Goal: Task Accomplishment & Management: Manage account settings

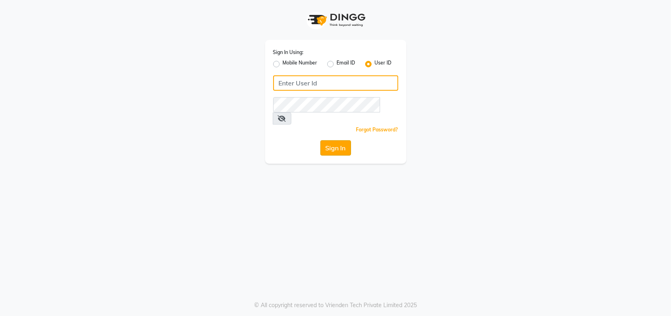
type input "Headmasters"
click at [340, 140] on button "Sign In" at bounding box center [335, 147] width 31 height 15
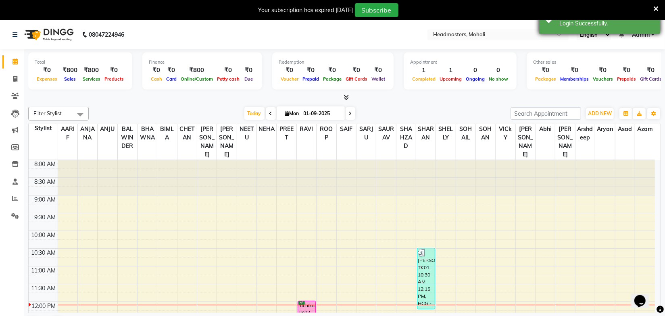
click at [654, 8] on icon at bounding box center [655, 8] width 5 height 7
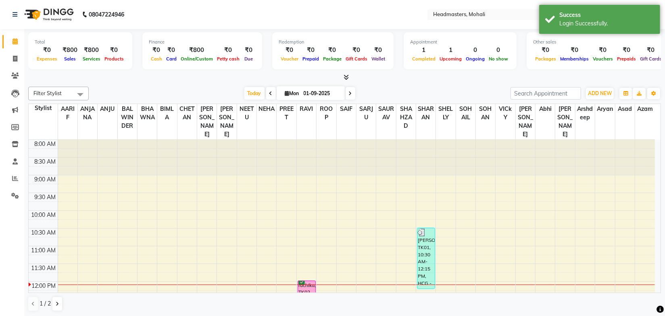
click at [405, 81] on div at bounding box center [344, 77] width 633 height 8
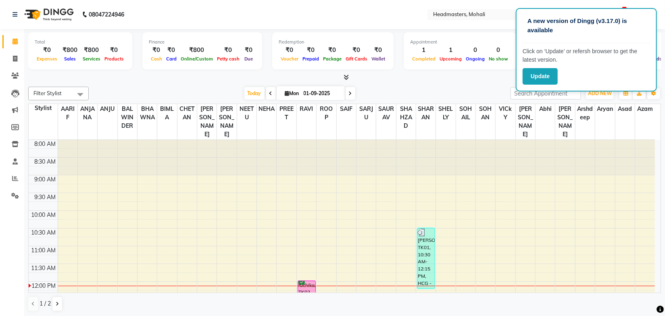
drag, startPoint x: 400, startPoint y: 88, endPoint x: 511, endPoint y: 75, distance: 111.6
click at [400, 88] on div "Today Mon 01-09-2025" at bounding box center [300, 94] width 414 height 12
click at [538, 75] on button "Update" at bounding box center [540, 76] width 35 height 17
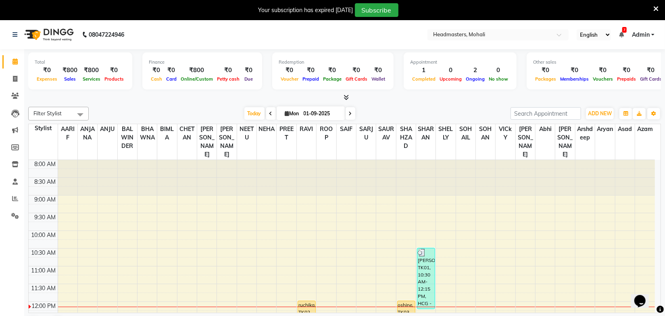
click at [659, 10] on div "Your subscription has expired 1 days ago Subscribe" at bounding box center [332, 10] width 665 height 20
click at [654, 8] on icon at bounding box center [655, 8] width 5 height 7
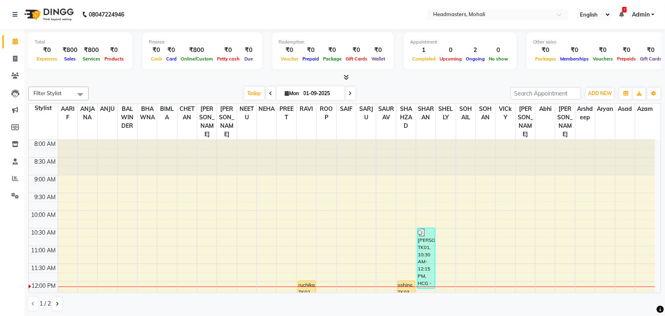
drag, startPoint x: 257, startPoint y: 23, endPoint x: 238, endPoint y: 34, distance: 23.0
click at [257, 23] on nav "08047224946 Select Location × Headmasters, Mohali English ENGLISH Español العرب…" at bounding box center [332, 14] width 665 height 29
click at [186, 84] on div "Filter Stylist Select All AARIF ANJANA ANJU BALWINDER BHAWNA BIMLA CHETAN HARRY…" at bounding box center [344, 198] width 633 height 231
click at [369, 88] on div "Today Mon 01-09-2025" at bounding box center [300, 94] width 414 height 12
click at [269, 94] on span at bounding box center [271, 93] width 10 height 13
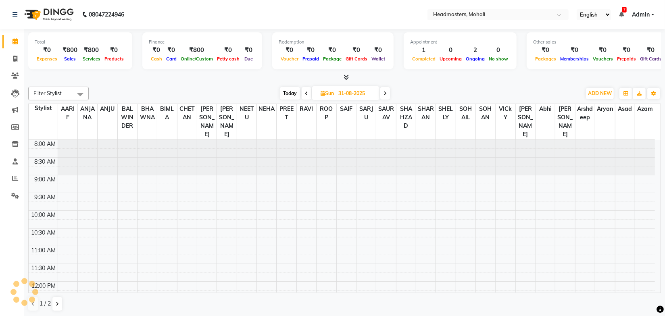
scroll to position [141, 0]
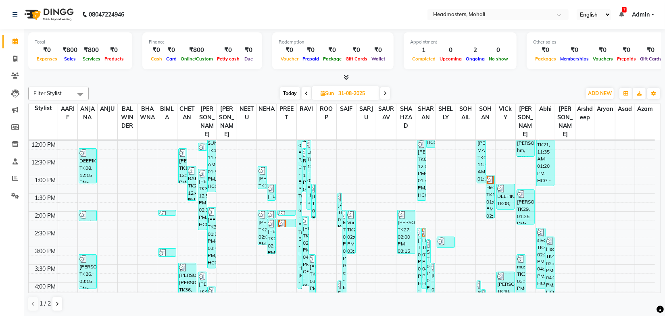
click at [383, 94] on span at bounding box center [385, 93] width 10 height 13
type input "01-09-2025"
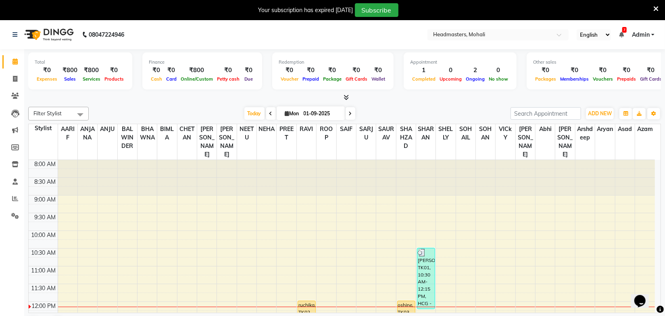
click at [655, 8] on icon at bounding box center [655, 8] width 5 height 7
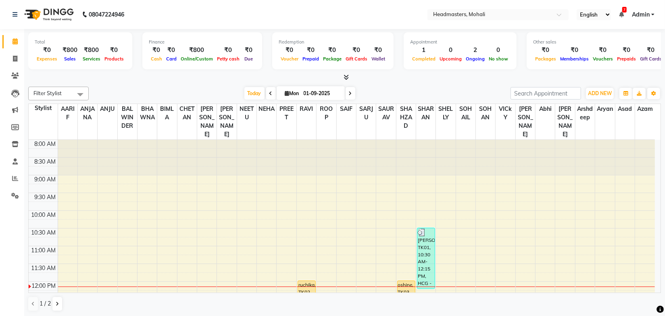
drag, startPoint x: 216, startPoint y: 83, endPoint x: 159, endPoint y: 0, distance: 100.1
click at [215, 81] on div "Total ₹0 Expenses ₹800 Sales ₹800 Services ₹0 Products Finance ₹0 Cash ₹0 Card …" at bounding box center [344, 173] width 641 height 288
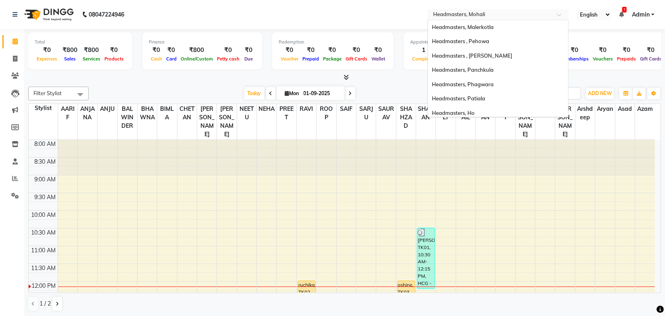
click at [468, 17] on input "text" at bounding box center [489, 15] width 117 height 8
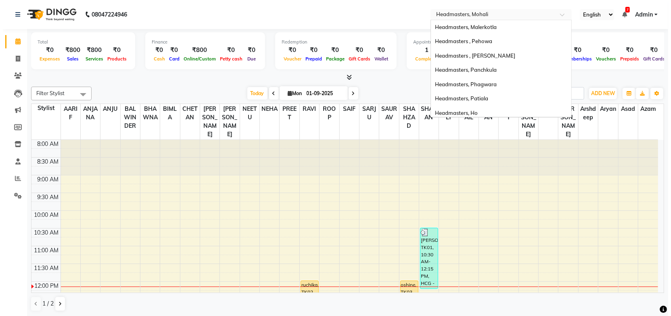
scroll to position [100, 0]
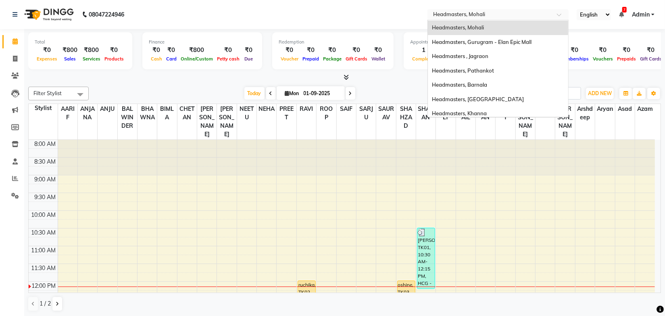
click at [469, 16] on input "text" at bounding box center [489, 15] width 117 height 8
click at [379, 21] on nav "08047224946 Select Location × Headmasters, Mohali Headmasters, Malerkotla Headm…" at bounding box center [332, 14] width 665 height 29
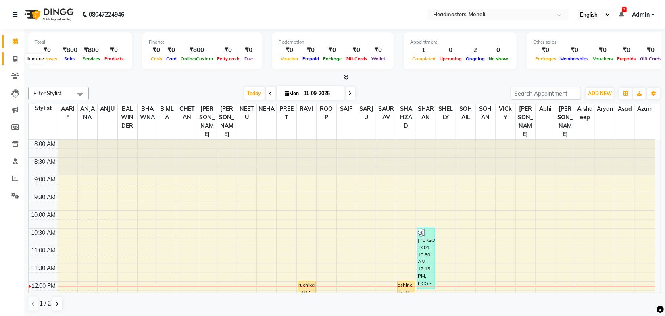
drag, startPoint x: 17, startPoint y: 55, endPoint x: 23, endPoint y: 62, distance: 9.4
click at [17, 55] on span at bounding box center [15, 58] width 14 height 9
select select "service"
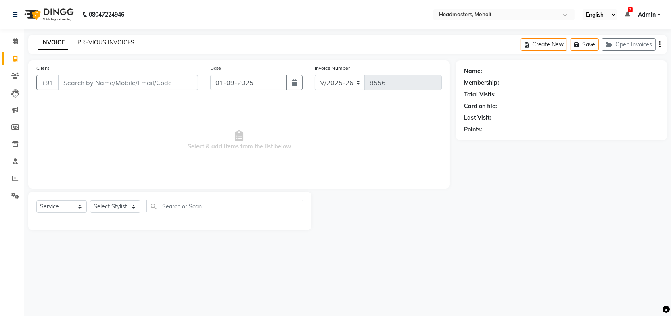
click at [124, 40] on link "PREVIOUS INVOICES" at bounding box center [105, 42] width 57 height 7
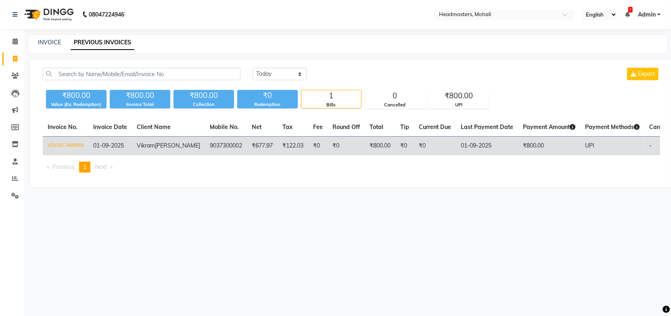
click at [165, 147] on td "Vikram Bajwa" at bounding box center [168, 146] width 73 height 19
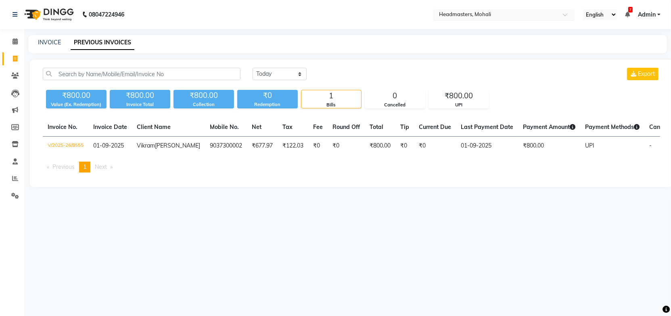
click at [476, 14] on input "text" at bounding box center [495, 15] width 117 height 8
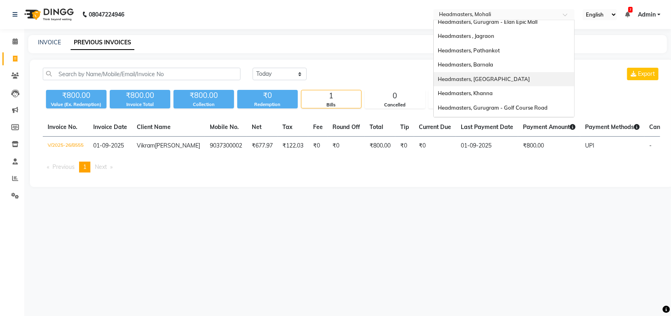
scroll to position [102, 0]
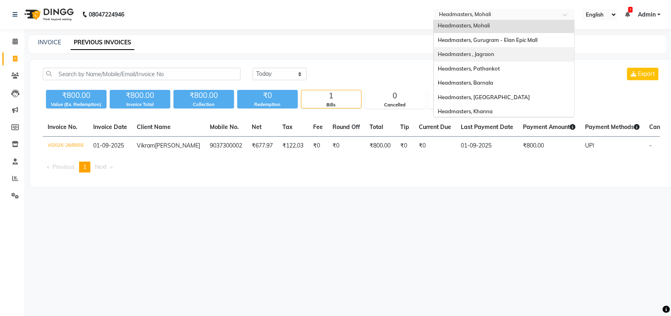
click at [484, 56] on span "Headmasters , Jagraon" at bounding box center [466, 54] width 56 height 6
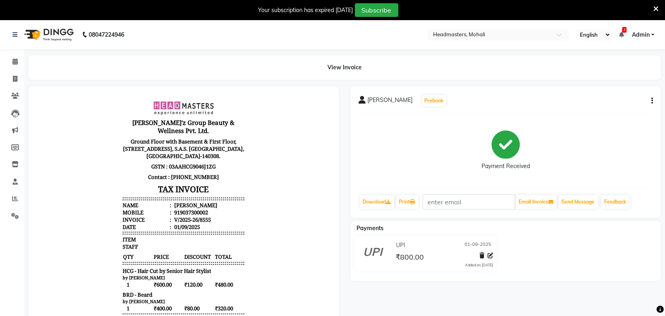
click at [276, 169] on body "[PERSON_NAME]'z Group Beauty & Wellness Pvt. Ltd. Ground Floor with Basement & …" at bounding box center [183, 250] width 288 height 306
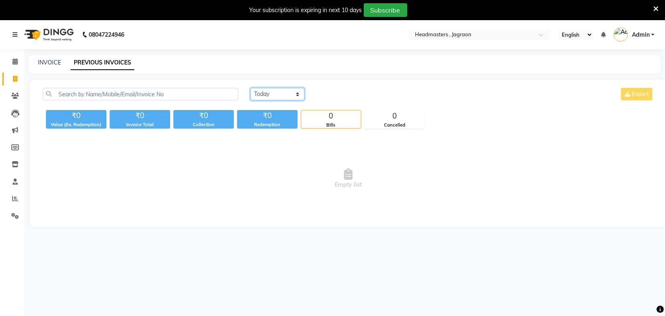
click at [265, 96] on select "[DATE] [DATE] Custom Range" at bounding box center [277, 94] width 54 height 13
select select "yesterday"
click at [250, 88] on select "[DATE] [DATE] Custom Range" at bounding box center [277, 94] width 54 height 13
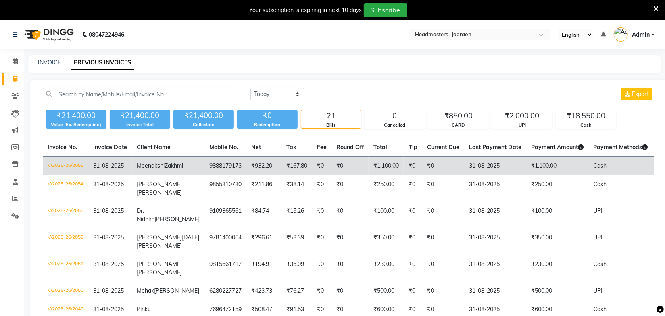
click at [246, 162] on td "₹932.20" at bounding box center [263, 166] width 35 height 19
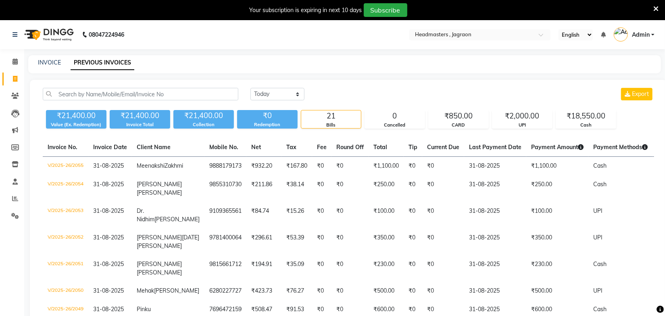
click at [225, 61] on div "INVOICE PREVIOUS INVOICES" at bounding box center [339, 62] width 623 height 8
click at [496, 34] on input "text" at bounding box center [471, 35] width 117 height 8
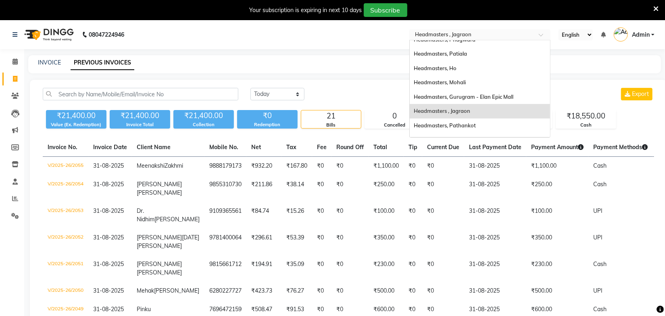
scroll to position [28, 0]
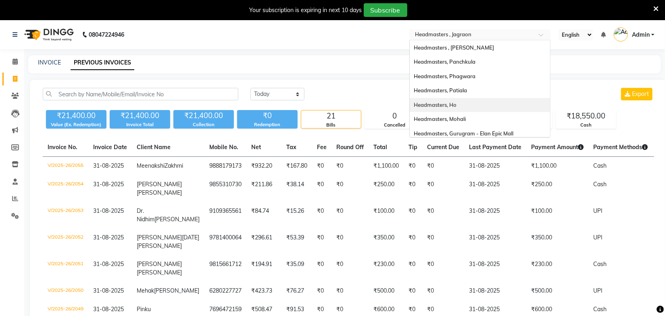
click at [459, 100] on div "Headmasters, Ho" at bounding box center [480, 105] width 140 height 15
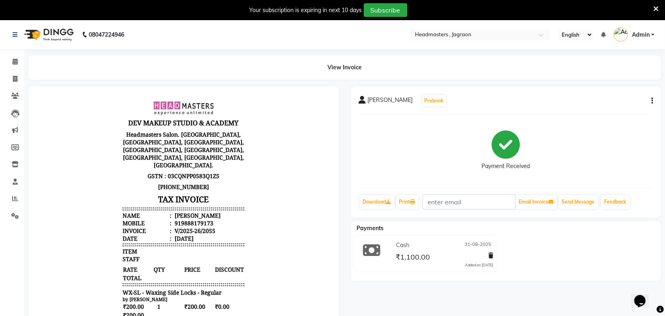
drag, startPoint x: 329, startPoint y: 44, endPoint x: 341, endPoint y: 44, distance: 12.5
click at [329, 44] on nav "08047224946 Select Location × Headmasters , Jagraon English ENGLISH Español الع…" at bounding box center [332, 34] width 665 height 29
click at [656, 6] on icon at bounding box center [655, 8] width 5 height 7
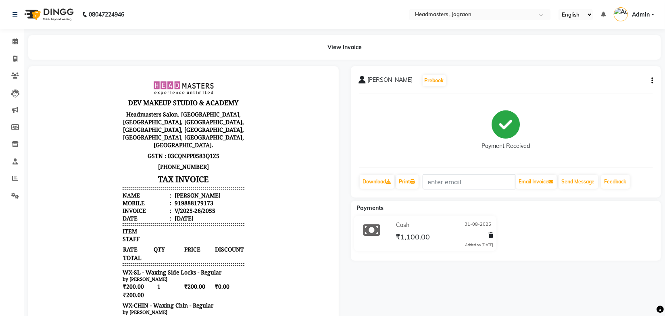
click at [332, 26] on nav "08047224946 Select Location × Headmasters , Jagraon English ENGLISH Español الع…" at bounding box center [332, 14] width 665 height 29
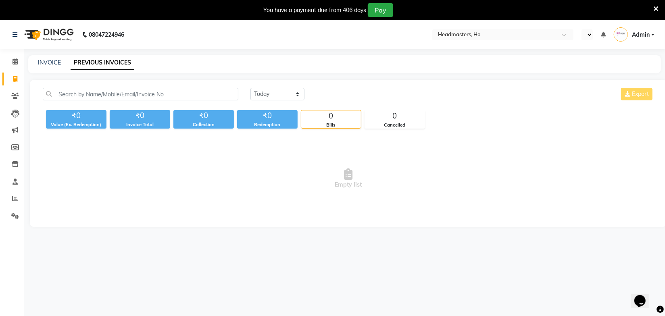
select select "en"
click at [326, 57] on div "INVOICE PREVIOUS INVOICES" at bounding box center [344, 64] width 633 height 18
click at [423, 69] on div "INVOICE PREVIOUS INVOICES" at bounding box center [344, 64] width 633 height 18
click at [654, 10] on icon at bounding box center [655, 8] width 5 height 7
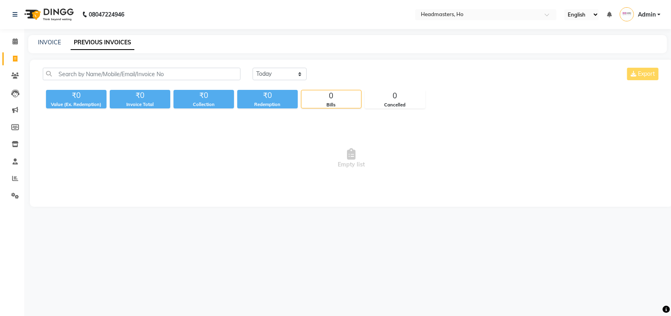
drag, startPoint x: 431, startPoint y: 47, endPoint x: 333, endPoint y: 70, distance: 99.8
click at [429, 47] on div "INVOICE PREVIOUS INVOICES" at bounding box center [347, 44] width 638 height 18
click at [281, 79] on select "[DATE] [DATE] Custom Range" at bounding box center [279, 74] width 54 height 13
click at [349, 52] on div "INVOICE PREVIOUS INVOICES" at bounding box center [347, 44] width 638 height 18
click at [17, 161] on icon at bounding box center [15, 161] width 5 height 6
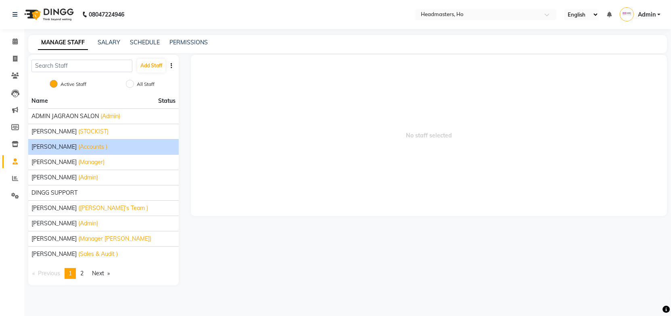
click at [78, 148] on span "(Accounts )" at bounding box center [92, 147] width 29 height 8
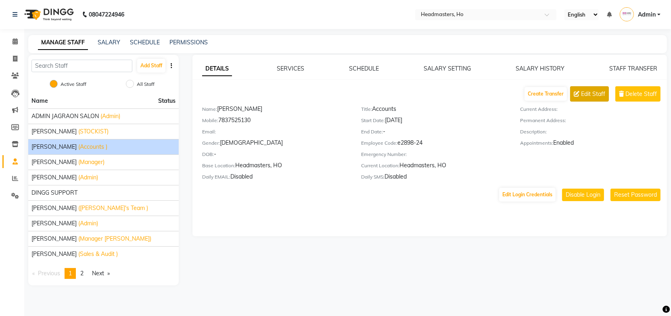
click at [581, 95] on button "Edit Staff" at bounding box center [589, 93] width 39 height 15
select select "male"
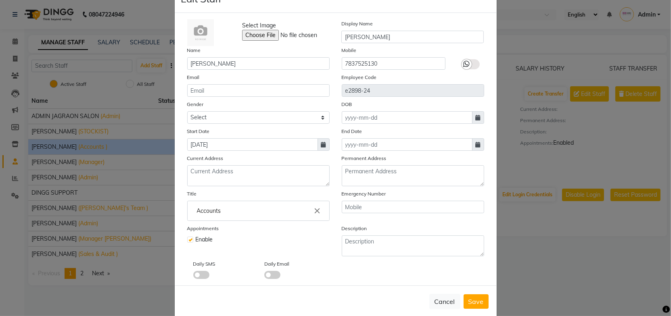
scroll to position [40, 0]
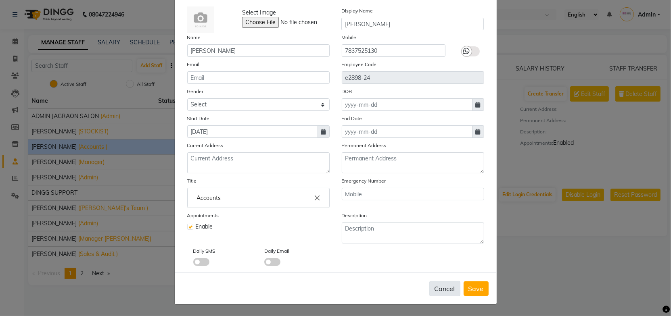
click at [444, 294] on button "Cancel" at bounding box center [444, 288] width 31 height 15
select select
checkbox input "false"
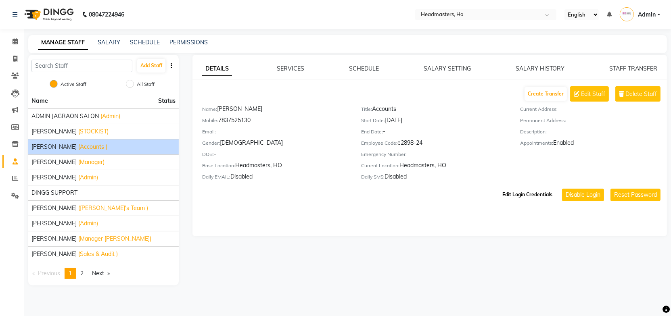
click at [536, 192] on button "Edit Login Credentials" at bounding box center [527, 195] width 56 height 14
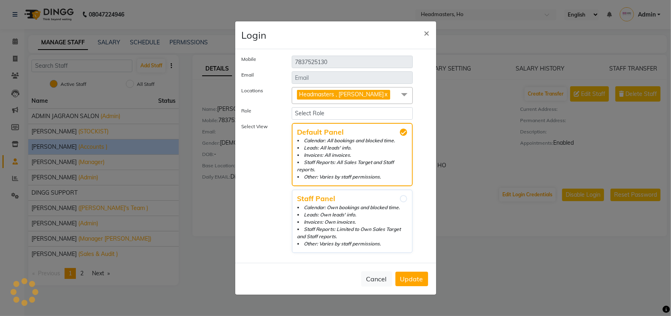
click at [409, 92] on span at bounding box center [404, 94] width 16 height 15
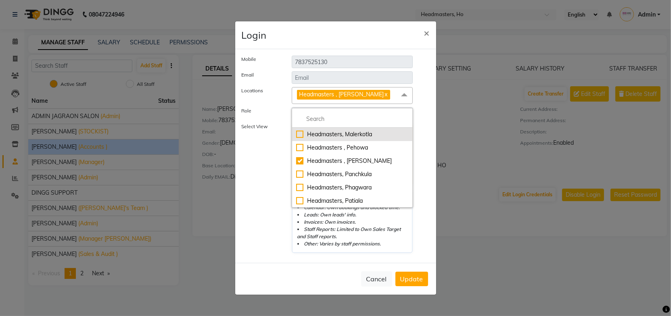
click at [350, 133] on div "Headmasters, Malerkotla" at bounding box center [352, 134] width 113 height 8
checkbox input "true"
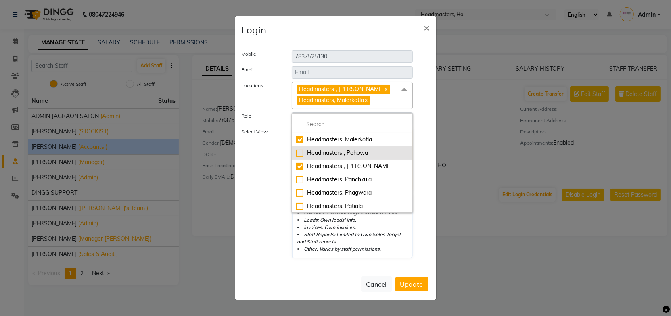
click at [343, 150] on div "Headmasters , Pehowa" at bounding box center [352, 153] width 113 height 8
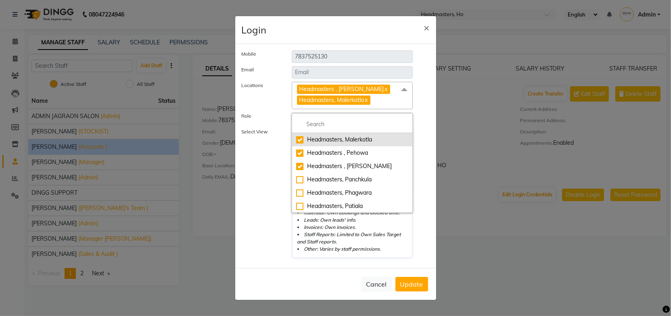
checkbox input "true"
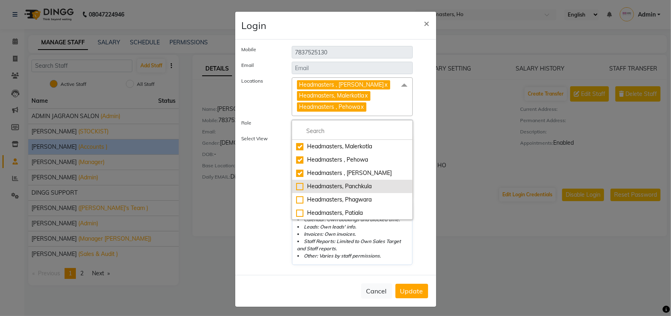
click at [352, 187] on div "Headmasters, Panchkula" at bounding box center [352, 186] width 113 height 8
checkbox input "true"
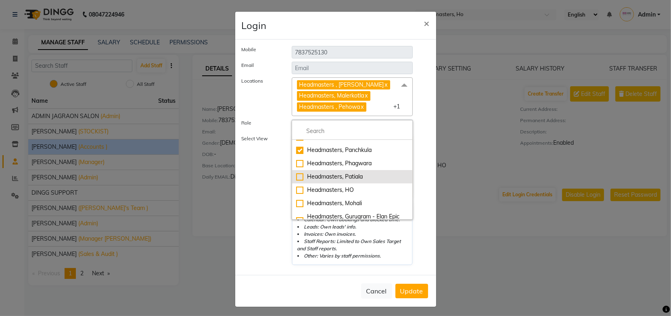
click at [357, 176] on div "Headmasters, Patiala" at bounding box center [352, 177] width 113 height 8
checkbox input "true"
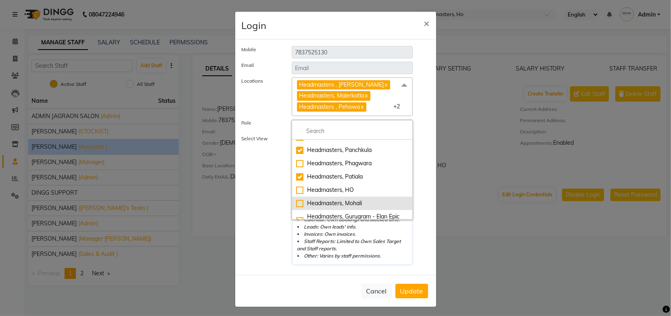
click at [352, 200] on div "Headmasters, Mohali" at bounding box center [352, 203] width 113 height 8
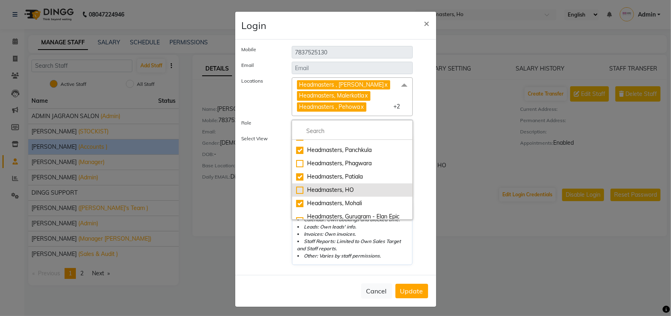
checkbox input "true"
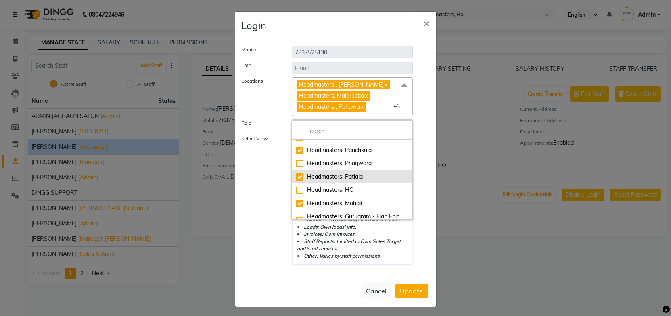
scroll to position [73, 0]
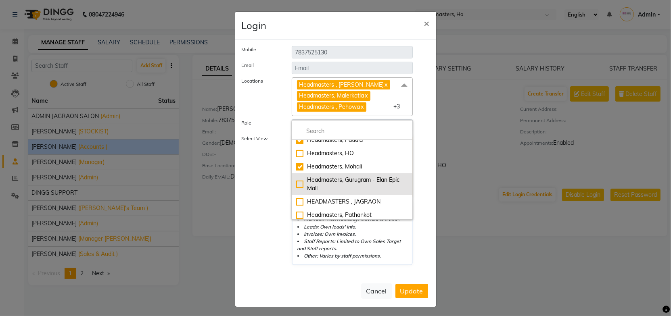
click at [369, 182] on div "Headmasters, Gurugram - Elan Epic Mall" at bounding box center [352, 184] width 113 height 17
checkbox input "true"
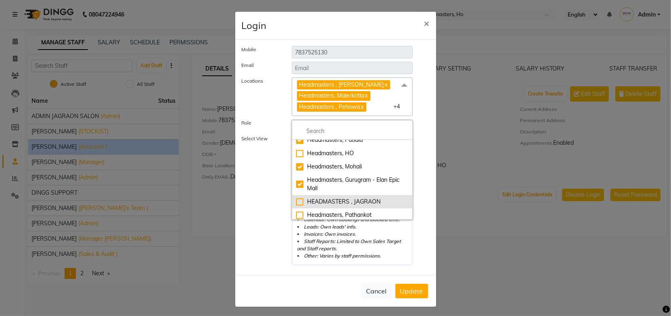
click at [363, 199] on div "HEADMASTERS , JAGRAON" at bounding box center [352, 202] width 113 height 8
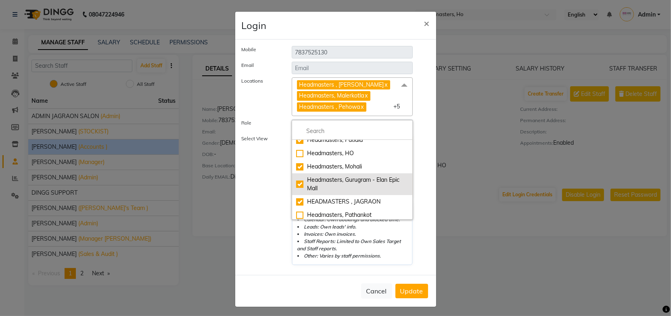
scroll to position [110, 0]
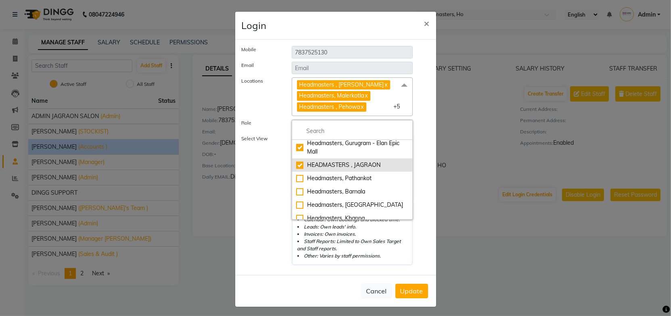
click at [361, 167] on div "HEADMASTERS , JAGRAON" at bounding box center [352, 165] width 113 height 8
checkbox input "false"
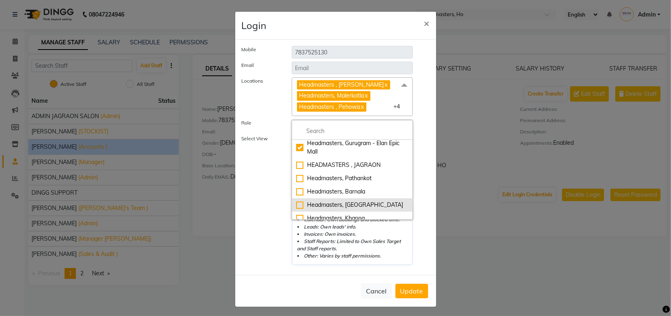
click at [364, 201] on div "Headmasters, Jalandhar" at bounding box center [352, 205] width 113 height 8
checkbox input "true"
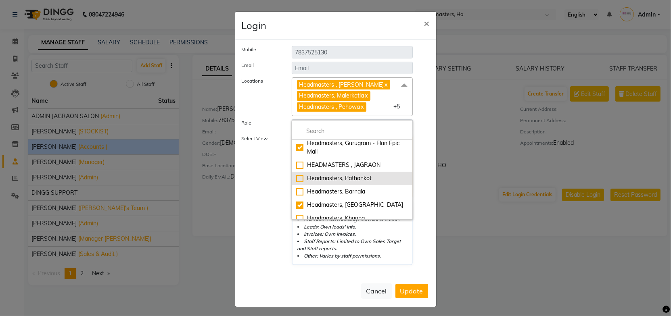
scroll to position [146, 0]
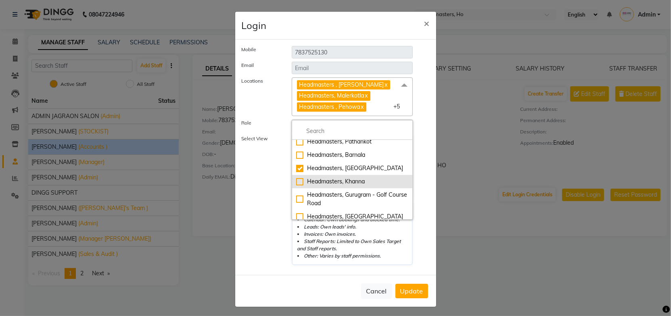
click at [359, 181] on div "Headmasters, Khanna" at bounding box center [352, 181] width 113 height 8
checkbox input "true"
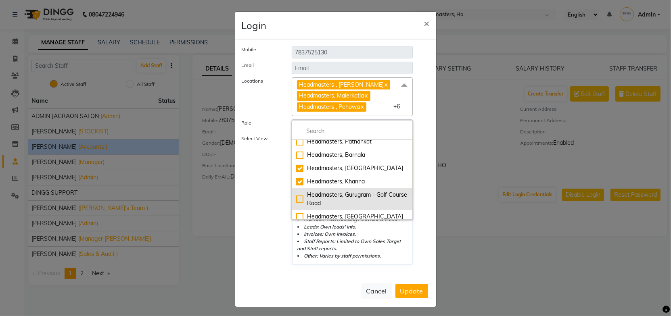
click at [358, 194] on div "Headmasters, Gurugram - Golf Course Road" at bounding box center [352, 199] width 113 height 17
checkbox input "true"
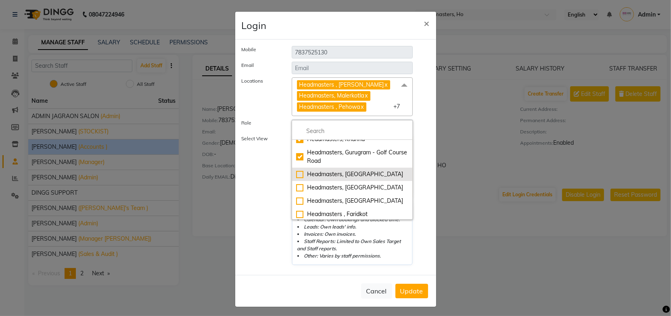
scroll to position [190, 0]
click at [355, 173] on div "Headmasters, Batala" at bounding box center [352, 173] width 113 height 8
checkbox input "true"
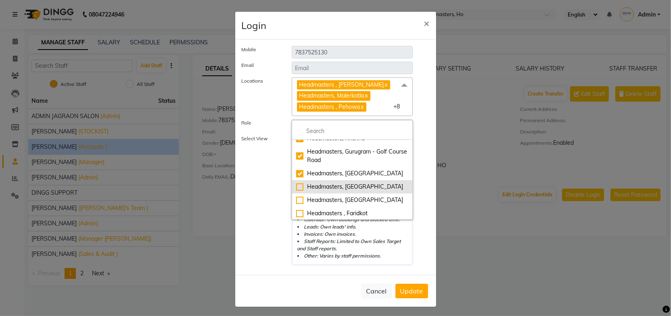
click at [354, 188] on div "Headmasters, Sangrur" at bounding box center [352, 187] width 113 height 8
checkbox input "true"
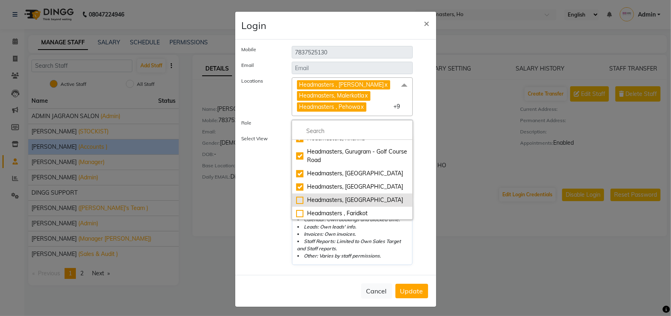
click at [359, 198] on div "Headmasters, Amritsar" at bounding box center [352, 200] width 113 height 8
checkbox input "true"
click at [410, 288] on span "Update" at bounding box center [411, 291] width 23 height 8
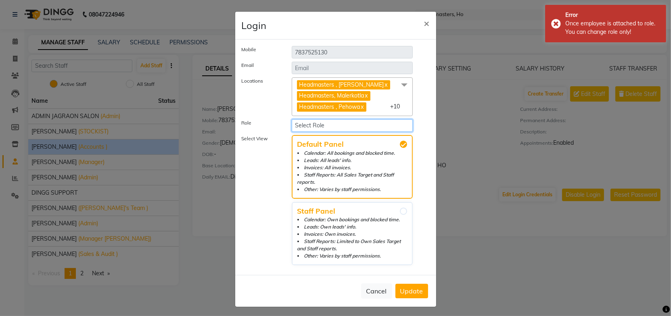
click at [335, 125] on select "Select Role Admin ho Accounts FRANCHISEE ADMIN Management Managers Franchisee M…" at bounding box center [352, 125] width 121 height 13
select select "3085"
click at [292, 119] on select "Select Role Admin ho Accounts FRANCHISEE ADMIN Management Managers Franchisee M…" at bounding box center [352, 125] width 121 height 13
click at [258, 165] on label "Select View" at bounding box center [260, 200] width 50 height 130
click at [404, 290] on span "Update" at bounding box center [411, 291] width 23 height 8
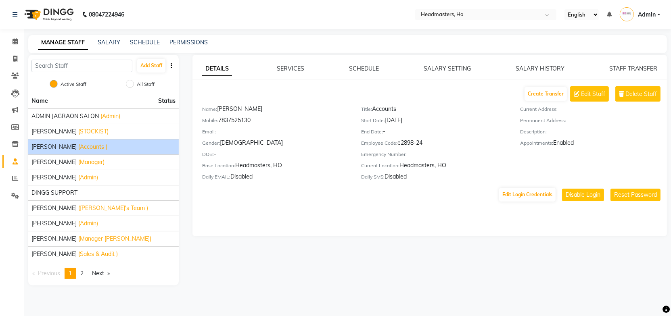
click at [298, 48] on div "MANAGE STAFF SALARY SCHEDULE PERMISSIONS" at bounding box center [347, 44] width 638 height 18
click at [278, 30] on div "08047224946 Select Location × Headmasters, Ho English ENGLISH Español العربية म…" at bounding box center [335, 158] width 671 height 316
click at [117, 42] on link "SALARY" at bounding box center [109, 42] width 23 height 7
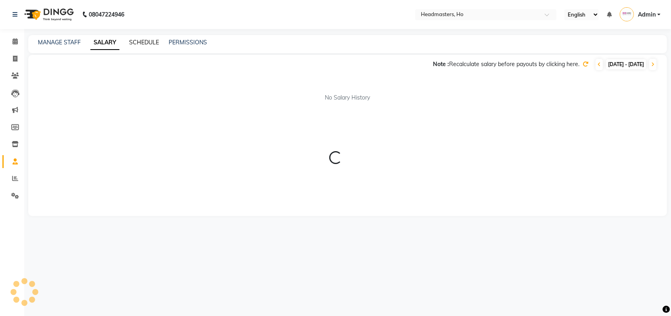
drag, startPoint x: 145, startPoint y: 41, endPoint x: 110, endPoint y: 41, distance: 34.7
click at [144, 41] on link "SCHEDULE" at bounding box center [144, 42] width 30 height 7
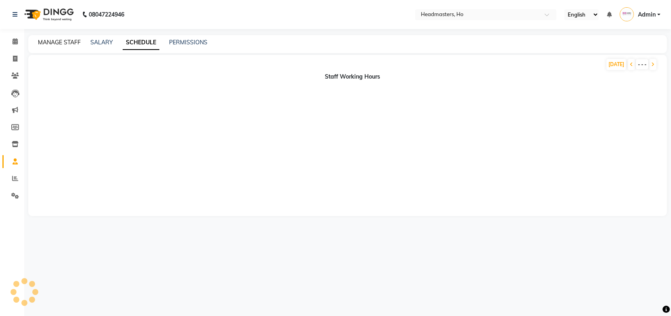
click at [59, 44] on link "MANAGE STAFF" at bounding box center [59, 42] width 43 height 7
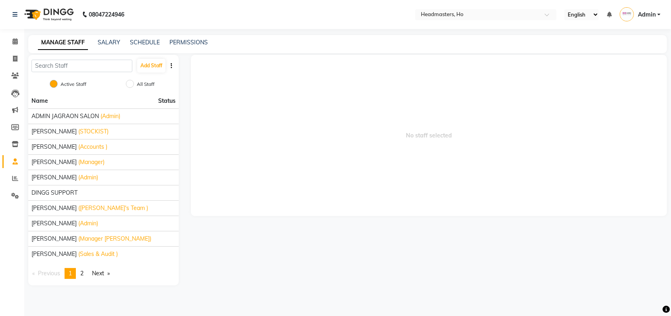
click at [272, 59] on span "No staff selected" at bounding box center [429, 135] width 476 height 161
click at [457, 13] on input "text" at bounding box center [477, 15] width 117 height 8
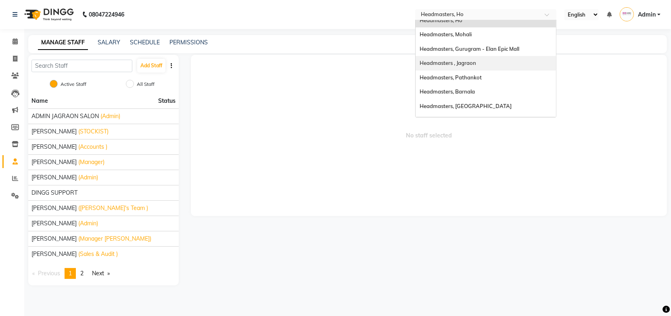
scroll to position [110, 0]
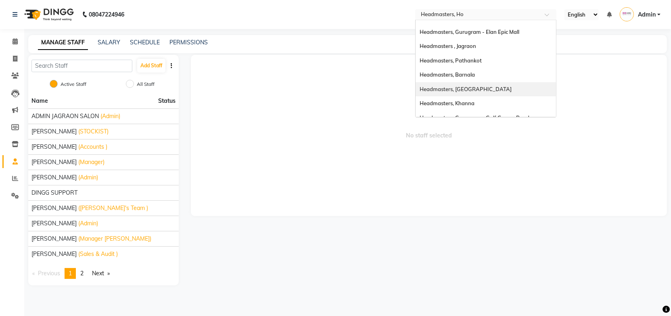
click at [474, 86] on span "Headmasters, Jalandhar" at bounding box center [465, 89] width 92 height 6
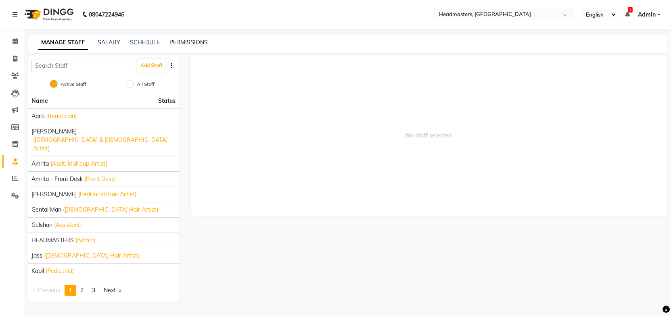
drag, startPoint x: 260, startPoint y: 83, endPoint x: 185, endPoint y: 39, distance: 87.6
click at [261, 78] on span "No staff selected" at bounding box center [429, 135] width 476 height 161
click at [14, 56] on icon at bounding box center [15, 59] width 4 height 6
select select "service"
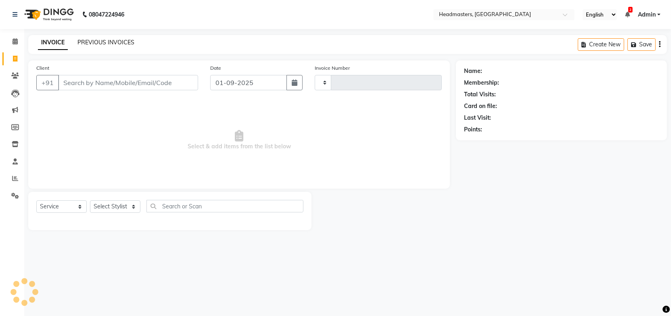
type input "5720"
select select "7130"
click at [90, 41] on link "PREVIOUS INVOICES" at bounding box center [105, 42] width 57 height 7
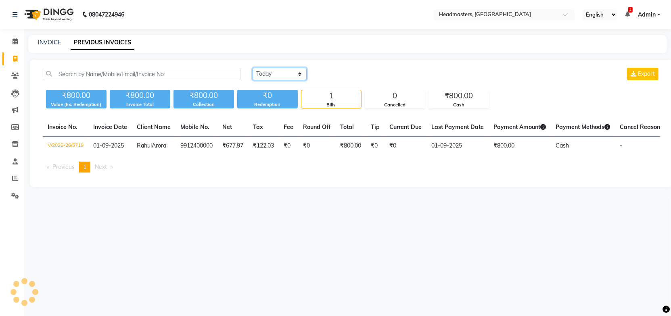
drag, startPoint x: 266, startPoint y: 74, endPoint x: 274, endPoint y: 79, distance: 9.1
click at [266, 74] on select "Today Yesterday Custom Range" at bounding box center [279, 74] width 54 height 13
select select "yesterday"
click at [252, 68] on select "Today Yesterday Custom Range" at bounding box center [279, 74] width 54 height 13
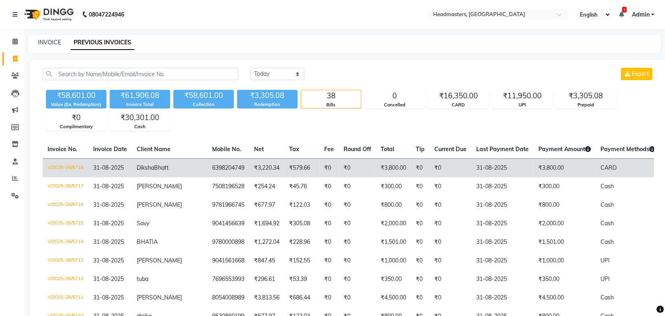
click at [207, 177] on td "6398204749" at bounding box center [228, 167] width 42 height 19
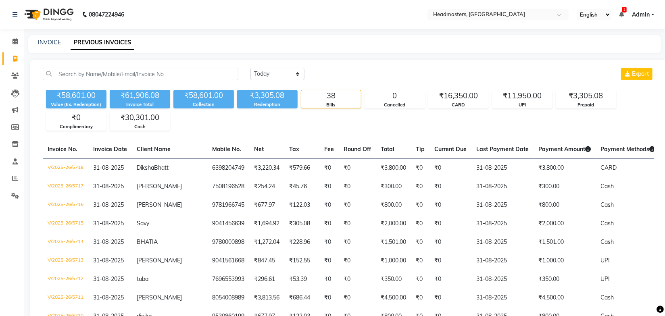
drag, startPoint x: 233, startPoint y: 126, endPoint x: 178, endPoint y: 58, distance: 87.2
click at [233, 127] on div "₹58,601.00 Value (Ex. Redemption) ₹61,906.08 Invoice Total ₹58,601.00 Collectio…" at bounding box center [348, 109] width 611 height 44
click at [356, 126] on div "₹58,601.00 Value (Ex. Redemption) ₹61,906.08 Invoice Total ₹58,601.00 Collectio…" at bounding box center [348, 109] width 611 height 44
drag, startPoint x: 462, startPoint y: 60, endPoint x: 482, endPoint y: 32, distance: 34.4
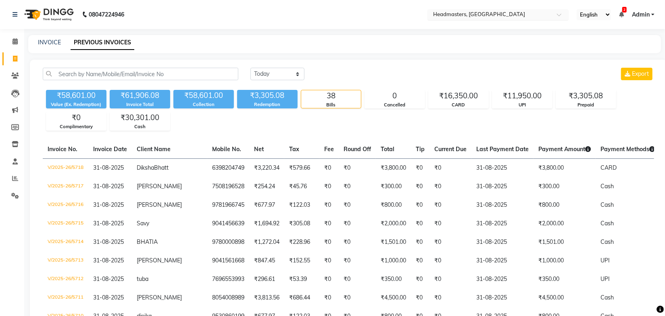
click at [484, 13] on input "text" at bounding box center [489, 15] width 117 height 8
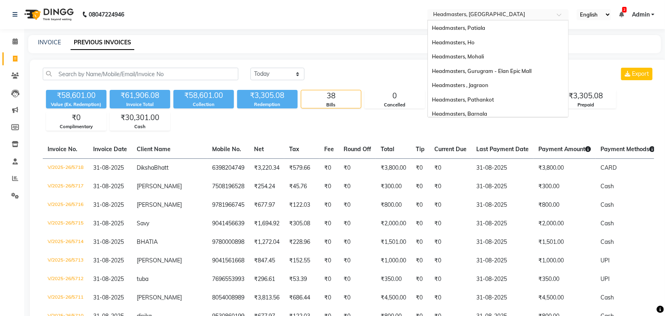
scroll to position [73, 0]
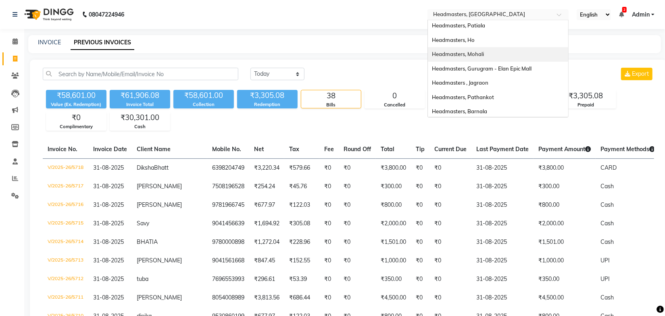
click at [476, 55] on span "Headmasters, Mohali" at bounding box center [458, 54] width 52 height 6
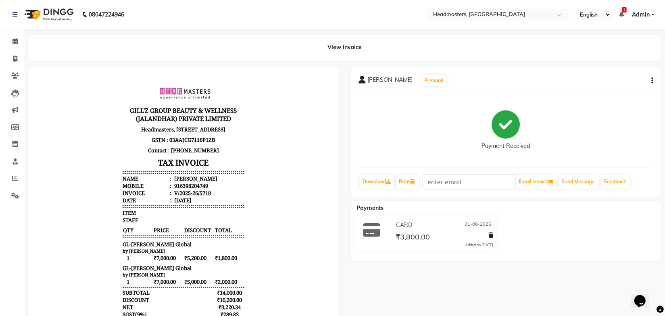
click at [273, 189] on body "[PERSON_NAME]'Z GROUP BEAUTY & WELLNESS (JALANDHAR) PRIVATE LIMITED Headmasters…" at bounding box center [183, 226] width 288 height 299
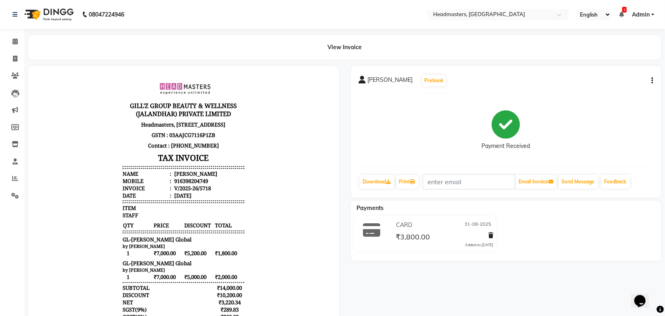
scroll to position [6, 0]
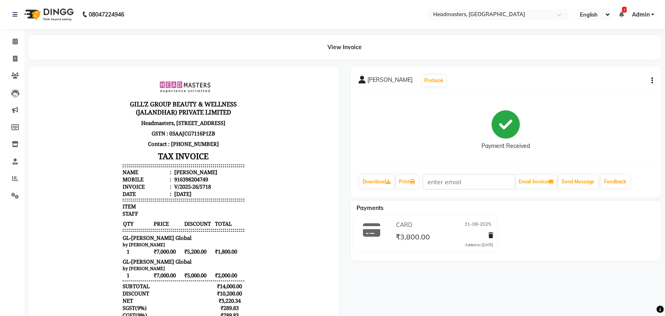
click at [265, 199] on body "[PERSON_NAME]'Z GROUP BEAUTY & WELLNESS (JALANDHAR) PRIVATE LIMITED Headmasters…" at bounding box center [183, 220] width 288 height 299
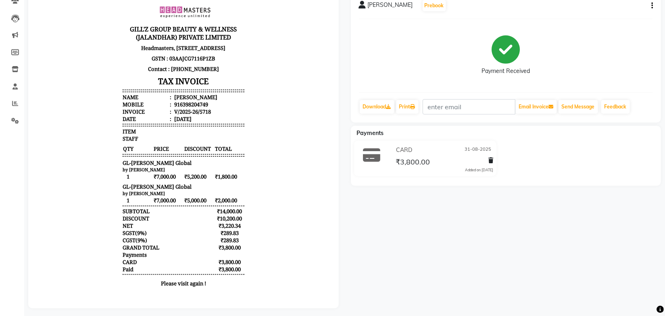
scroll to position [84, 0]
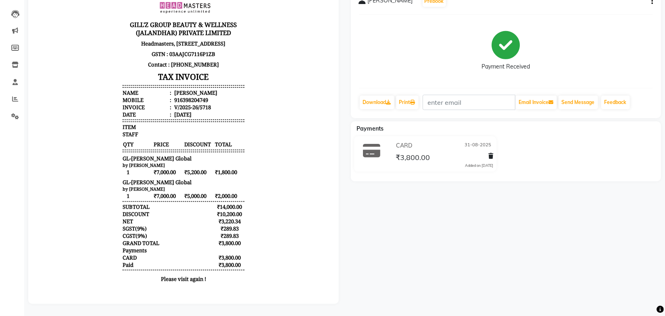
click at [260, 190] on body "[PERSON_NAME]'Z GROUP BEAUTY & WELLNESS (JALANDHAR) PRIVATE LIMITED Headmasters…" at bounding box center [183, 141] width 288 height 299
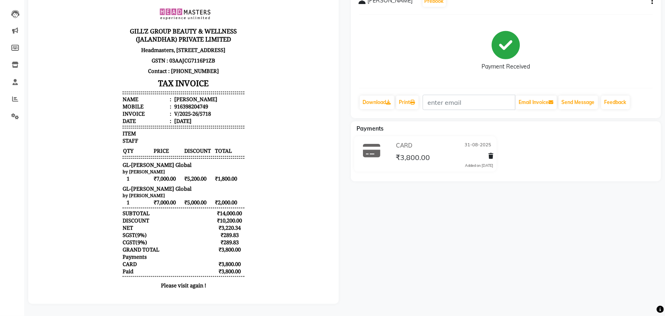
click at [267, 175] on body "[PERSON_NAME]'Z GROUP BEAUTY & WELLNESS (JALANDHAR) PRIVATE LIMITED Headmasters…" at bounding box center [183, 147] width 288 height 299
click at [267, 159] on body "[PERSON_NAME]'Z GROUP BEAUTY & WELLNESS (JALANDHAR) PRIVATE LIMITED Headmasters…" at bounding box center [183, 147] width 288 height 299
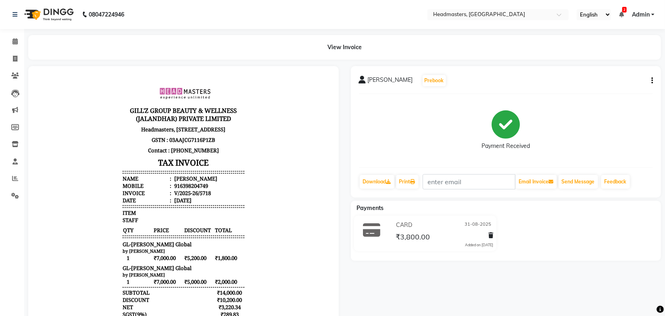
click at [267, 152] on body "[PERSON_NAME]'Z GROUP BEAUTY & WELLNESS (JALANDHAR) PRIVATE LIMITED Headmasters…" at bounding box center [183, 226] width 288 height 299
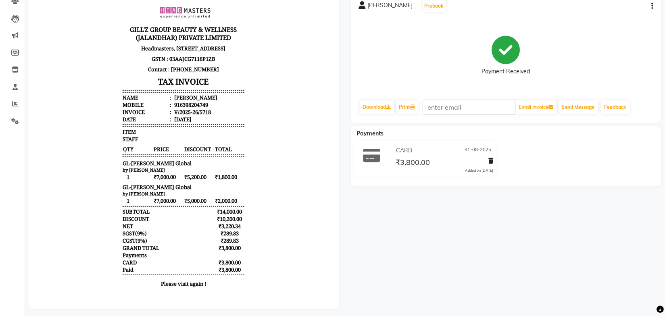
scroll to position [84, 0]
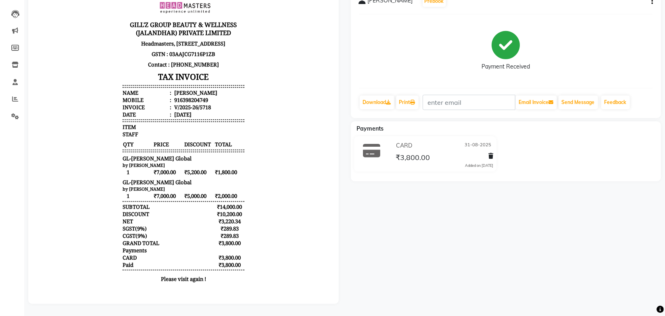
click at [260, 168] on body "GILL'Z GROUP BEAUTY & WELLNESS (JALANDHAR) PRIVATE LIMITED Headmasters, First F…" at bounding box center [183, 141] width 288 height 299
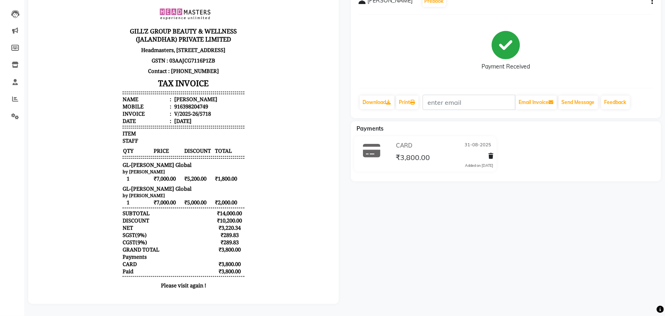
scroll to position [48, 0]
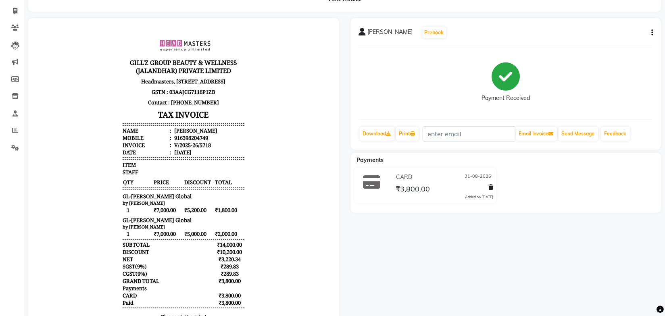
drag, startPoint x: 266, startPoint y: 181, endPoint x: 270, endPoint y: 140, distance: 41.7
click at [266, 153] on body "GILL'Z GROUP BEAUTY & WELLNESS (JALANDHAR) PRIVATE LIMITED Headmasters, First F…" at bounding box center [183, 178] width 288 height 299
click at [270, 140] on body "GILL'Z GROUP BEAUTY & WELLNESS (JALANDHAR) PRIVATE LIMITED Headmasters, First F…" at bounding box center [183, 178] width 288 height 299
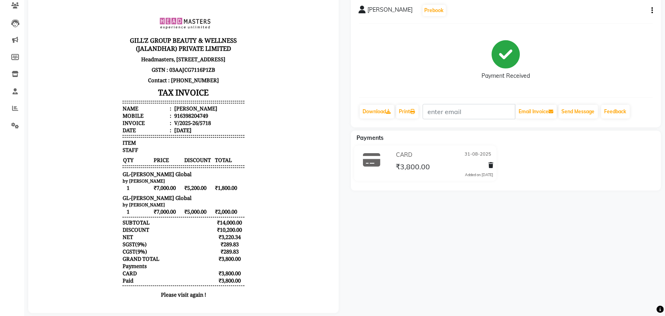
scroll to position [84, 0]
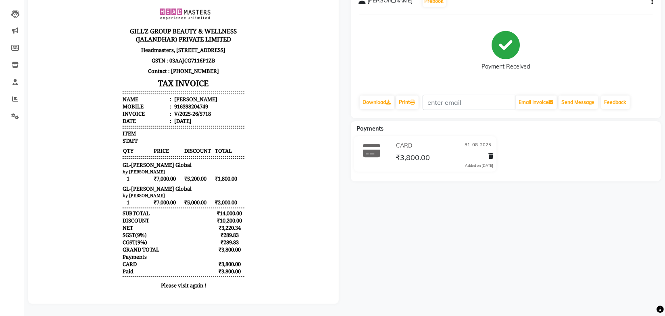
click at [268, 149] on body "GILL'Z GROUP BEAUTY & WELLNESS (JALANDHAR) PRIVATE LIMITED Headmasters, First F…" at bounding box center [183, 147] width 288 height 299
click at [273, 148] on body "GILL'Z GROUP BEAUTY & WELLNESS (JALANDHAR) PRIVATE LIMITED Headmasters, First F…" at bounding box center [183, 147] width 288 height 299
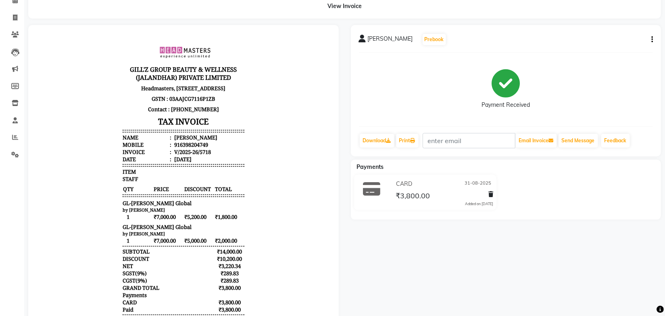
scroll to position [0, 0]
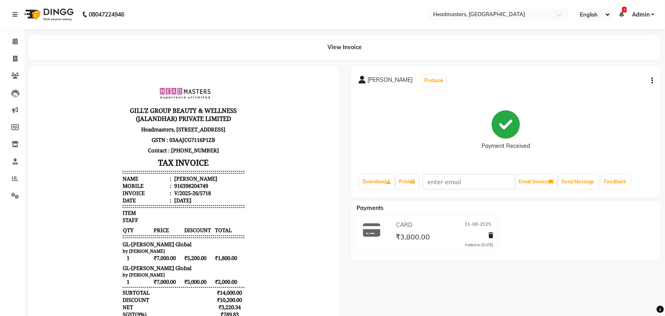
click at [264, 110] on body "GILL'Z GROUP BEAUTY & WELLNESS (JALANDHAR) PRIVATE LIMITED Headmasters, First F…" at bounding box center [183, 226] width 288 height 299
click at [204, 60] on main "View Invoice Diksha Bhatt Prebook Payment Received Download Print Email Invoice…" at bounding box center [344, 215] width 641 height 360
click at [10, 40] on span at bounding box center [15, 41] width 14 height 9
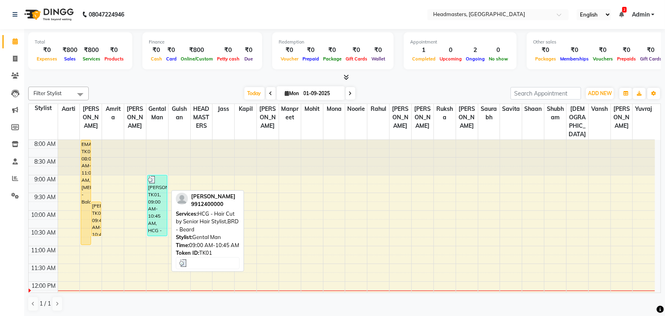
click at [156, 190] on div "Rahul Arora, TK01, 09:00 AM-10:45 AM, HCG - Hair Cut by Senior Hair Stylist,BRD…" at bounding box center [158, 205] width 20 height 60
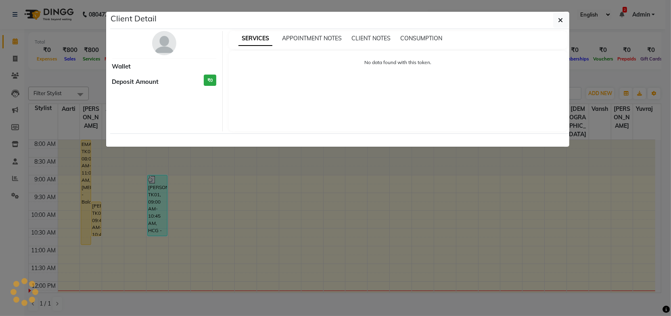
select select "3"
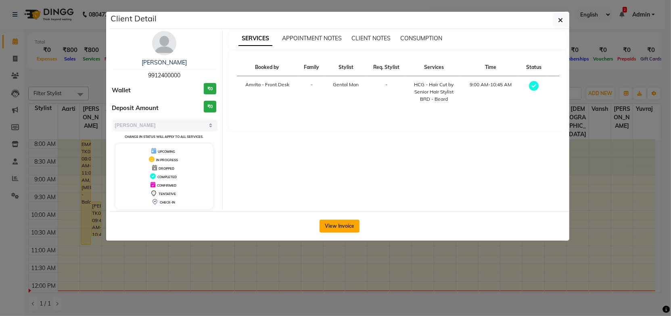
click at [338, 221] on button "View Invoice" at bounding box center [339, 226] width 40 height 13
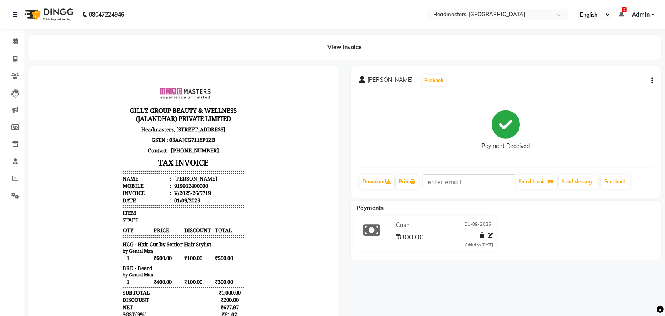
drag, startPoint x: 240, startPoint y: 177, endPoint x: 258, endPoint y: 179, distance: 18.6
click at [240, 177] on div "GILL'Z GROUP BEAUTY & WELLNESS (JALANDHAR) PRIVATE LIMITED Headmasters, First F…" at bounding box center [183, 226] width 128 height 299
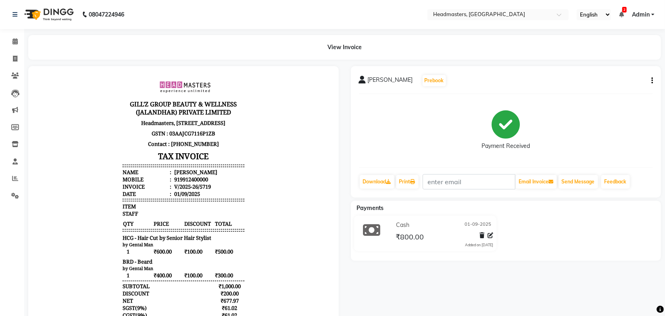
click at [277, 175] on body "GILL'Z GROUP BEAUTY & WELLNESS (JALANDHAR) PRIVATE LIMITED Headmasters, First F…" at bounding box center [183, 220] width 288 height 299
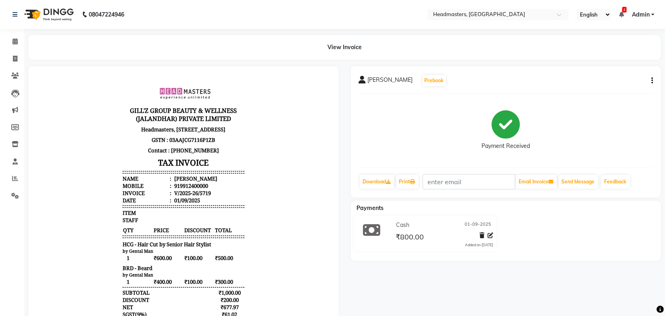
click at [455, 44] on div "View Invoice" at bounding box center [344, 47] width 633 height 25
click at [14, 38] on icon at bounding box center [15, 41] width 5 height 6
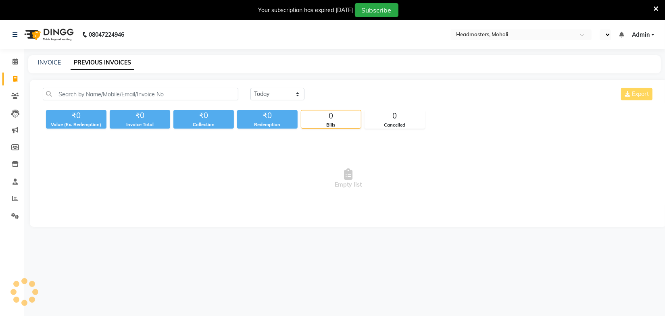
select select "en"
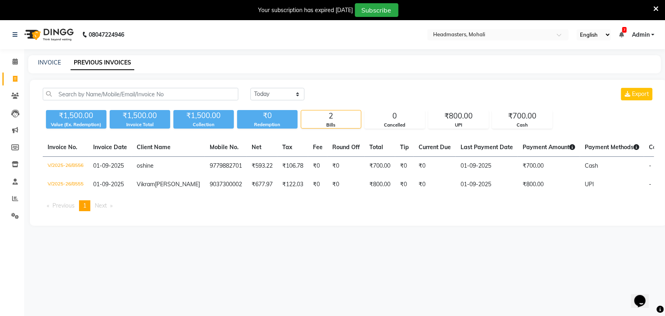
click at [372, 72] on div "INVOICE PREVIOUS INVOICES" at bounding box center [344, 64] width 633 height 18
click at [306, 74] on main "INVOICE PREVIOUS INVOICES [DATE] [DATE] Custom Range Export ₹1,500.00 Value (Ex…" at bounding box center [344, 146] width 641 height 183
click at [269, 93] on select "[DATE] [DATE] Custom Range" at bounding box center [277, 94] width 54 height 13
select select "[DATE]"
click at [250, 88] on select "[DATE] [DATE] Custom Range" at bounding box center [277, 94] width 54 height 13
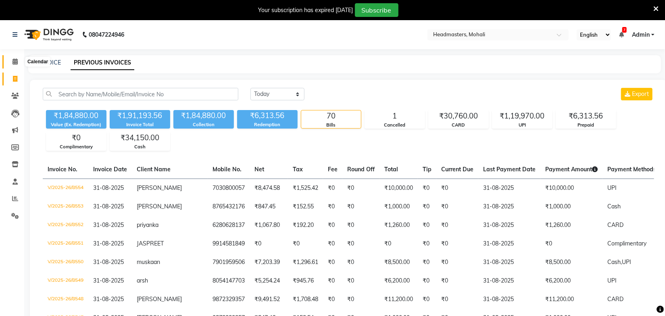
click at [15, 60] on icon at bounding box center [15, 61] width 5 height 6
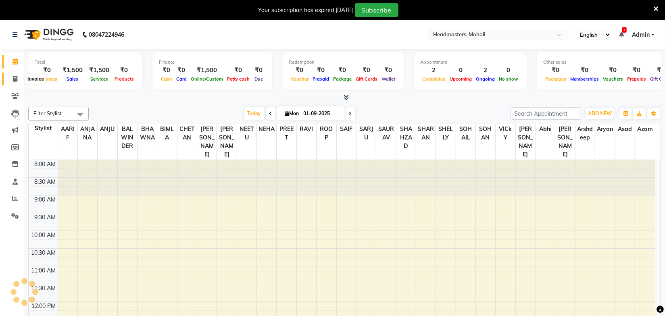
click at [15, 77] on icon at bounding box center [15, 79] width 4 height 6
select select "service"
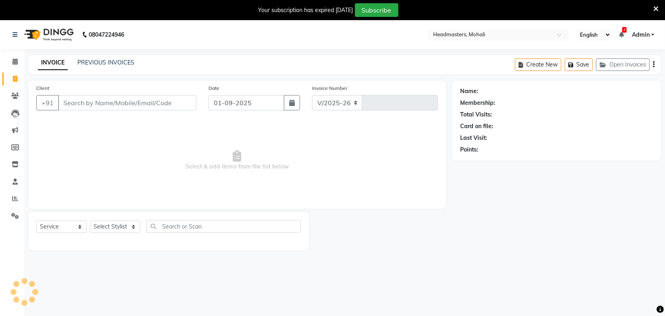
select select "6604"
type input "8557"
click at [108, 64] on link "PREVIOUS INVOICES" at bounding box center [105, 62] width 57 height 7
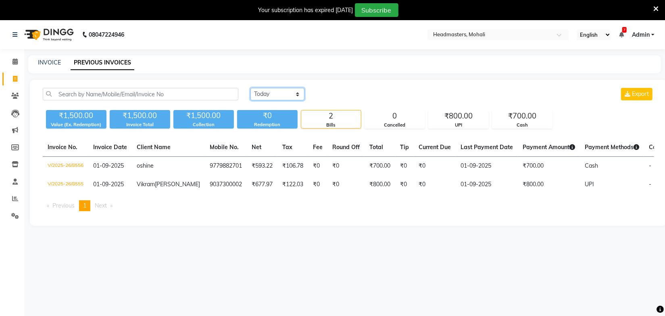
click at [268, 98] on select "[DATE] [DATE] Custom Range" at bounding box center [277, 94] width 54 height 13
select select "range"
click at [250, 88] on select "[DATE] [DATE] Custom Range" at bounding box center [277, 94] width 54 height 13
click at [352, 96] on input "01-09-2025" at bounding box center [343, 94] width 56 height 11
select select "9"
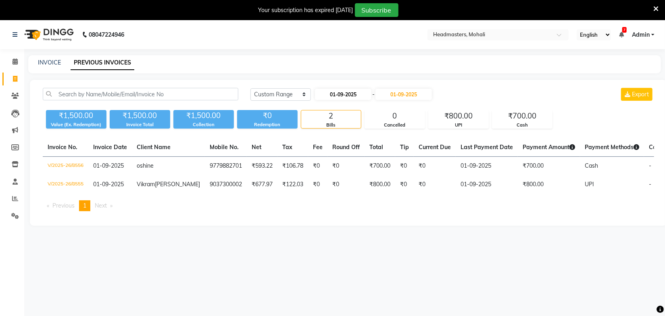
select select "2025"
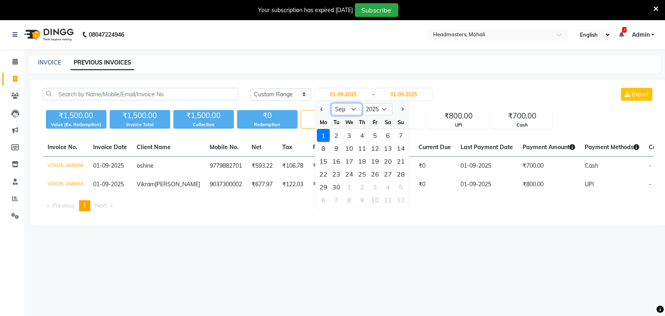
click at [348, 113] on select "Jan Feb Mar Apr May Jun [DATE] Aug Sep Oct Nov Dec" at bounding box center [346, 109] width 31 height 12
select select "8"
click at [331, 103] on select "Jan Feb Mar Apr May Jun Jul Aug Sep Oct Nov Dec" at bounding box center [346, 109] width 31 height 12
click at [385, 187] on div "30" at bounding box center [387, 187] width 13 height 13
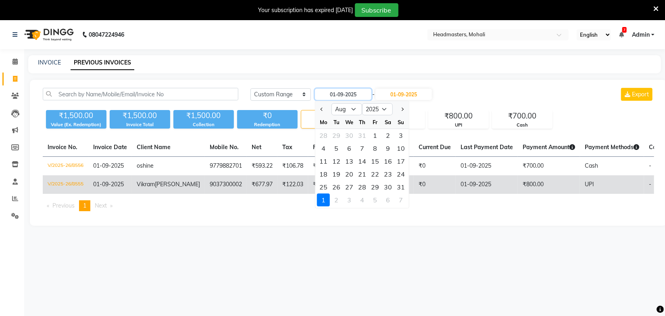
type input "30-08-2025"
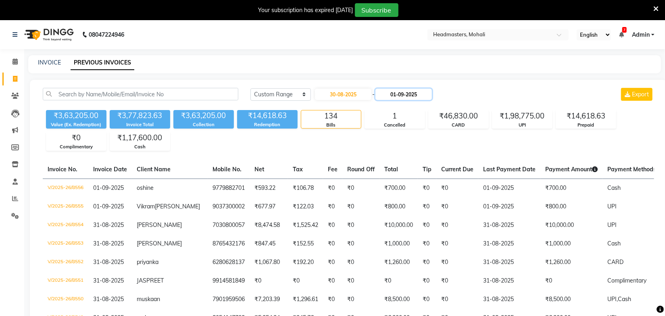
click at [399, 97] on input "01-09-2025" at bounding box center [403, 94] width 56 height 11
select select "9"
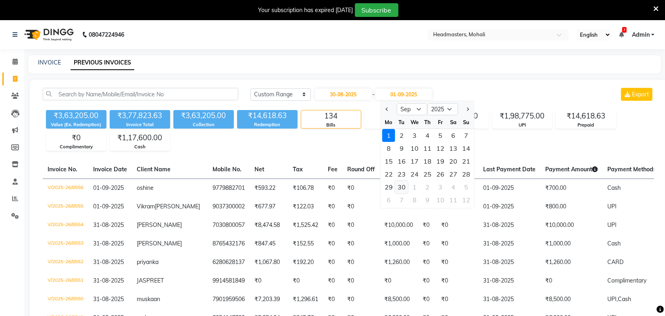
click at [403, 188] on div "30" at bounding box center [401, 187] width 13 height 13
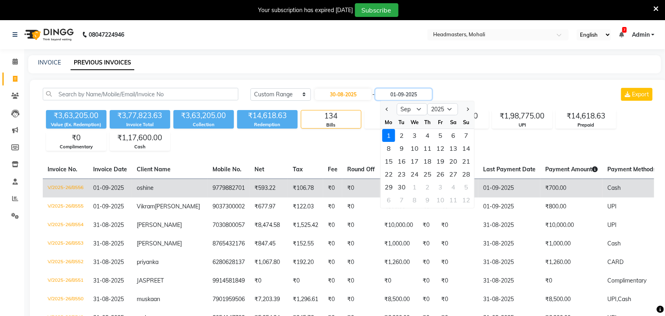
type input "30-09-2025"
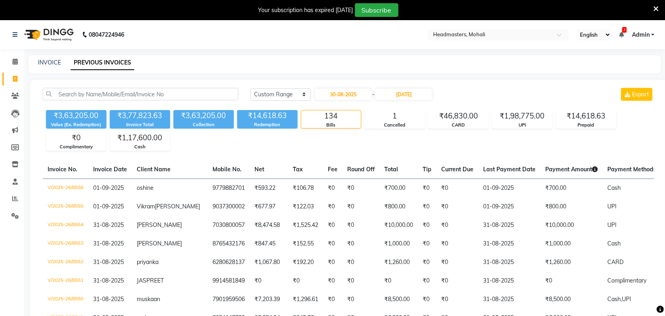
click at [544, 124] on div "UPI" at bounding box center [522, 125] width 60 height 7
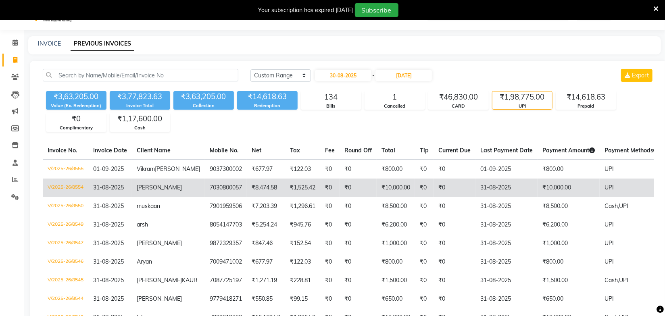
scroll to position [73, 0]
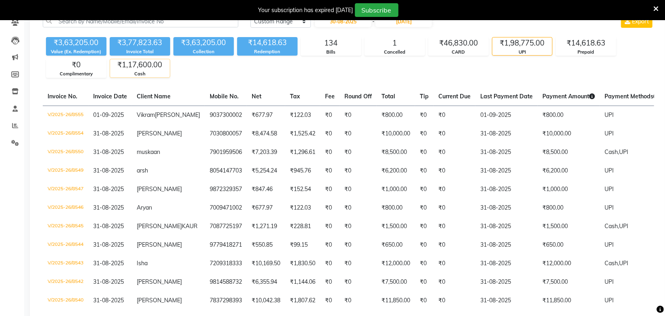
click at [141, 71] on div "Cash" at bounding box center [140, 74] width 60 height 7
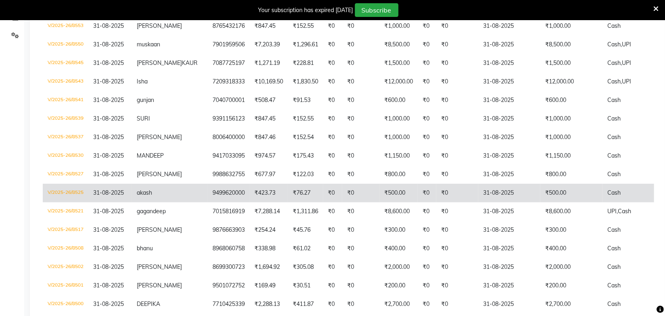
scroll to position [183, 0]
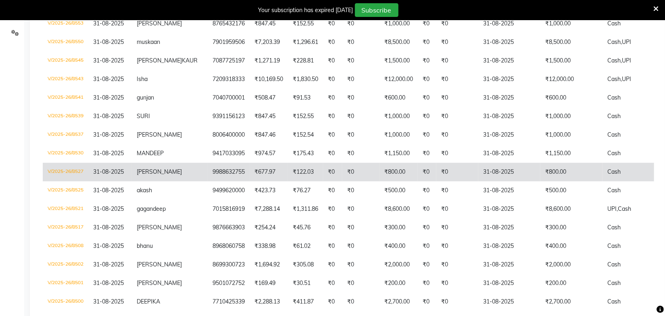
click at [250, 179] on td "₹677.97" at bounding box center [269, 172] width 38 height 19
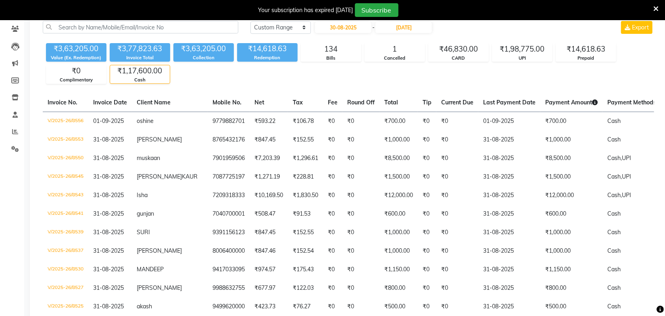
scroll to position [0, 0]
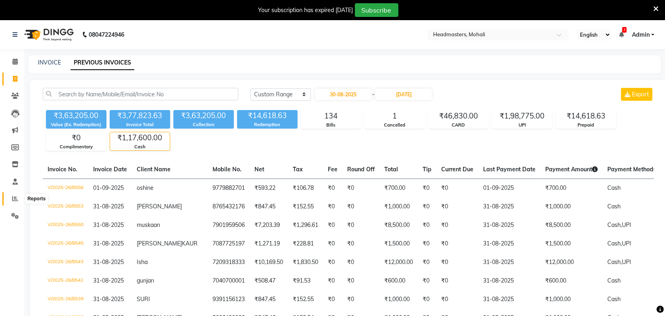
click at [17, 198] on icon at bounding box center [15, 199] width 6 height 6
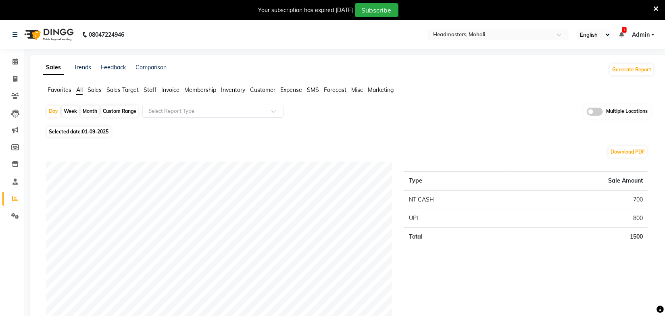
click at [95, 87] on span "Sales" at bounding box center [95, 89] width 14 height 7
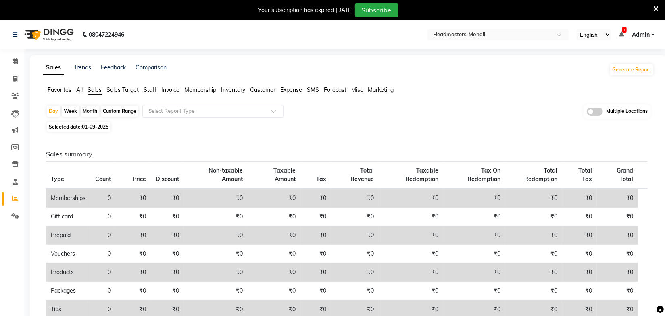
click at [212, 114] on input "text" at bounding box center [205, 111] width 116 height 8
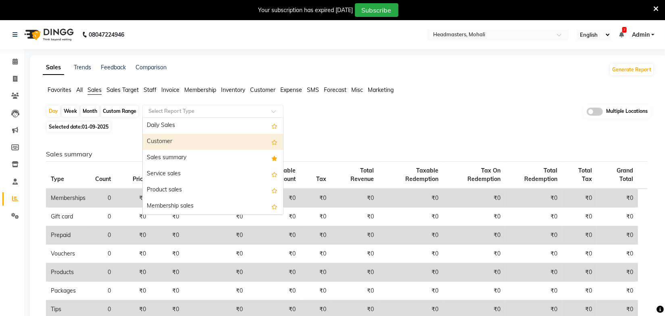
click at [103, 127] on span "01-09-2025" at bounding box center [95, 127] width 27 height 6
select select "9"
select select "2025"
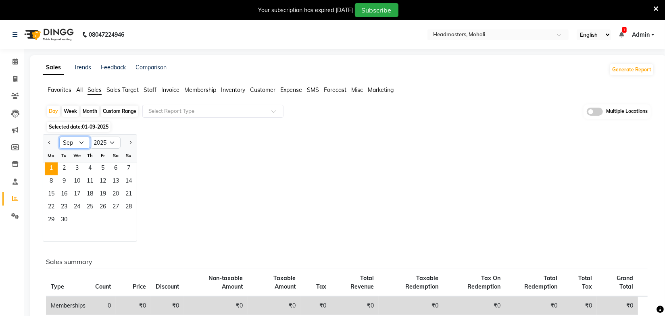
click at [85, 145] on select "Jan Feb Mar Apr May Jun Jul Aug Sep Oct Nov Dec" at bounding box center [74, 143] width 31 height 12
select select "8"
click at [59, 137] on select "Jan Feb Mar Apr May Jun Jul Aug Sep Oct Nov Dec" at bounding box center [74, 143] width 31 height 12
click at [117, 216] on span "30" at bounding box center [115, 220] width 13 height 13
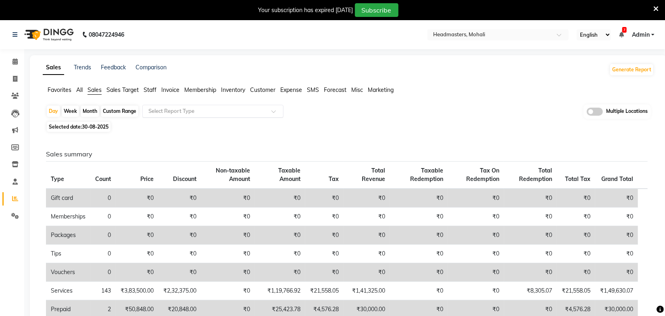
click at [205, 110] on input "text" at bounding box center [205, 111] width 116 height 8
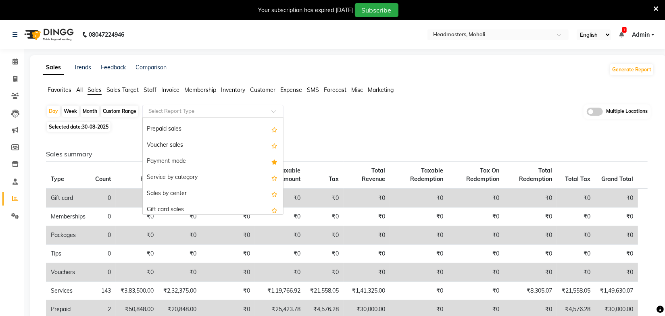
scroll to position [110, 0]
click at [177, 159] on div "Payment mode" at bounding box center [213, 161] width 140 height 16
select select "full_report"
select select "csv"
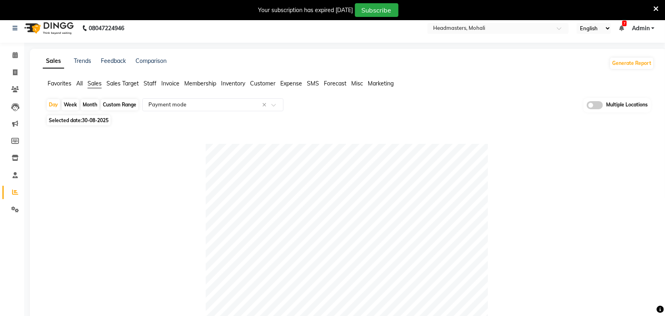
scroll to position [0, 0]
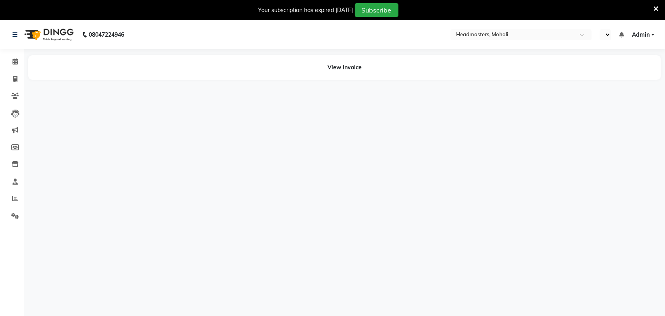
select select "en"
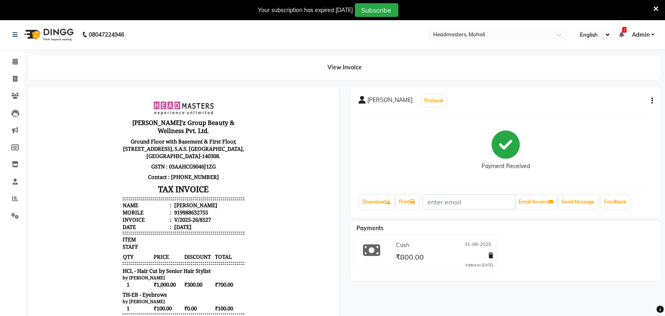
click at [273, 190] on body "Gill'z Group Beauty & Wellness Pvt. Ltd. Ground Floor with Basement & First Flo…" at bounding box center [183, 250] width 288 height 306
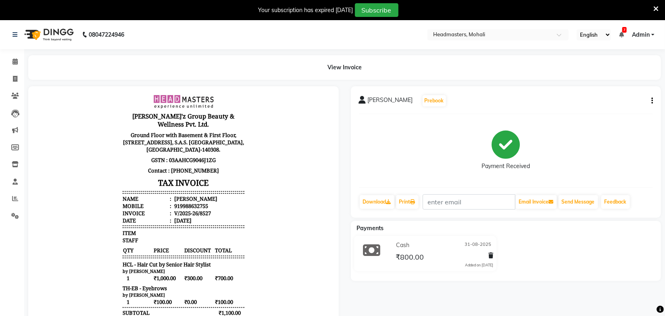
scroll to position [95, 0]
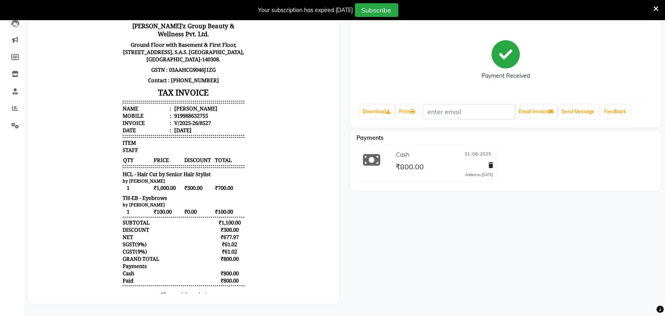
click at [282, 195] on body "Gill'z Group Beauty & Wellness Pvt. Ltd. Ground Floor with Basement & First Flo…" at bounding box center [183, 154] width 288 height 306
click at [285, 203] on body "Gill'z Group Beauty & Wellness Pvt. Ltd. Ground Floor with Basement & First Flo…" at bounding box center [183, 154] width 288 height 306
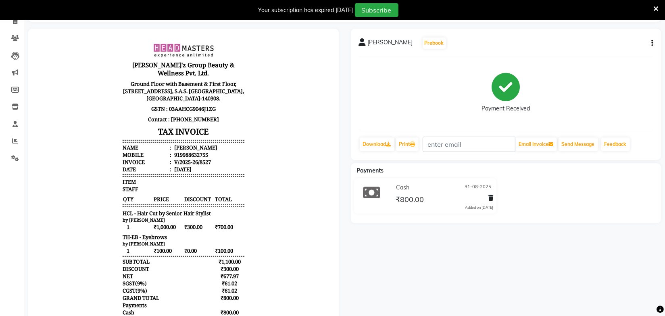
scroll to position [0, 0]
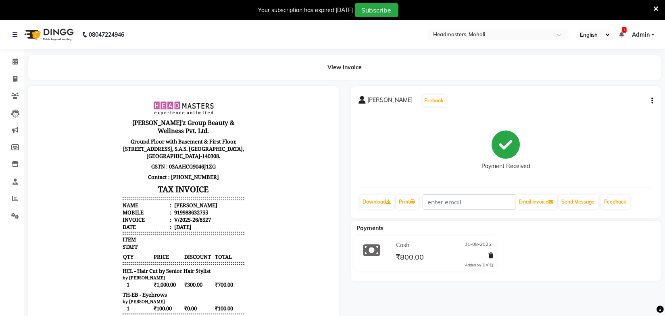
click at [449, 125] on div "Payment Received" at bounding box center [506, 151] width 294 height 60
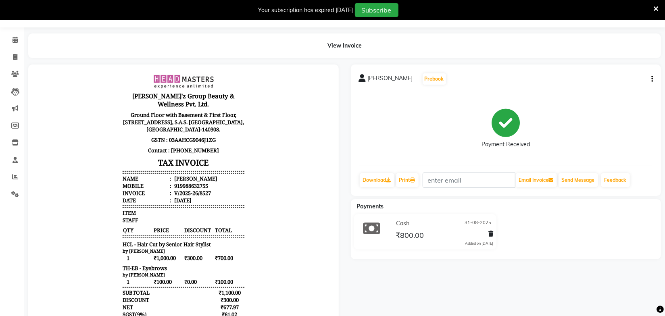
scroll to position [6, 0]
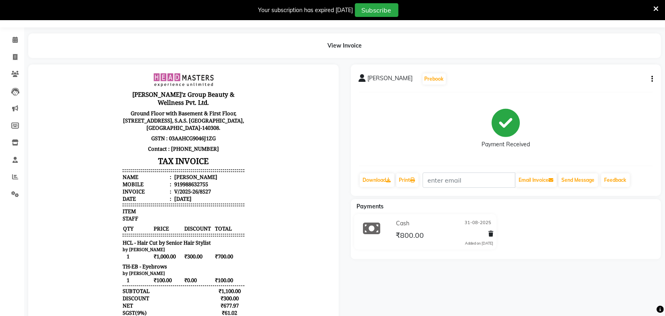
click at [278, 183] on body "Gill'z Group Beauty & Wellness Pvt. Ltd. Ground Floor with Basement & First Flo…" at bounding box center [183, 222] width 288 height 306
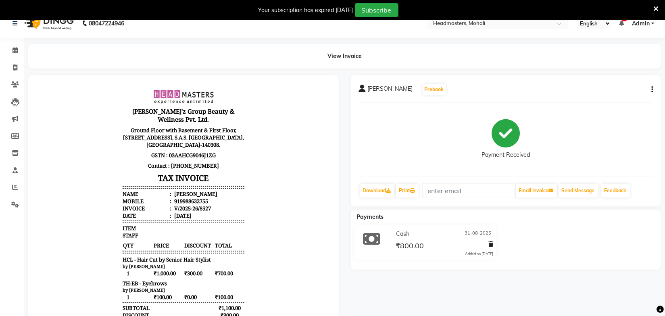
scroll to position [0, 0]
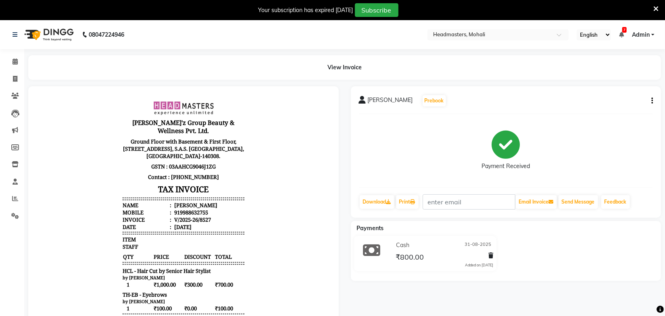
click at [650, 98] on button "button" at bounding box center [650, 101] width 5 height 8
click at [598, 112] on div "Edit Invoice" at bounding box center [611, 111] width 55 height 10
select select "service"
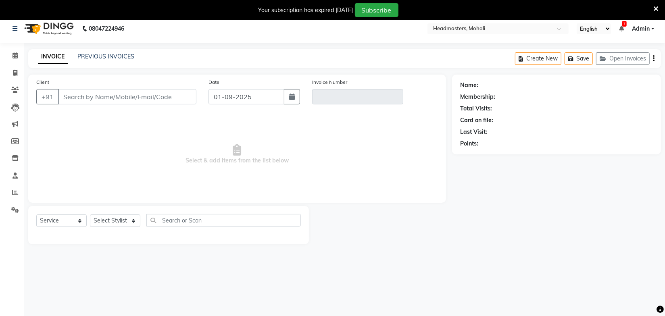
scroll to position [20, 0]
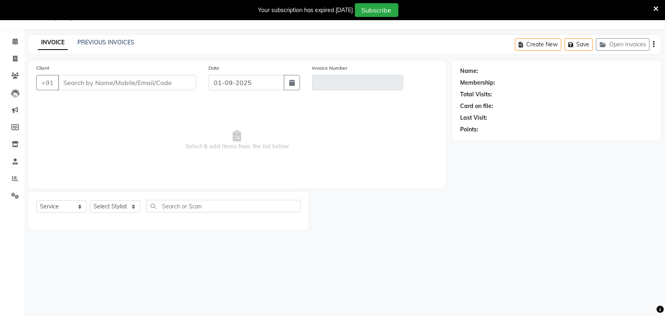
click at [655, 8] on icon at bounding box center [655, 8] width 5 height 7
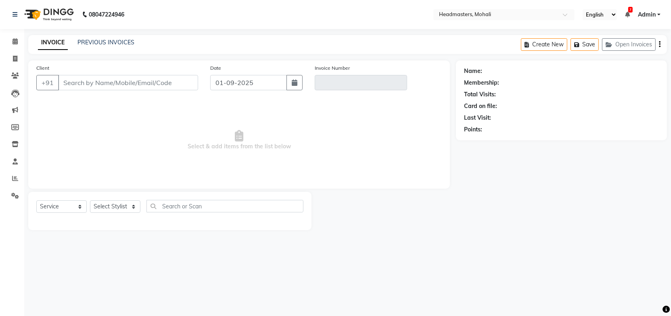
type input "9988632755"
type input "V/2025-26/8527"
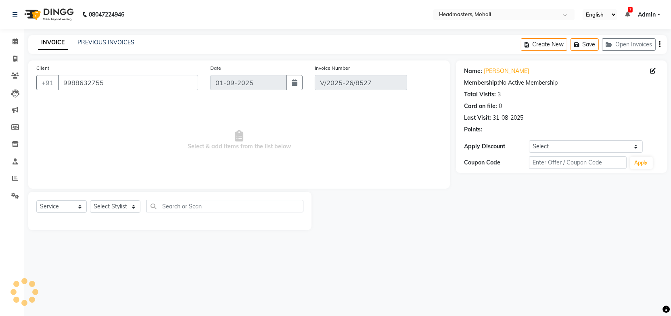
type input "31-08-2025"
select select "select"
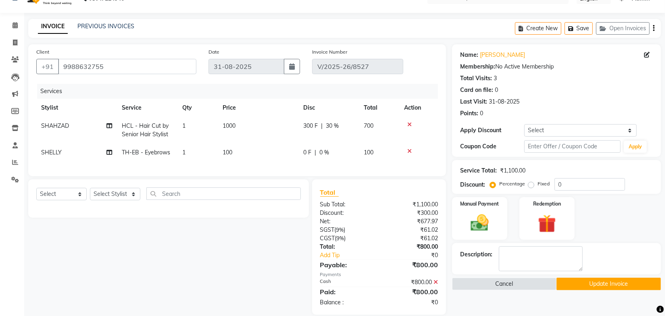
scroll to position [32, 0]
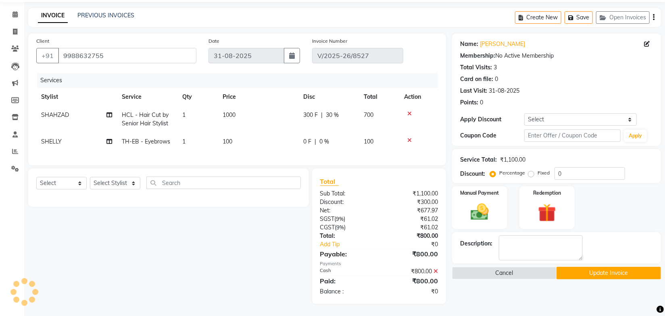
click at [436, 273] on icon at bounding box center [435, 272] width 4 height 6
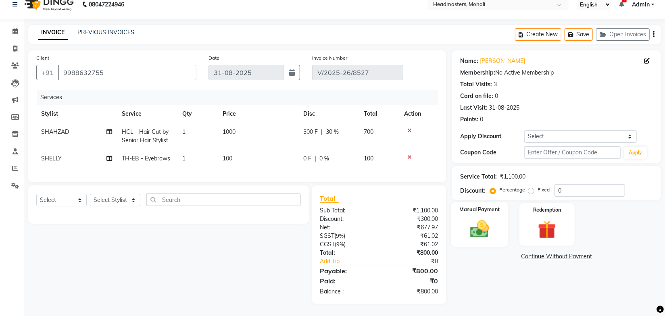
click at [469, 231] on img at bounding box center [480, 229] width 31 height 22
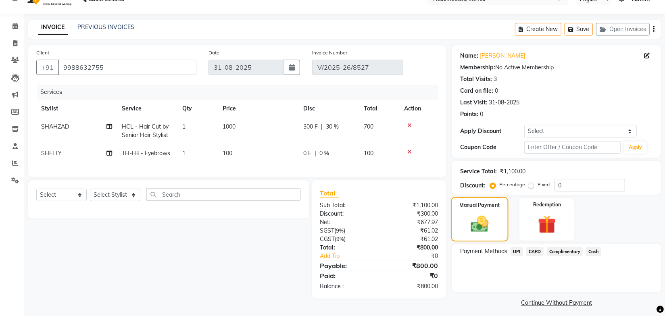
scroll to position [19, 0]
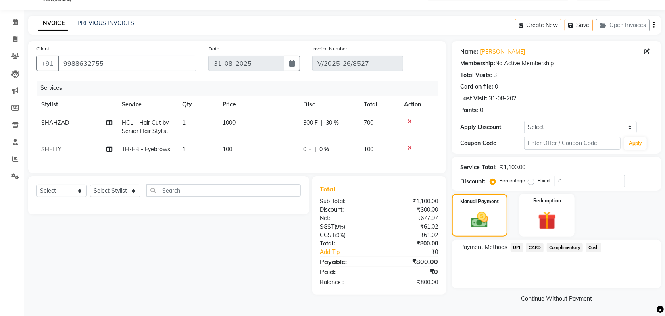
click at [518, 246] on span "UPI" at bounding box center [517, 247] width 13 height 9
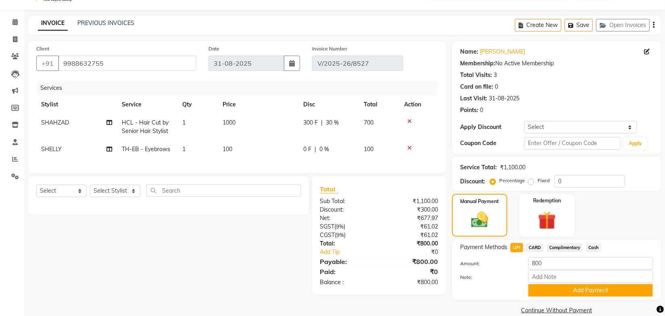
scroll to position [31, 0]
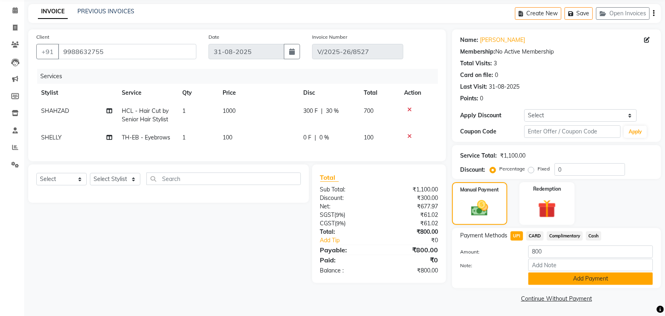
click at [592, 275] on button "Add Payment" at bounding box center [590, 279] width 125 height 13
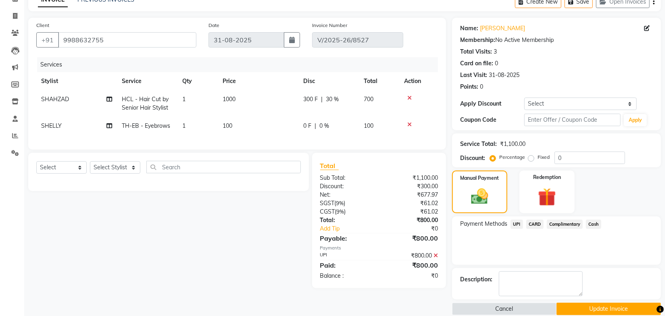
scroll to position [53, 0]
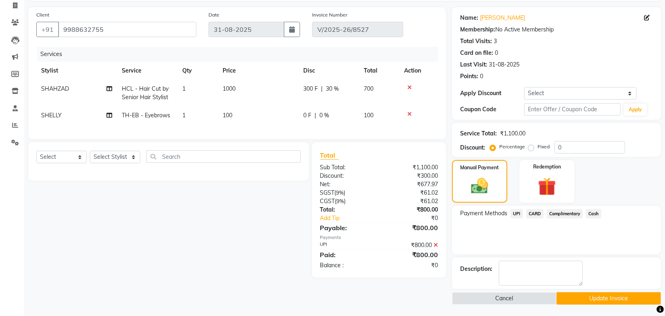
click at [592, 294] on button "Update Invoice" at bounding box center [608, 298] width 104 height 13
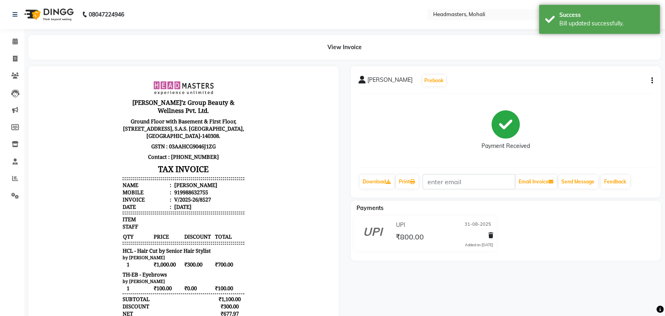
click at [257, 181] on body "Gill'z Group Beauty & Wellness Pvt. Ltd. Ground Floor with Basement & First Flo…" at bounding box center [183, 230] width 288 height 306
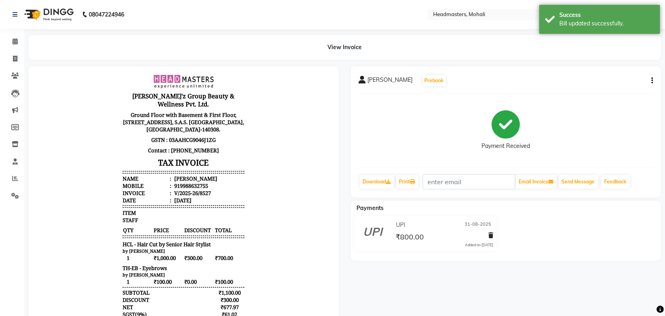
scroll to position [75, 0]
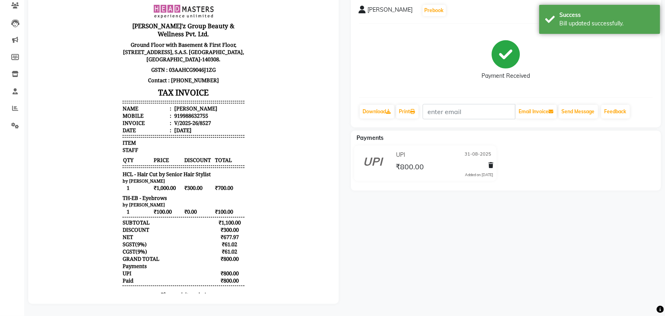
click at [282, 212] on body "Gill'z Group Beauty & Wellness Pvt. Ltd. Ground Floor with Basement & First Flo…" at bounding box center [183, 154] width 288 height 306
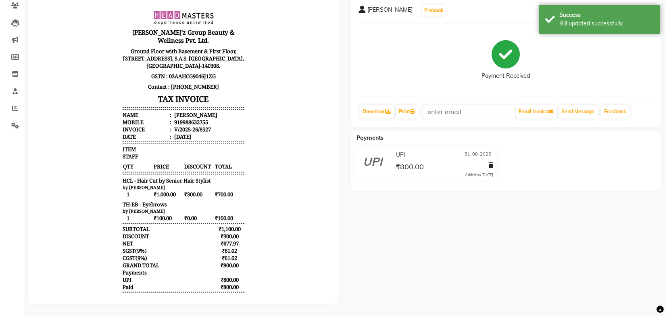
scroll to position [0, 0]
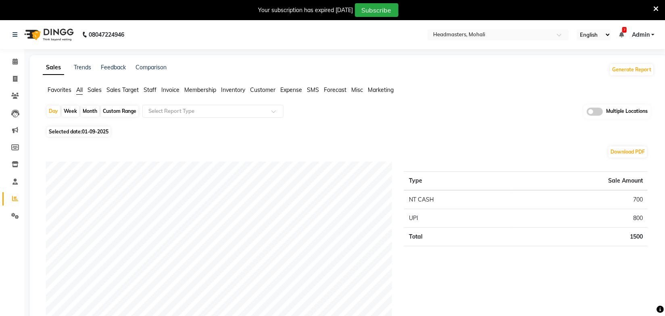
drag, startPoint x: 658, startPoint y: 8, endPoint x: 461, endPoint y: 29, distance: 197.8
click at [657, 8] on icon at bounding box center [655, 8] width 5 height 7
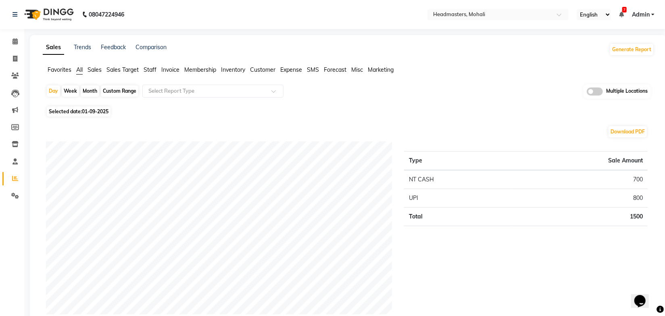
click at [393, 109] on div "Selected date: [DATE]" at bounding box center [350, 111] width 608 height 8
click at [90, 112] on span "01-09-2025" at bounding box center [95, 111] width 27 height 6
select select "9"
select select "2025"
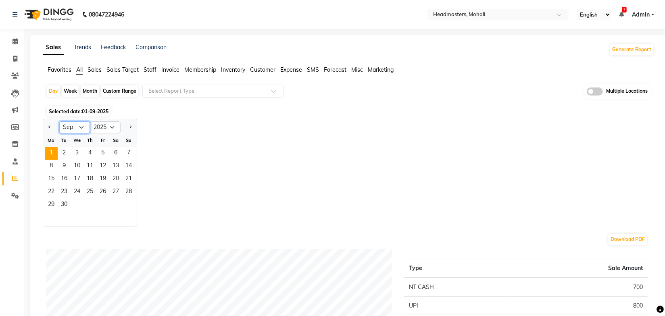
click at [79, 130] on select "Jan Feb Mar Apr May Jun [DATE] Aug Sep Oct Nov Dec" at bounding box center [74, 127] width 31 height 12
select select "8"
click at [59, 121] on select "Jan Feb Mar Apr May Jun [DATE] Aug Sep Oct Nov Dec" at bounding box center [74, 127] width 31 height 12
click at [117, 202] on span "30" at bounding box center [115, 205] width 13 height 13
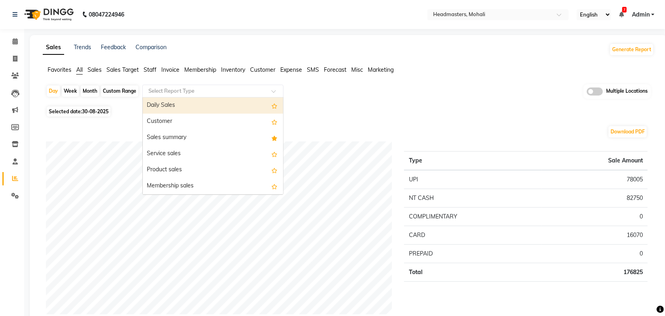
drag, startPoint x: 182, startPoint y: 88, endPoint x: 197, endPoint y: 127, distance: 41.6
click at [182, 88] on input "text" at bounding box center [205, 91] width 116 height 8
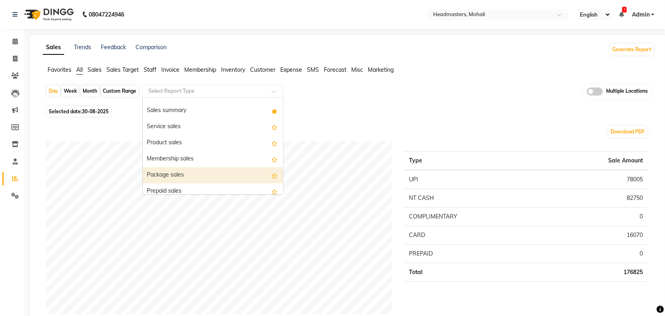
scroll to position [110, 0]
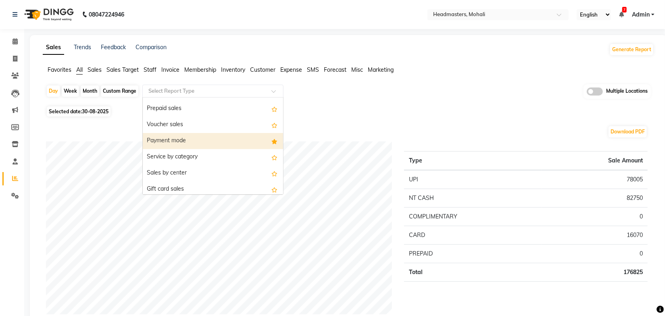
click at [185, 140] on div "Payment mode" at bounding box center [213, 141] width 140 height 16
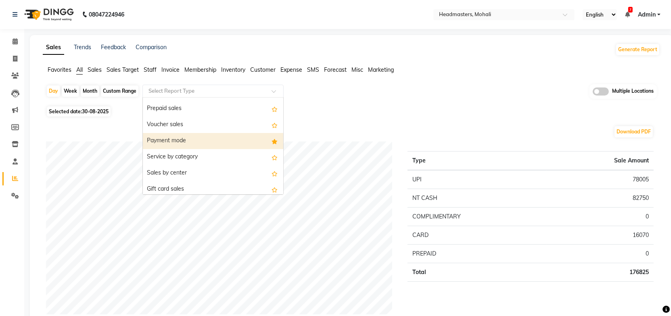
select select "full_report"
select select "csv"
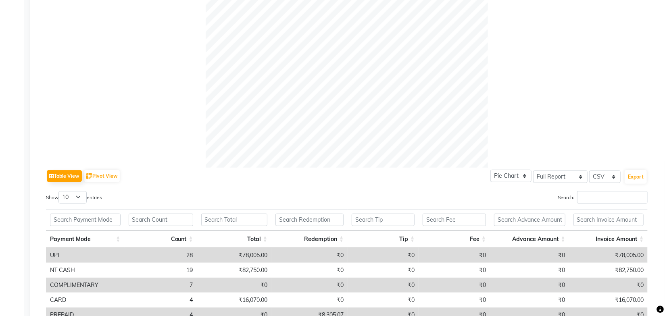
scroll to position [321, 0]
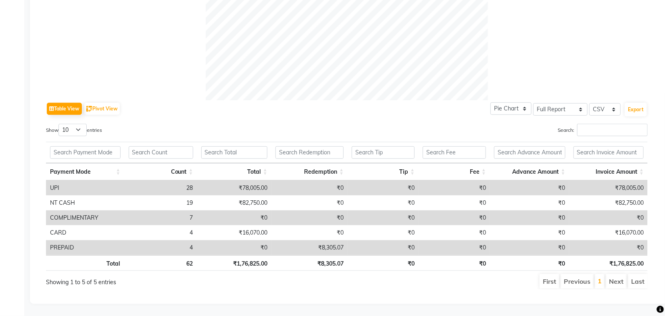
click at [311, 108] on div "Table View Pivot View Pie Chart Bar Chart Select Full Report Filtered Report Se…" at bounding box center [347, 108] width 602 height 17
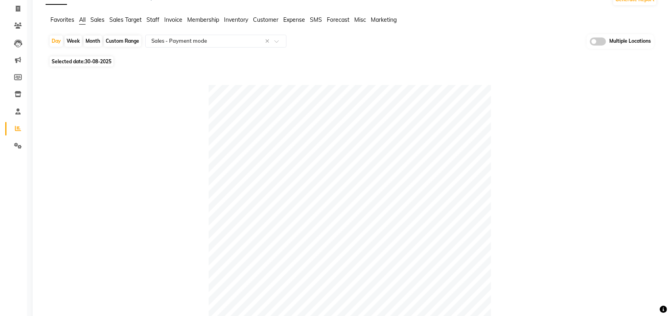
scroll to position [0, 0]
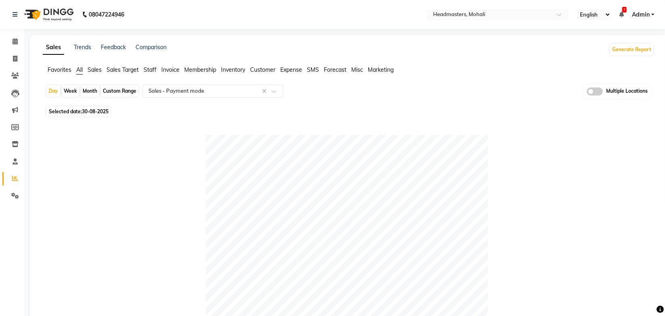
click at [395, 104] on div "Day Week Month Custom Range Select Report Type × Sales - Payment mode × Multipl…" at bounding box center [348, 94] width 605 height 20
click at [11, 57] on span at bounding box center [15, 58] width 14 height 9
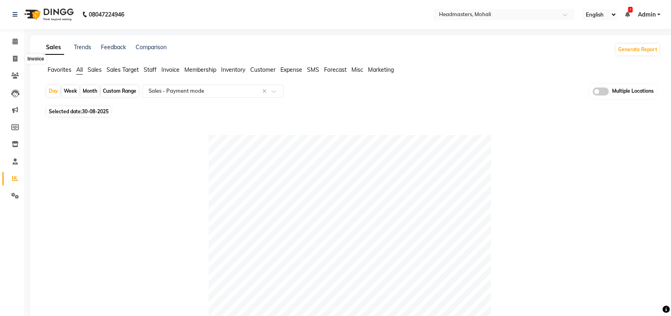
select select "service"
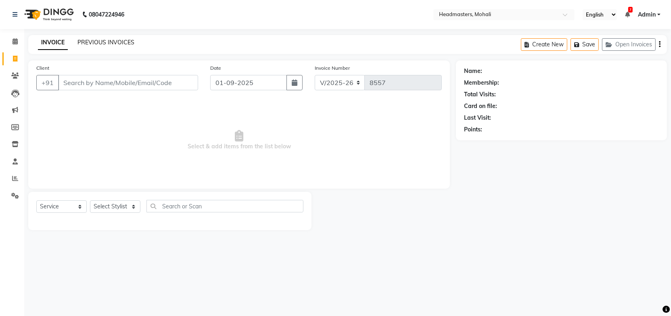
click at [102, 44] on link "PREVIOUS INVOICES" at bounding box center [105, 42] width 57 height 7
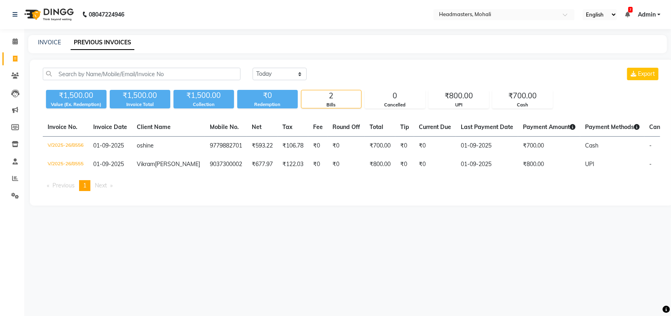
click at [342, 69] on div "Today Yesterday Custom Range Export" at bounding box center [455, 74] width 407 height 13
click at [377, 67] on div "Today Yesterday Custom Range Export ₹1,500.00 Value (Ex. Redemption) ₹1,500.00 …" at bounding box center [351, 133] width 643 height 146
drag, startPoint x: 16, startPoint y: 46, endPoint x: 106, endPoint y: 26, distance: 92.2
click at [16, 46] on link "Calendar" at bounding box center [11, 41] width 19 height 13
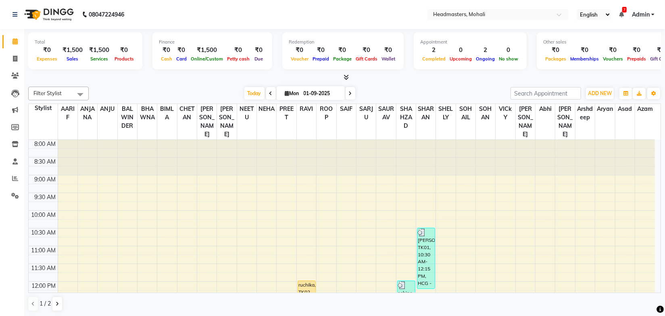
click at [184, 85] on div "Filter Stylist Select All AARIF ANJANA ANJU BALWINDER BHAWNA BIMLA CHETAN HARRY…" at bounding box center [344, 198] width 633 height 231
click at [13, 60] on icon at bounding box center [15, 59] width 4 height 6
select select "service"
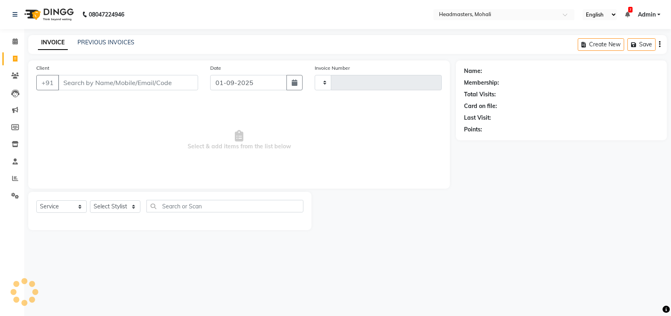
type input "8557"
select select "6604"
click at [107, 42] on link "PREVIOUS INVOICES" at bounding box center [105, 42] width 57 height 7
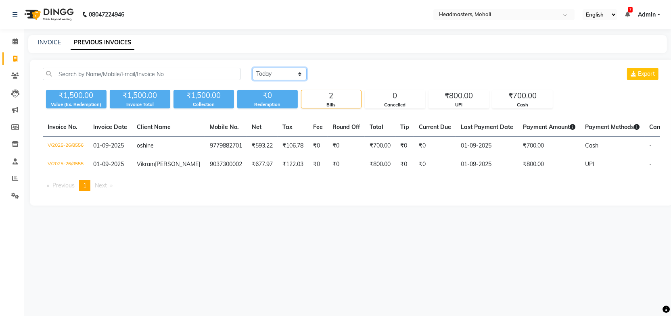
click at [275, 76] on select "Today Yesterday Custom Range" at bounding box center [279, 74] width 54 height 13
click at [252, 68] on select "Today Yesterday Custom Range" at bounding box center [279, 74] width 54 height 13
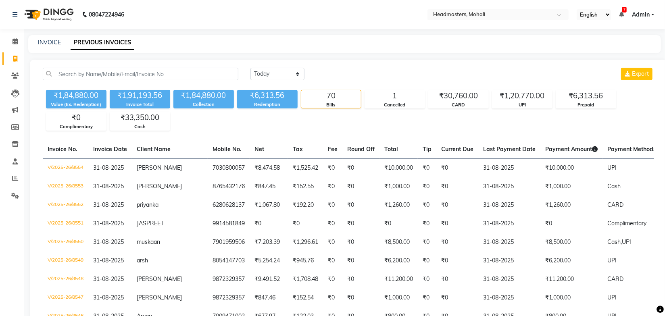
click at [427, 72] on div "Today Yesterday Custom Range Export" at bounding box center [452, 74] width 404 height 13
click at [157, 119] on div "₹33,350.00" at bounding box center [140, 117] width 60 height 11
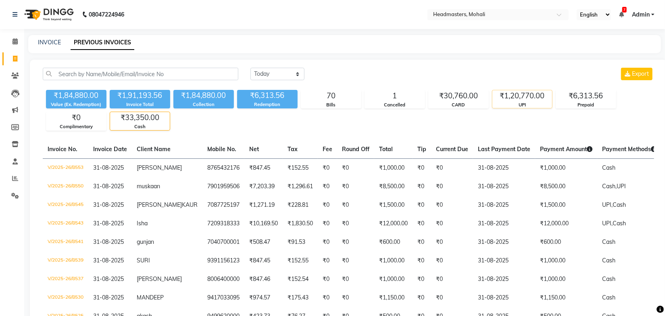
click at [517, 103] on div "UPI" at bounding box center [522, 105] width 60 height 7
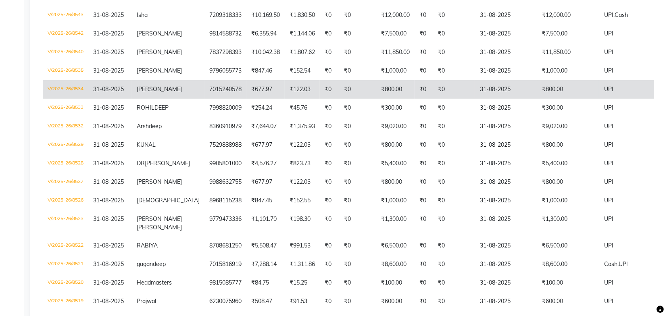
scroll to position [293, 0]
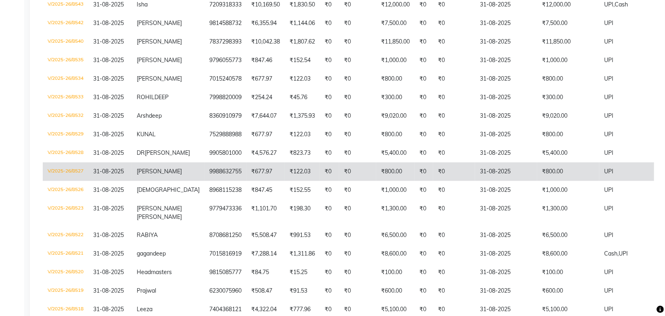
click at [446, 181] on td "₹0" at bounding box center [454, 172] width 42 height 19
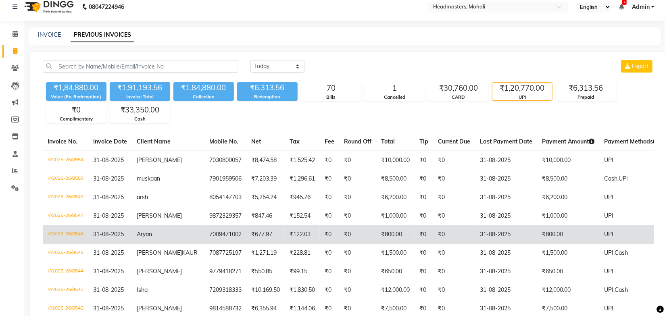
scroll to position [0, 0]
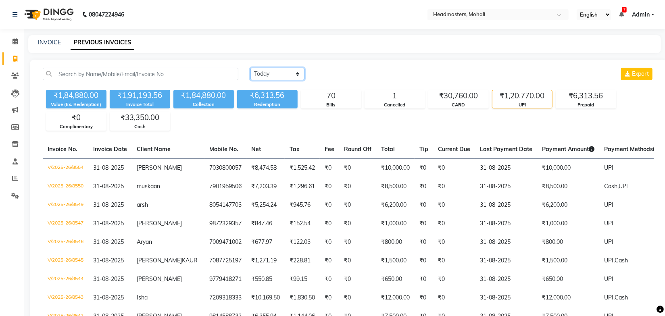
click at [282, 73] on select "Today Yesterday Custom Range" at bounding box center [277, 74] width 54 height 13
select select "range"
click at [250, 68] on select "Today Yesterday Custom Range" at bounding box center [277, 74] width 54 height 13
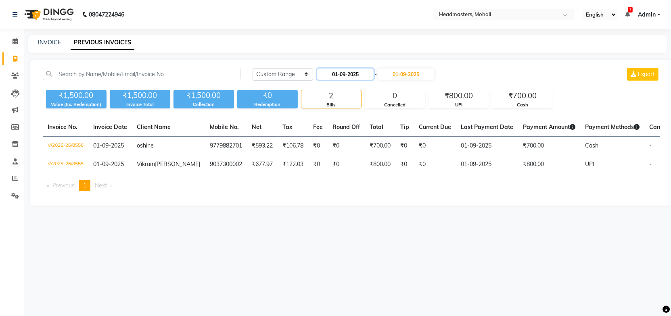
click at [333, 75] on input "01-09-2025" at bounding box center [345, 74] width 56 height 11
select select "9"
select select "2025"
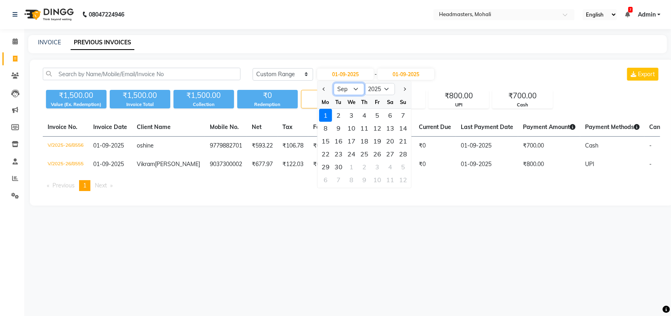
click at [347, 89] on select "Jan Feb Mar Apr May Jun Jul Aug Sep Oct Nov Dec" at bounding box center [348, 89] width 31 height 12
select select "8"
click at [333, 83] on select "Jan Feb Mar Apr May Jun Jul Aug Sep Oct Nov Dec" at bounding box center [348, 89] width 31 height 12
click at [386, 168] on div "30" at bounding box center [389, 166] width 13 height 13
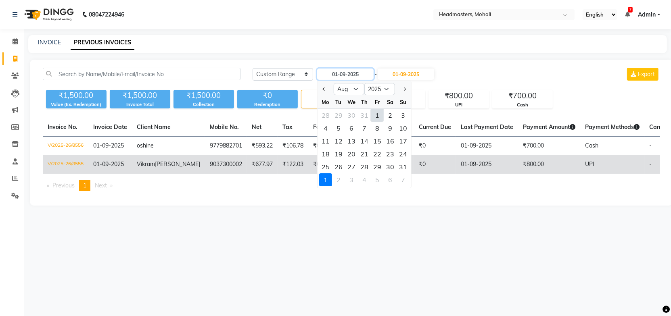
type input "30-08-2025"
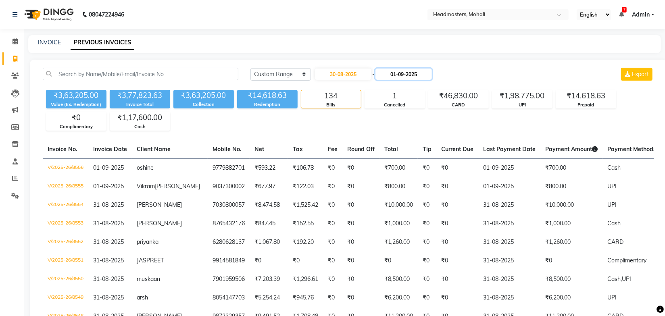
click at [406, 75] on input "01-09-2025" at bounding box center [403, 74] width 56 height 11
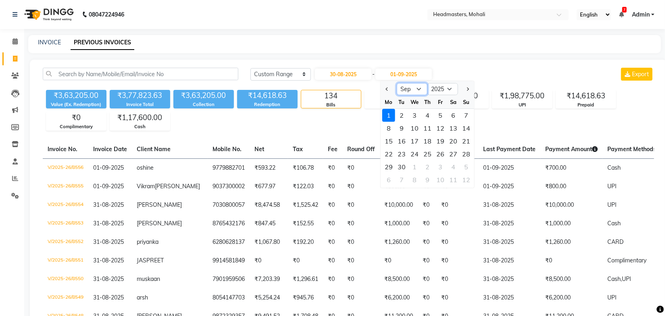
click at [416, 92] on select "Aug Sep Oct Nov Dec" at bounding box center [412, 89] width 31 height 12
select select "8"
click at [397, 83] on select "Aug Sep Oct Nov Dec" at bounding box center [412, 89] width 31 height 12
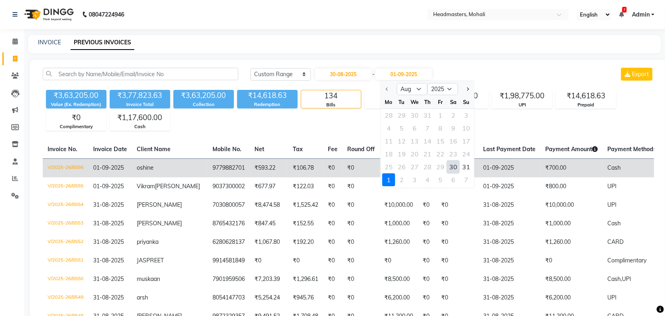
click at [451, 169] on div "30" at bounding box center [453, 166] width 13 height 13
type input "30-08-2025"
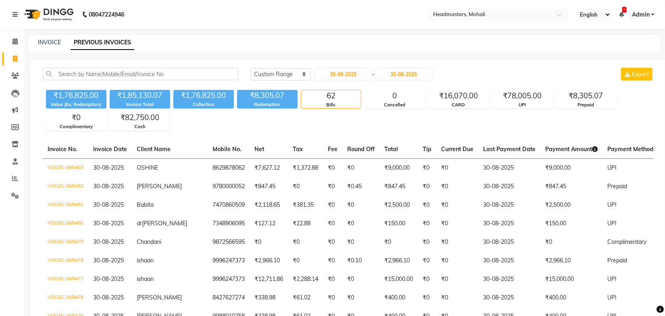
click at [487, 70] on div "Today Yesterday Custom Range 30-08-2025 - 30-08-2025 Export" at bounding box center [452, 74] width 404 height 13
click at [525, 101] on div "₹78,005.00" at bounding box center [522, 95] width 60 height 11
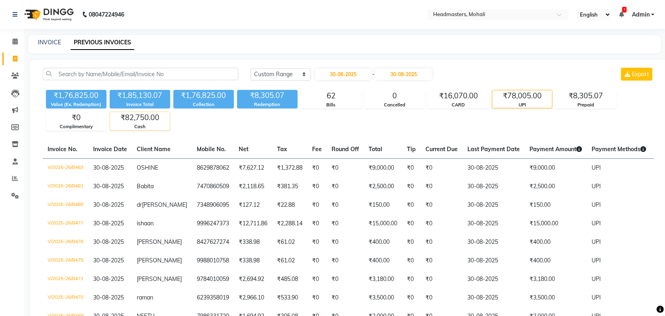
click at [138, 124] on div "Cash" at bounding box center [140, 126] width 60 height 7
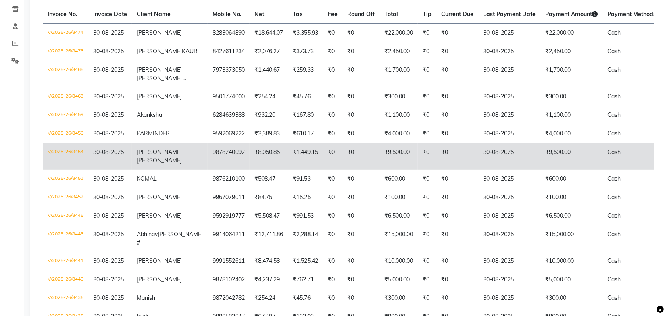
scroll to position [292, 0]
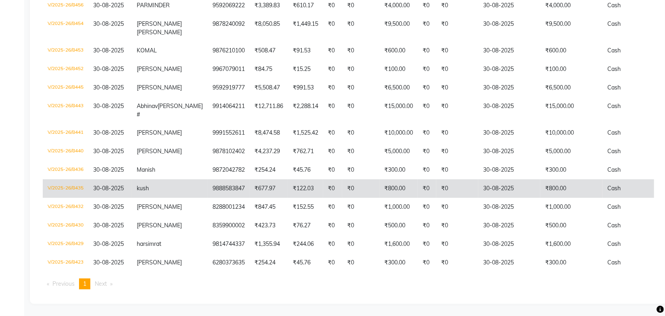
click at [99, 185] on span "30-08-2025" at bounding box center [108, 188] width 31 height 7
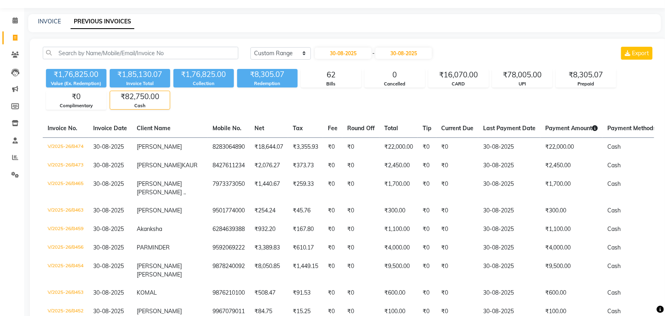
scroll to position [0, 0]
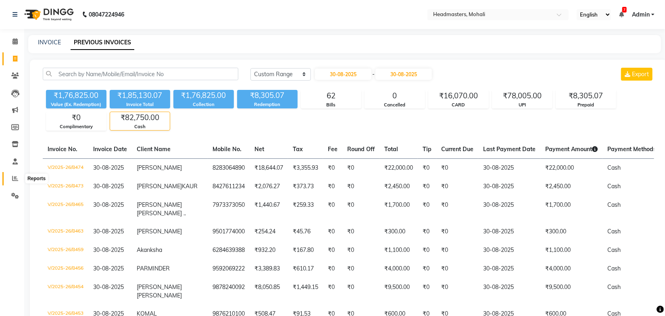
drag, startPoint x: 19, startPoint y: 178, endPoint x: 25, endPoint y: 179, distance: 5.7
click at [19, 178] on span at bounding box center [15, 178] width 14 height 9
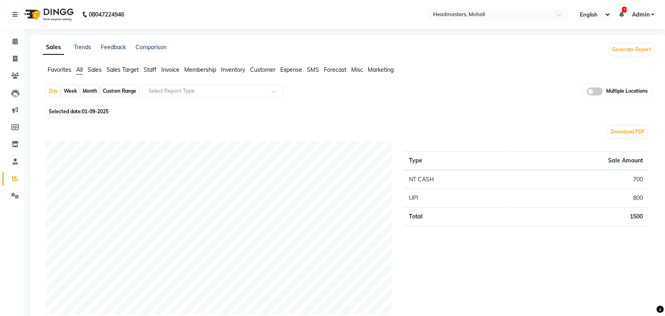
click at [102, 68] on ul "Favorites All Sales Sales Target Staff Invoice Membership Inventory Customer Ex…" at bounding box center [348, 70] width 611 height 9
click at [98, 70] on span "Sales" at bounding box center [95, 69] width 14 height 7
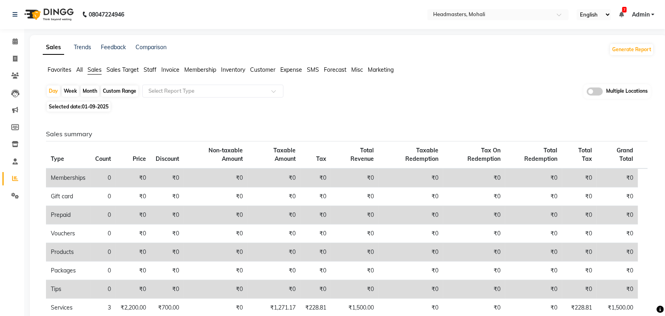
drag, startPoint x: 90, startPoint y: 104, endPoint x: 92, endPoint y: 110, distance: 6.0
click at [90, 104] on span "01-09-2025" at bounding box center [95, 107] width 27 height 6
select select "9"
select select "2025"
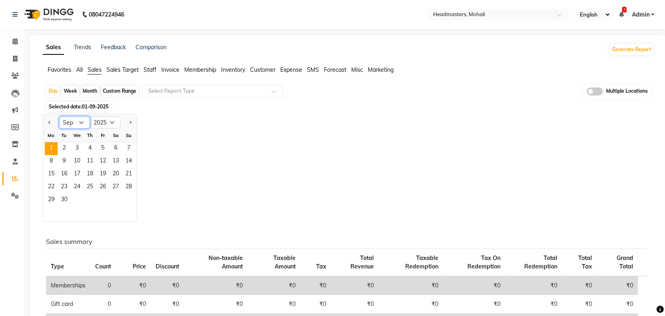
click at [77, 123] on select "Jan Feb Mar Apr May Jun [DATE] Aug Sep Oct Nov Dec" at bounding box center [74, 123] width 31 height 12
select select "8"
click at [59, 117] on select "Jan Feb Mar Apr May Jun [DATE] Aug Sep Oct Nov Dec" at bounding box center [74, 123] width 31 height 12
click at [112, 198] on span "30" at bounding box center [115, 200] width 13 height 13
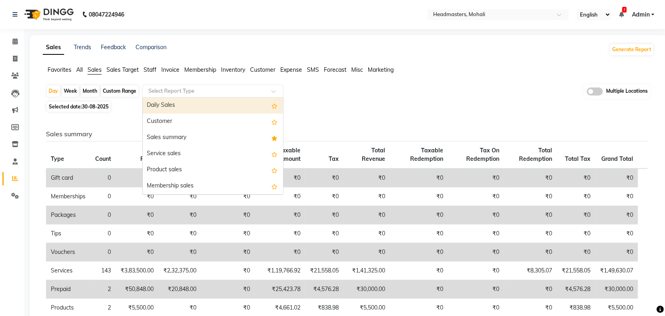
click at [185, 94] on input "text" at bounding box center [205, 91] width 116 height 8
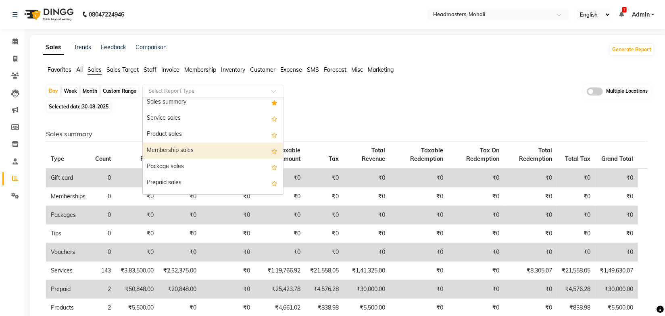
scroll to position [73, 0]
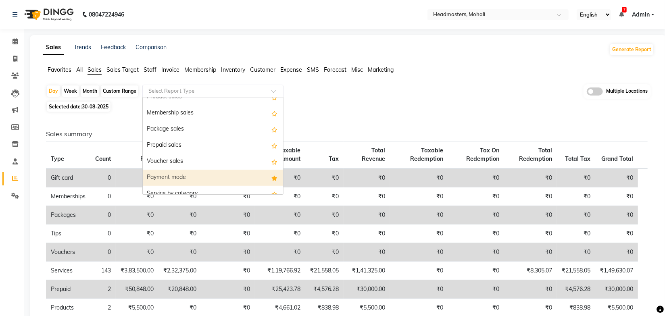
click at [176, 174] on div "Payment mode" at bounding box center [213, 178] width 140 height 16
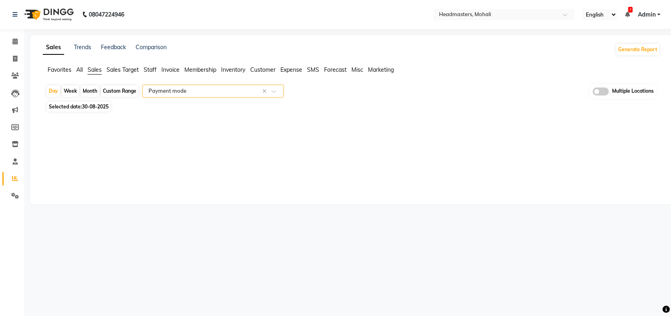
select select "full_report"
select select "csv"
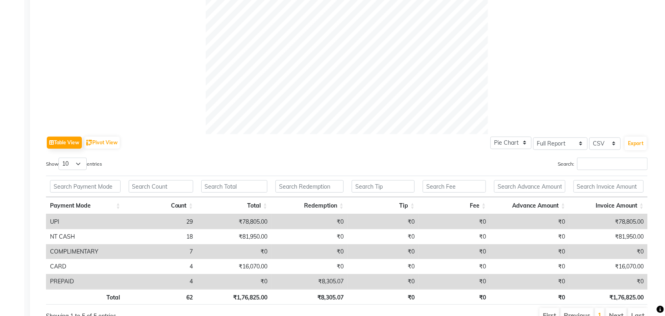
scroll to position [317, 0]
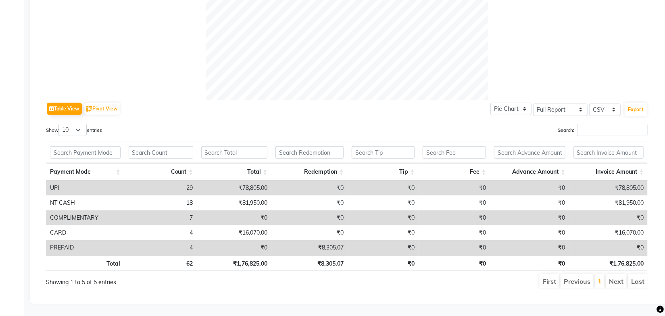
click at [296, 281] on div "First Previous 1 Next Last" at bounding box center [475, 281] width 358 height 16
click at [241, 183] on td "₹78,805.00" at bounding box center [234, 188] width 74 height 15
click at [190, 181] on td "29" at bounding box center [160, 188] width 73 height 15
click at [188, 182] on td "29" at bounding box center [160, 188] width 73 height 15
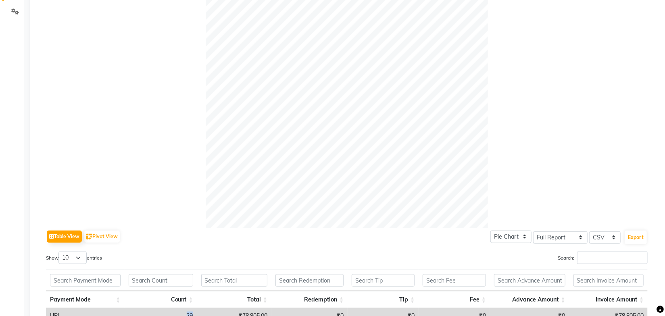
scroll to position [0, 0]
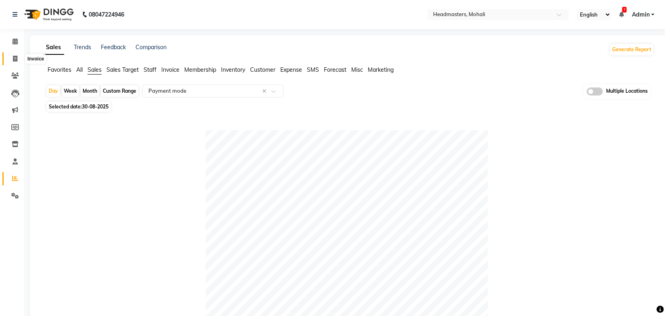
click at [17, 58] on icon at bounding box center [15, 59] width 4 height 6
select select "service"
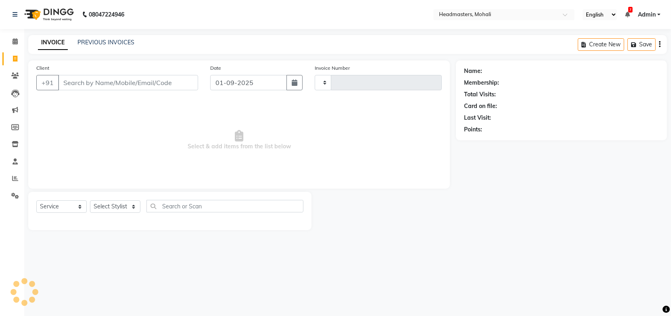
type input "8557"
select select "6604"
click at [103, 45] on link "PREVIOUS INVOICES" at bounding box center [105, 42] width 57 height 7
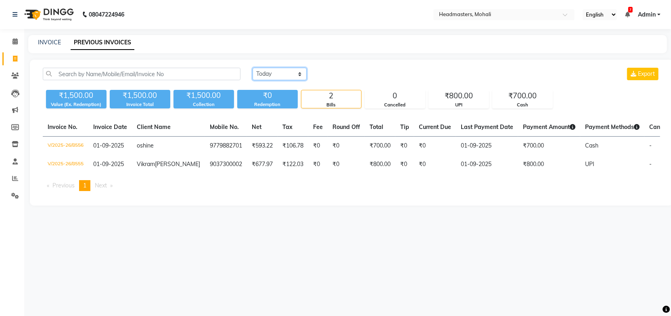
click at [273, 73] on select "[DATE] [DATE] Custom Range" at bounding box center [279, 74] width 54 height 13
select select "range"
click at [252, 68] on select "[DATE] [DATE] Custom Range" at bounding box center [279, 74] width 54 height 13
click at [345, 78] on input "01-09-2025" at bounding box center [345, 74] width 56 height 11
select select "9"
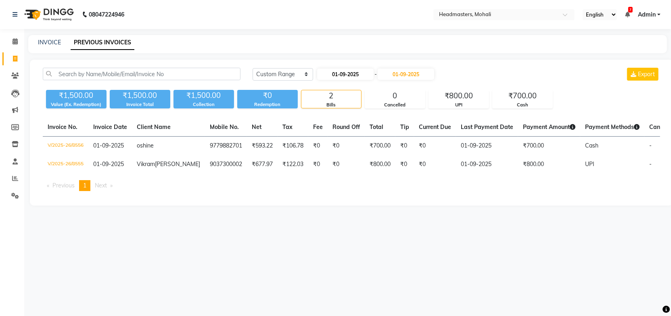
select select "2025"
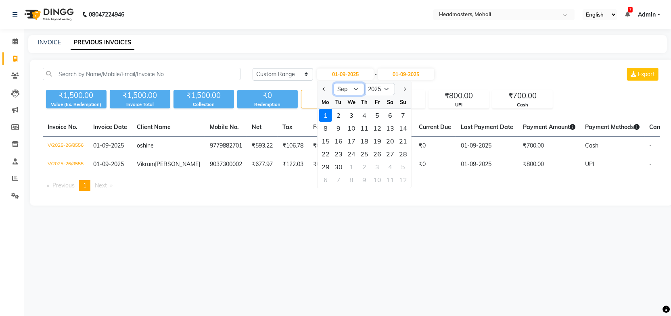
click at [355, 90] on select "Jan Feb Mar Apr May Jun [DATE] Aug Sep Oct Nov Dec" at bounding box center [348, 89] width 31 height 12
select select "8"
click at [333, 83] on select "Jan Feb Mar Apr May Jun [DATE] Aug Sep Oct Nov Dec" at bounding box center [348, 89] width 31 height 12
click at [390, 167] on div "30" at bounding box center [389, 166] width 13 height 13
type input "30-08-2025"
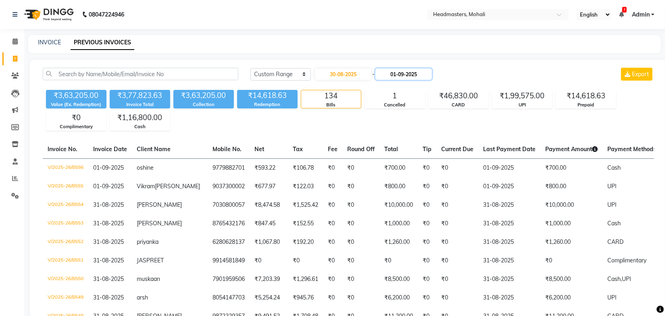
click at [401, 74] on input "01-09-2025" at bounding box center [403, 74] width 56 height 11
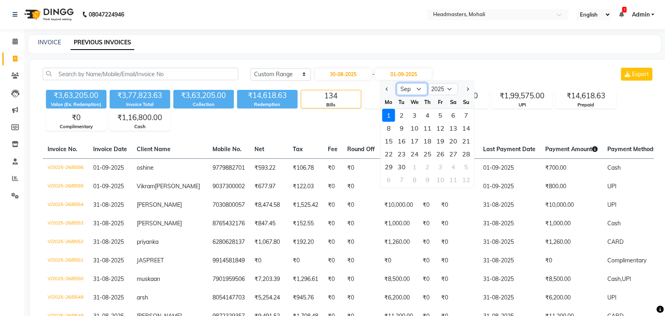
click at [406, 91] on select "Aug Sep Oct Nov Dec" at bounding box center [412, 89] width 31 height 12
select select "8"
click at [397, 83] on select "Aug Sep Oct Nov Dec" at bounding box center [412, 89] width 31 height 12
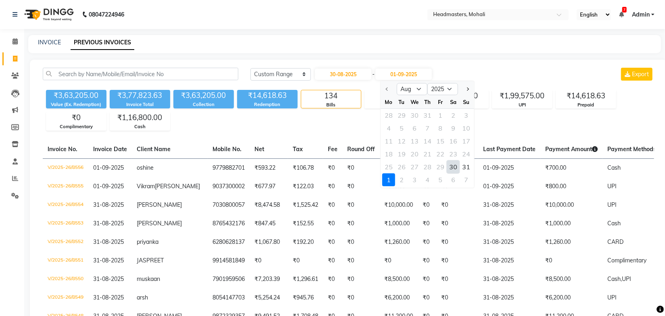
click at [452, 169] on div "30" at bounding box center [453, 166] width 13 height 13
type input "30-08-2025"
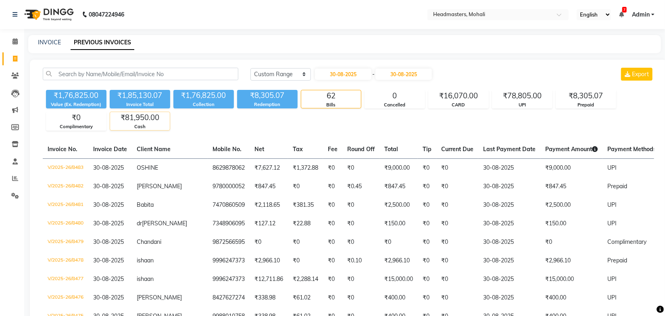
click at [122, 121] on div "₹81,950.00" at bounding box center [140, 117] width 60 height 11
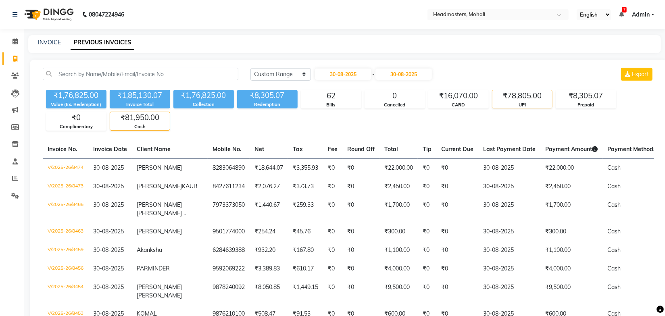
click at [533, 104] on div "UPI" at bounding box center [522, 105] width 60 height 7
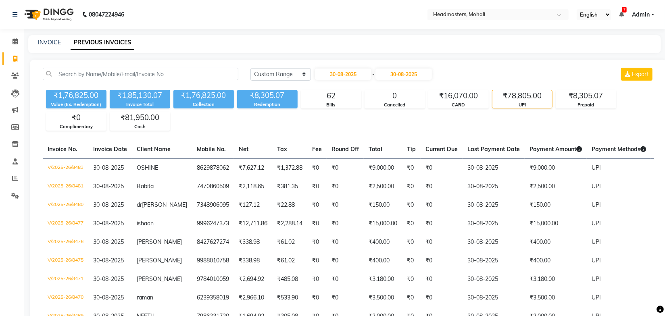
click at [517, 97] on div "₹78,805.00" at bounding box center [522, 95] width 60 height 11
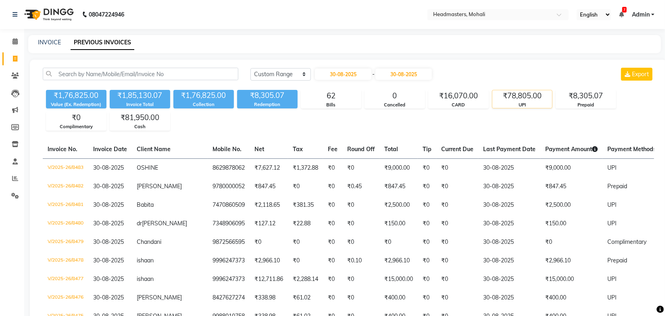
click at [508, 99] on div "₹78,805.00" at bounding box center [522, 95] width 60 height 11
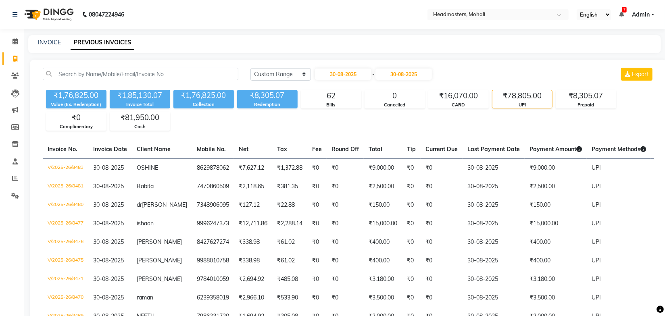
click at [508, 99] on div "₹78,805.00" at bounding box center [522, 95] width 60 height 11
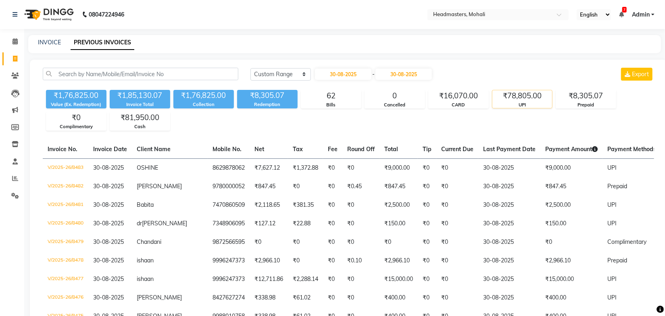
click at [508, 99] on div "₹78,805.00" at bounding box center [522, 95] width 60 height 11
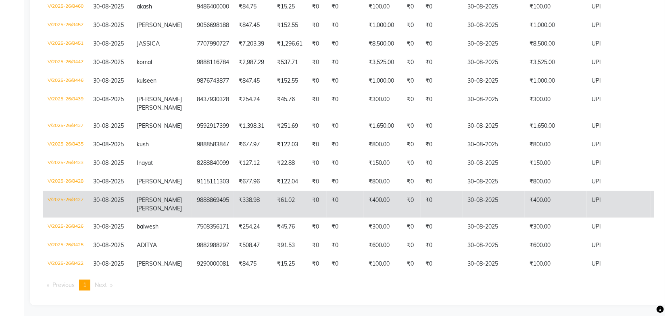
scroll to position [445, 0]
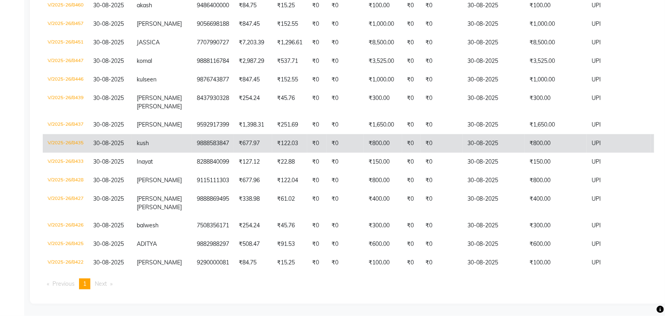
click at [175, 138] on td "kush" at bounding box center [162, 143] width 60 height 19
click at [378, 137] on td "₹800.00" at bounding box center [383, 143] width 38 height 19
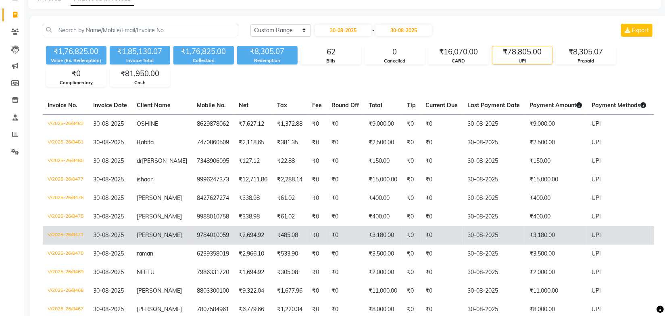
scroll to position [0, 0]
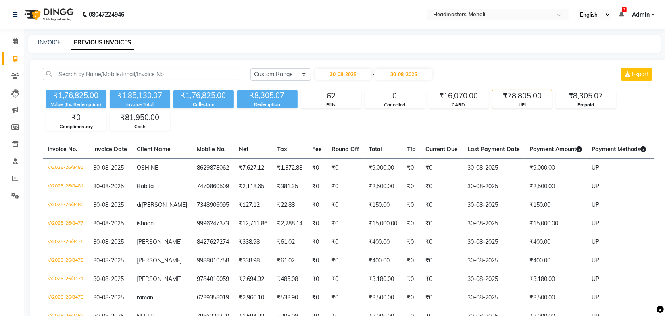
click at [533, 115] on div "₹1,76,825.00 Value (Ex. Redemption) ₹1,85,130.07 Invoice Total ₹1,76,825.00 Col…" at bounding box center [348, 109] width 611 height 44
click at [148, 121] on div "₹81,950.00" at bounding box center [140, 117] width 60 height 11
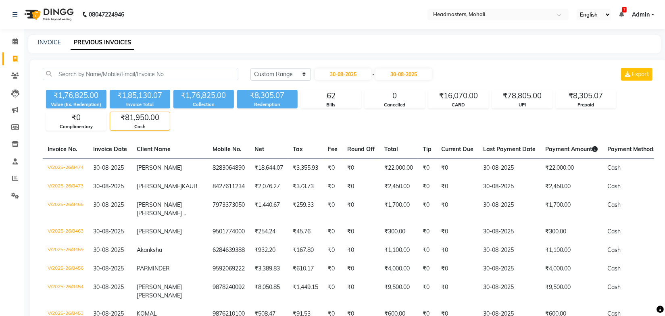
click at [484, 136] on div "Today Yesterday Custom Range 30-08-2025 - 30-08-2025 Export ₹1,76,825.00 Value …" at bounding box center [348, 304] width 637 height 489
click at [213, 129] on div "₹1,76,825.00 Value (Ex. Redemption) ₹1,85,130.07 Invoice Total ₹1,76,825.00 Col…" at bounding box center [348, 109] width 611 height 44
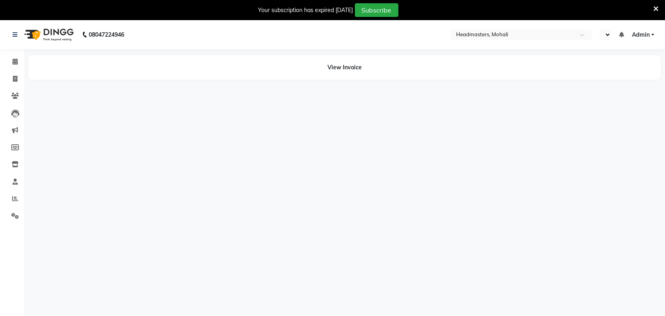
select select "en"
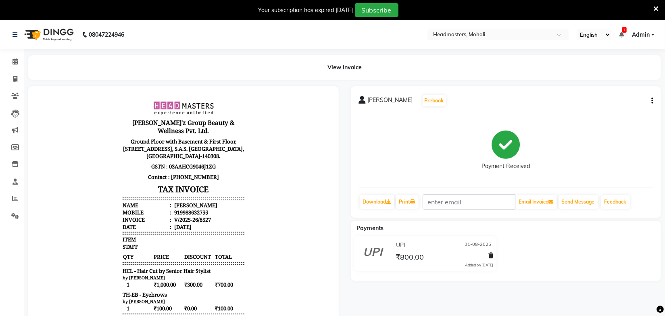
drag, startPoint x: 204, startPoint y: 218, endPoint x: 166, endPoint y: 213, distance: 39.0
click at [166, 223] on li "Date : 31/08/2025" at bounding box center [183, 226] width 122 height 7
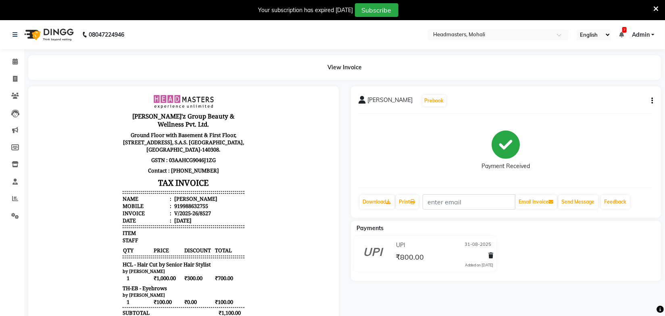
click at [651, 101] on icon "button" at bounding box center [652, 101] width 2 height 0
click at [595, 107] on div "Edit Invoice" at bounding box center [611, 111] width 55 height 10
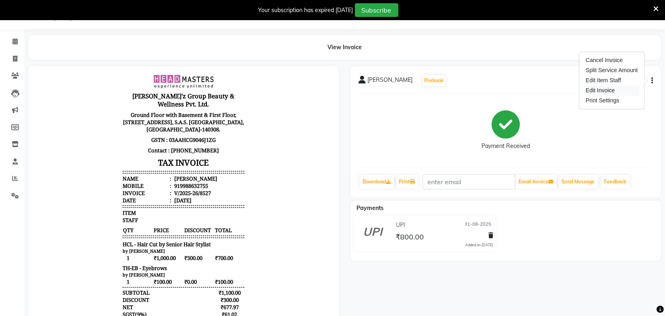
select select "service"
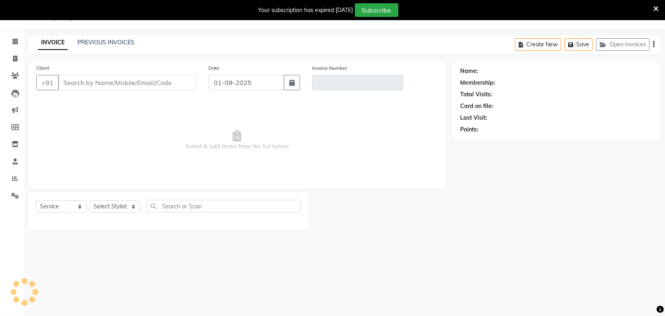
type input "9988632755"
type input "V/2025-26/8527"
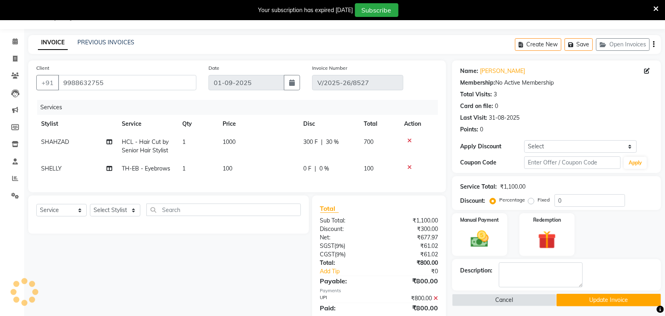
type input "31-08-2025"
select select "select"
drag, startPoint x: 657, startPoint y: 6, endPoint x: 654, endPoint y: 9, distance: 4.3
click at [657, 6] on icon at bounding box center [655, 8] width 5 height 7
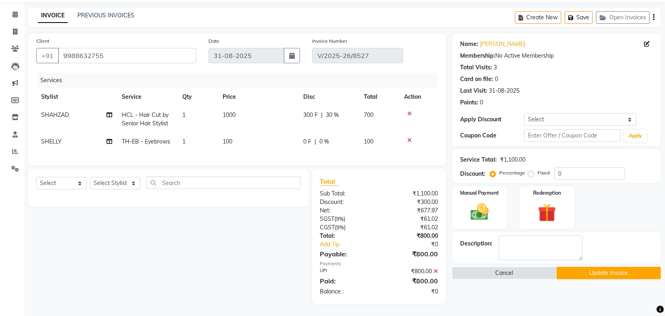
scroll to position [32, 0]
click at [436, 270] on icon at bounding box center [435, 272] width 4 height 6
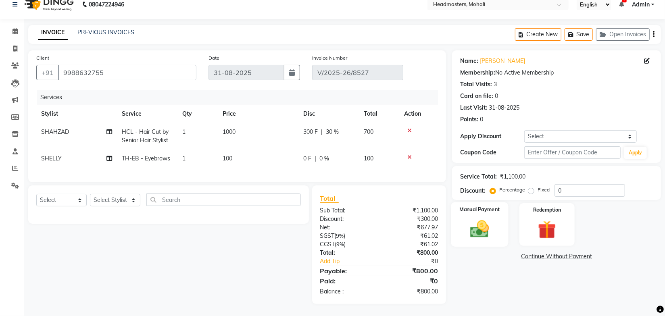
click at [471, 223] on img at bounding box center [480, 229] width 31 height 22
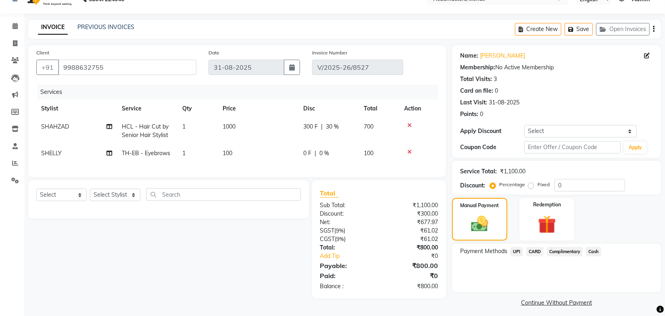
scroll to position [19, 0]
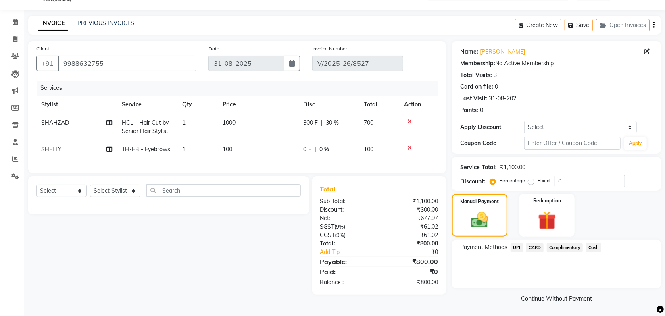
click at [590, 247] on span "Cash" at bounding box center [593, 247] width 15 height 9
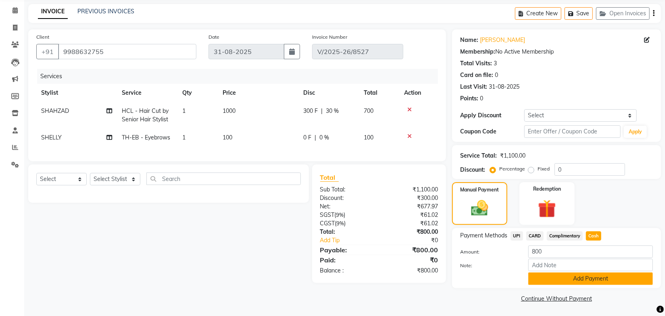
click at [584, 281] on button "Add Payment" at bounding box center [590, 279] width 125 height 13
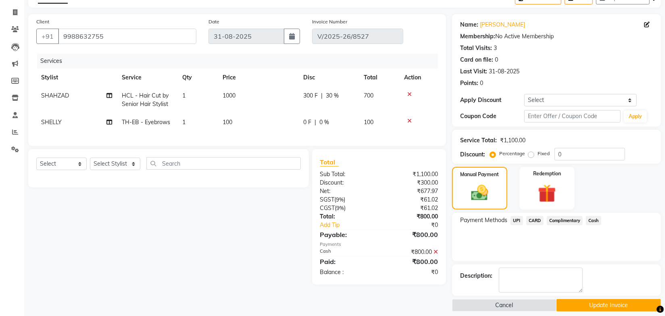
scroll to position [53, 0]
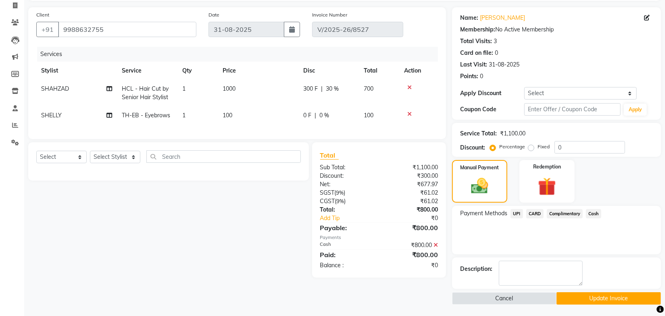
click at [608, 300] on button "Update Invoice" at bounding box center [608, 298] width 104 height 13
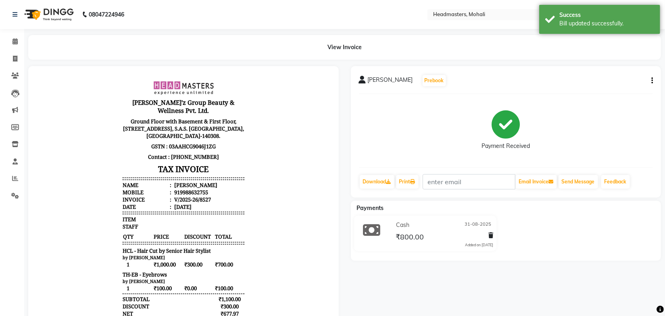
click at [231, 40] on div "View Invoice" at bounding box center [344, 47] width 633 height 25
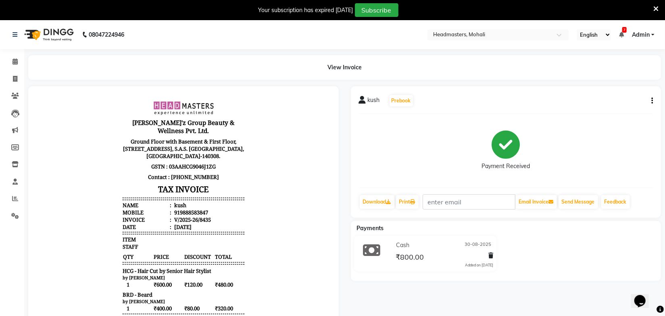
click at [401, 171] on div "Payment Received" at bounding box center [506, 151] width 294 height 60
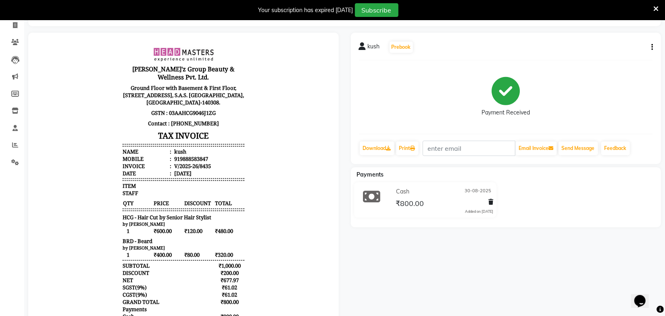
scroll to position [95, 0]
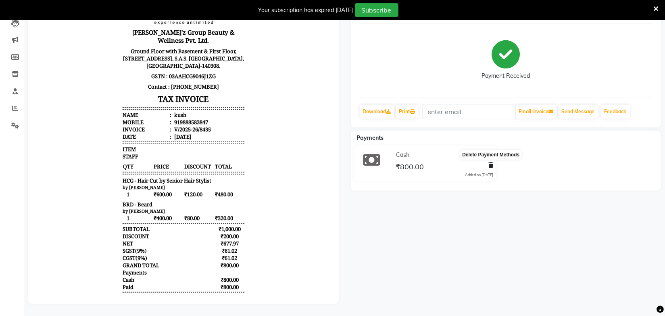
click at [492, 163] on icon at bounding box center [490, 166] width 5 height 6
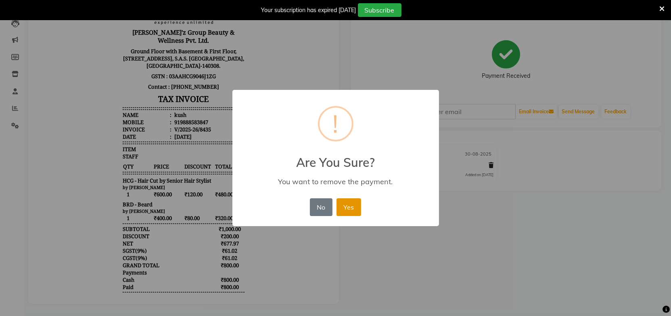
click at [349, 204] on button "Yes" at bounding box center [348, 207] width 25 height 18
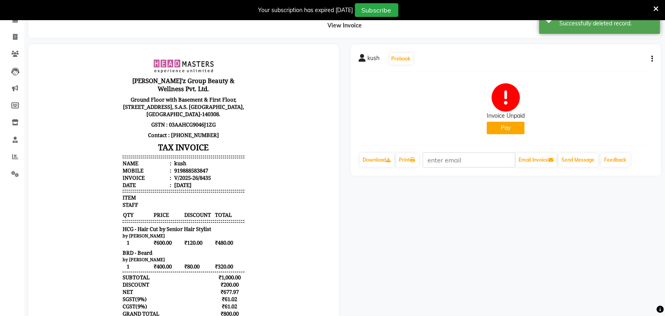
scroll to position [0, 0]
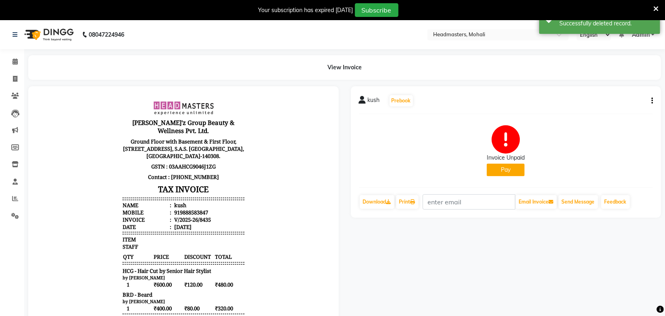
click at [650, 100] on button "button" at bounding box center [650, 101] width 5 height 8
click at [603, 108] on div "Edit Invoice" at bounding box center [611, 111] width 55 height 10
select select "service"
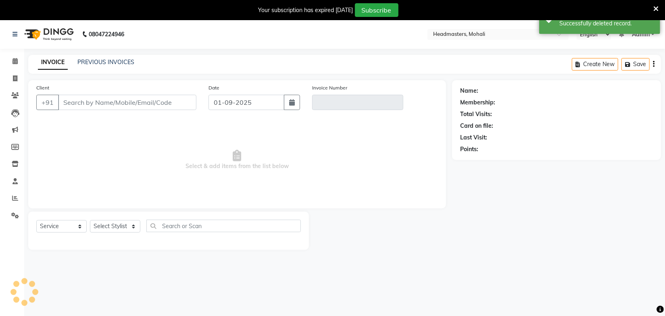
scroll to position [20, 0]
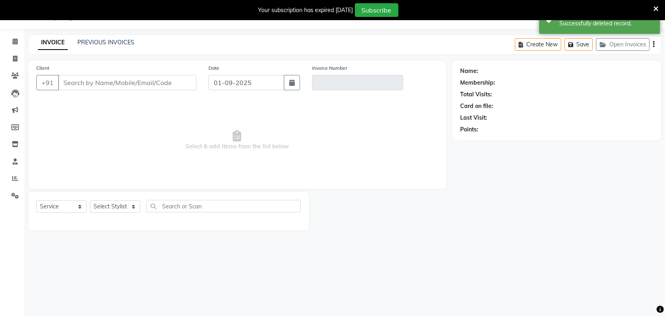
type input "9888583847"
type input "V/2025-26/8435"
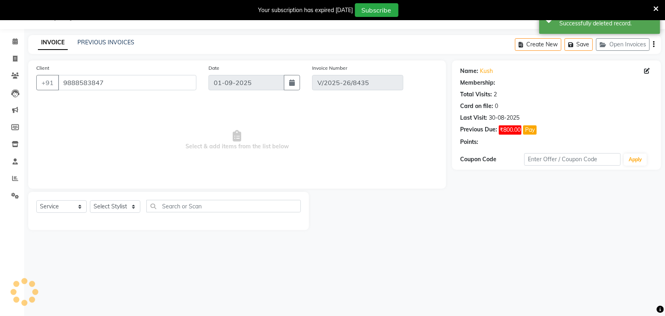
click at [654, 7] on icon at bounding box center [655, 8] width 5 height 7
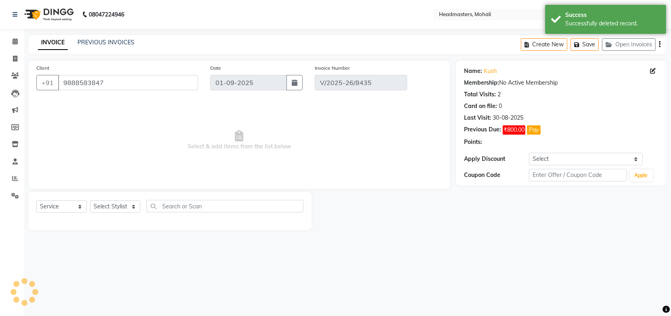
type input "30-08-2025"
select select "select"
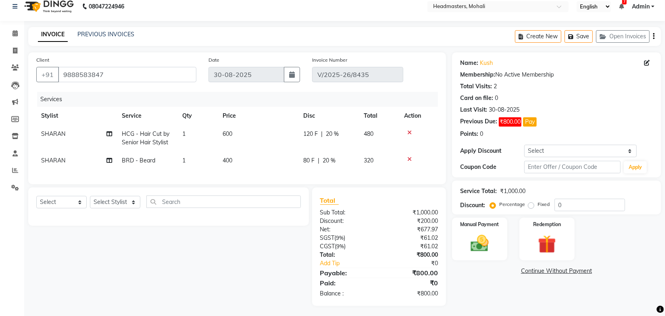
scroll to position [15, 0]
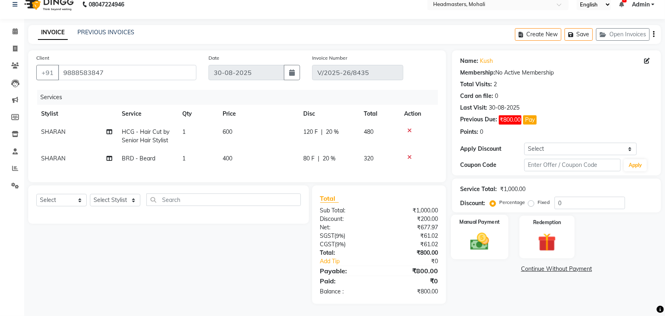
click at [479, 240] on img at bounding box center [480, 242] width 31 height 22
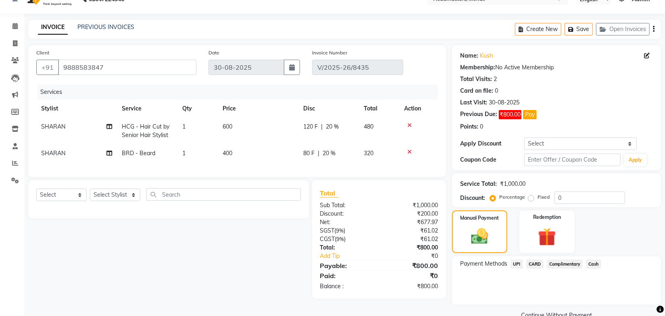
click at [518, 264] on span "UPI" at bounding box center [517, 264] width 13 height 9
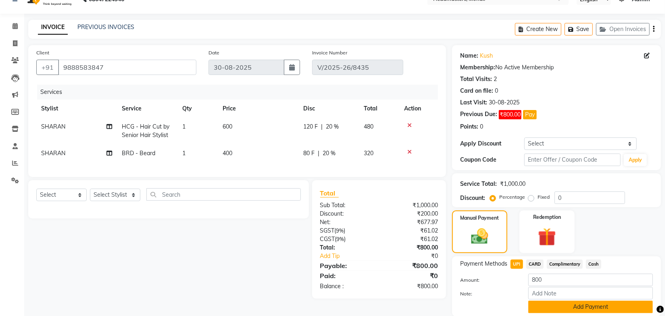
click at [551, 303] on button "Add Payment" at bounding box center [590, 307] width 125 height 13
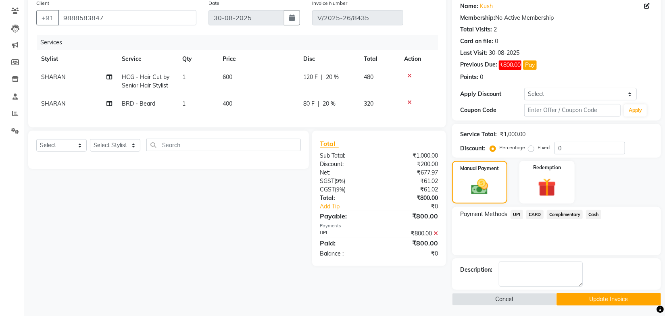
scroll to position [65, 0]
click at [587, 299] on button "Update Invoice" at bounding box center [608, 299] width 104 height 13
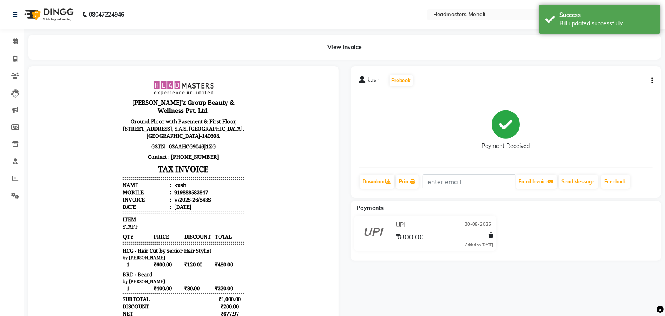
click at [402, 125] on div "Payment Received" at bounding box center [506, 130] width 294 height 60
click at [407, 140] on div "Payment Received" at bounding box center [506, 130] width 294 height 60
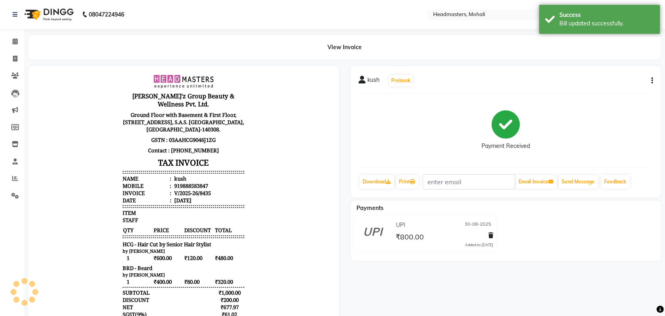
click at [247, 130] on body "[PERSON_NAME]'z Group Beauty & Wellness Pvt. Ltd. Ground Floor with Basement & …" at bounding box center [183, 224] width 288 height 306
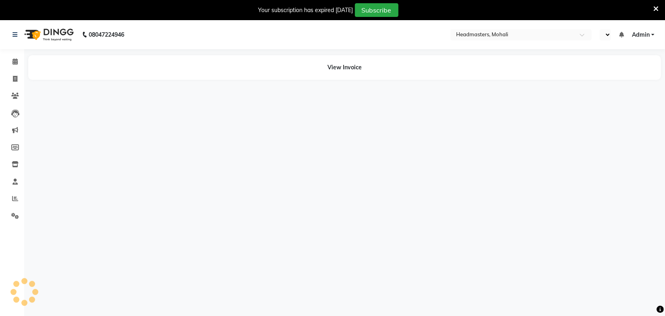
select select "en"
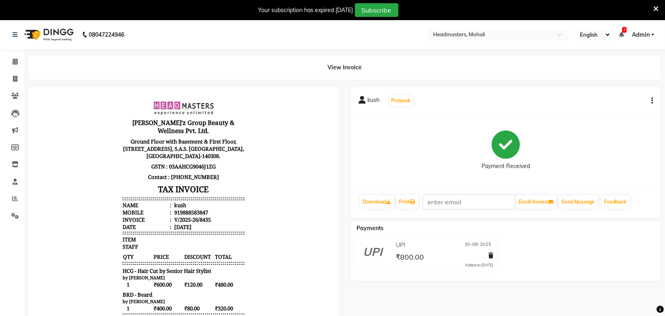
click at [431, 152] on div "Payment Received" at bounding box center [506, 151] width 294 height 60
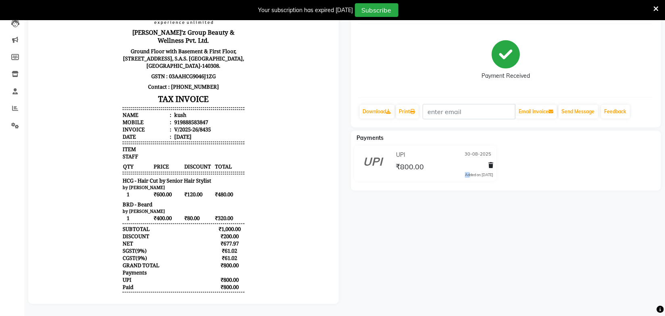
drag, startPoint x: 457, startPoint y: 169, endPoint x: 498, endPoint y: 171, distance: 41.2
click at [498, 171] on div "UPI [DATE] ₹800.00 Added on [DATE]" at bounding box center [425, 165] width 161 height 39
click at [479, 182] on div "Payments UPI [DATE] ₹800.00 Added on [DATE]" at bounding box center [506, 161] width 310 height 60
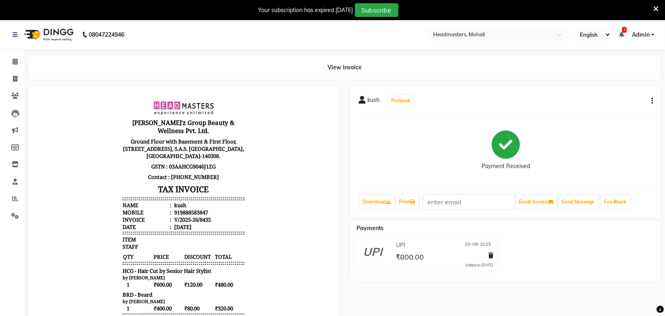
click at [651, 101] on icon "button" at bounding box center [652, 101] width 2 height 0
click at [596, 110] on div "Edit Invoice" at bounding box center [611, 111] width 55 height 10
select select "service"
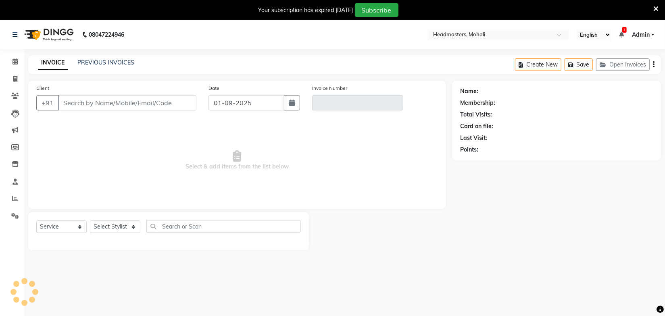
scroll to position [20, 0]
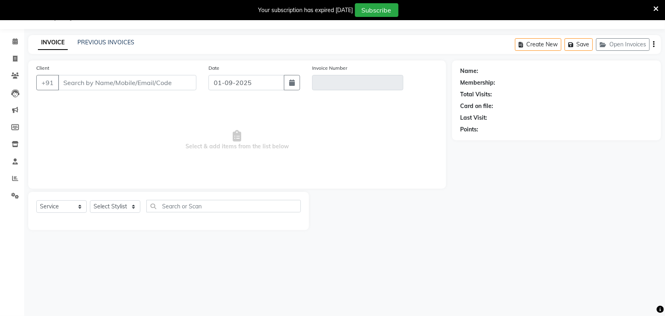
type input "9888583847"
type input "V/2025-26/8435"
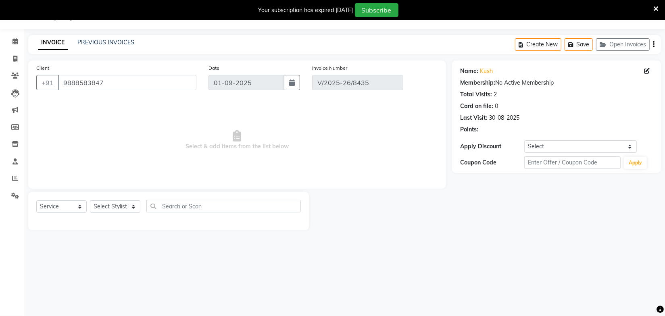
type input "30-08-2025"
select select "select"
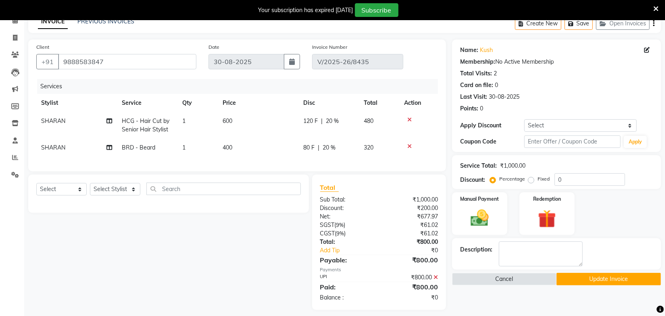
scroll to position [52, 0]
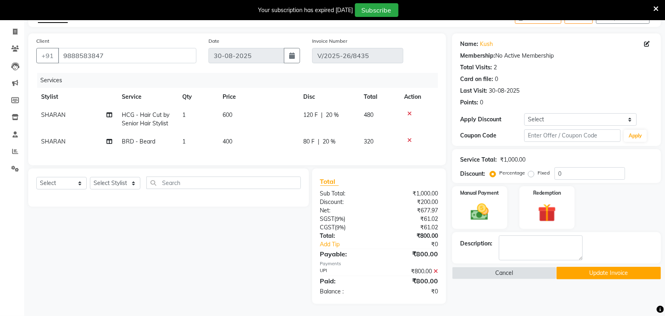
click at [437, 273] on icon at bounding box center [435, 272] width 4 height 6
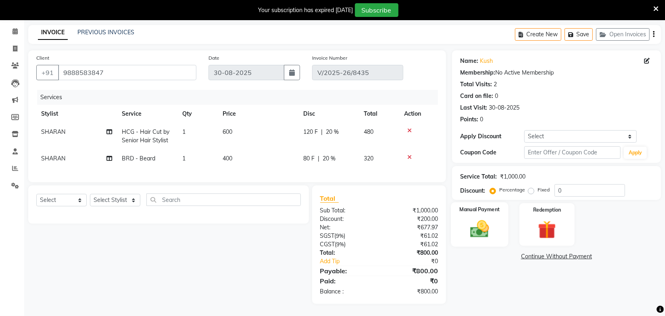
click at [476, 227] on img at bounding box center [480, 229] width 31 height 22
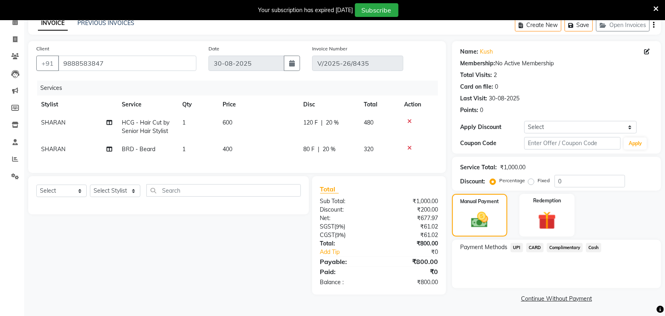
click at [597, 249] on span "Cash" at bounding box center [593, 247] width 15 height 9
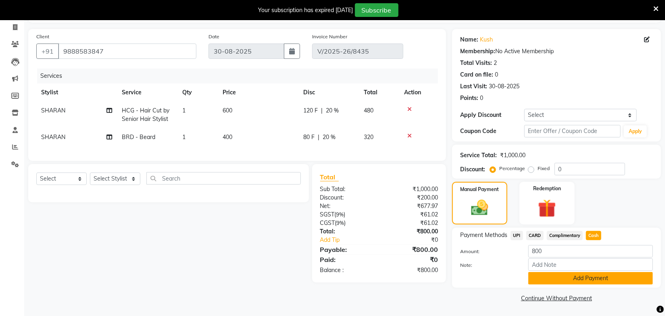
click at [600, 280] on button "Add Payment" at bounding box center [590, 278] width 125 height 13
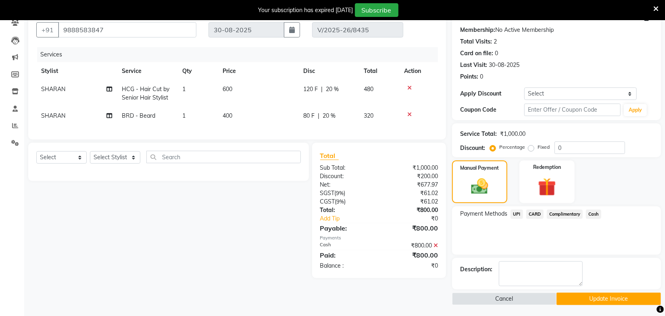
click at [567, 296] on button "Update Invoice" at bounding box center [608, 299] width 104 height 13
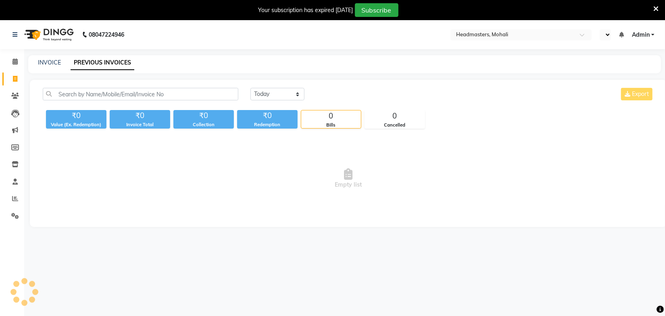
select select "en"
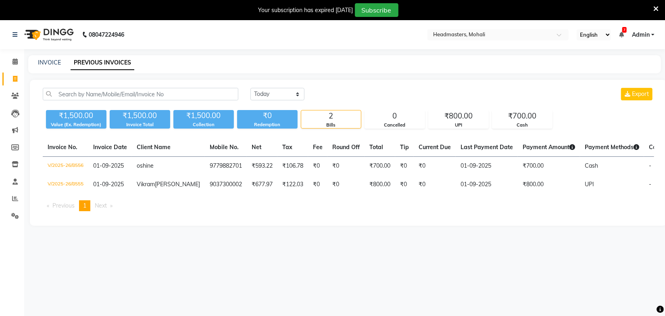
click at [377, 99] on div "[DATE] [DATE] Custom Range Export" at bounding box center [452, 94] width 404 height 13
click at [268, 94] on select "[DATE] [DATE] Custom Range" at bounding box center [277, 94] width 54 height 13
select select "range"
click at [250, 88] on select "[DATE] [DATE] Custom Range" at bounding box center [277, 94] width 54 height 13
click at [358, 95] on input "01-09-2025" at bounding box center [343, 94] width 56 height 11
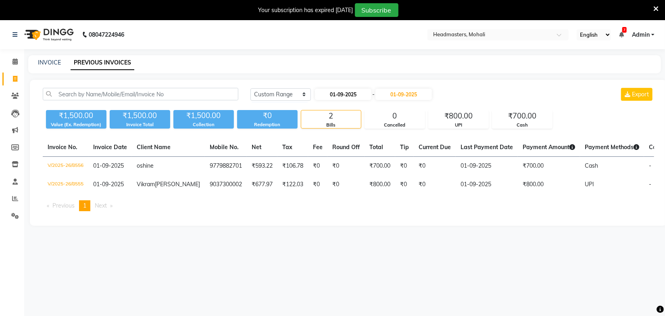
select select "9"
select select "2025"
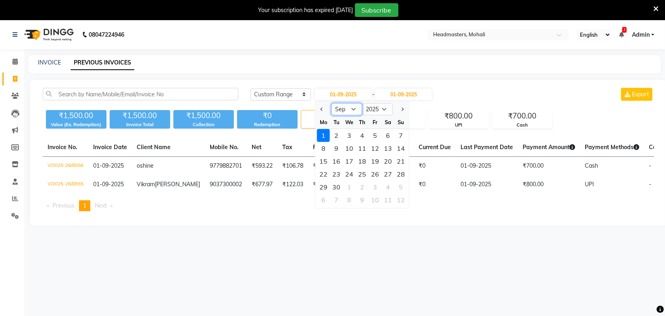
click at [352, 114] on select "Jan Feb Mar Apr May Jun [DATE] Aug Sep Oct Nov Dec" at bounding box center [346, 109] width 31 height 12
select select "8"
click at [331, 103] on select "Jan Feb Mar Apr May Jun [DATE] Aug Sep Oct Nov Dec" at bounding box center [346, 109] width 31 height 12
click at [385, 185] on div "30" at bounding box center [387, 187] width 13 height 13
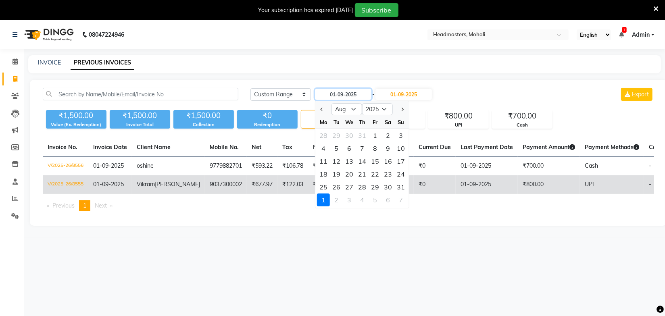
type input "30-08-2025"
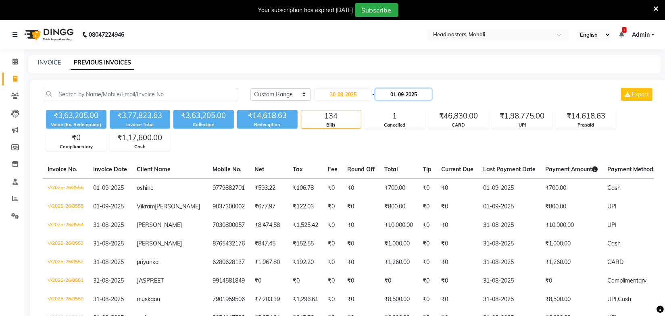
click at [395, 93] on input "01-09-2025" at bounding box center [403, 94] width 56 height 11
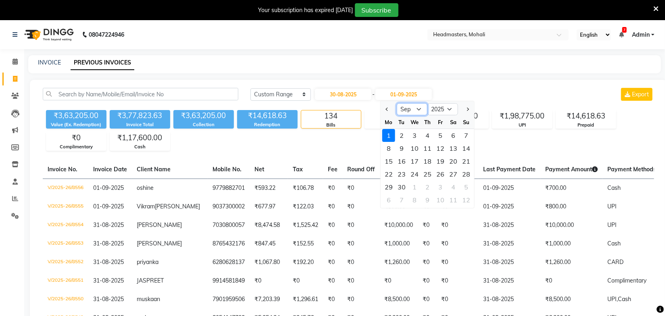
click at [403, 110] on select "Aug Sep Oct Nov Dec" at bounding box center [412, 109] width 31 height 12
select select "8"
click at [397, 103] on select "Aug Sep Oct Nov Dec" at bounding box center [412, 109] width 31 height 12
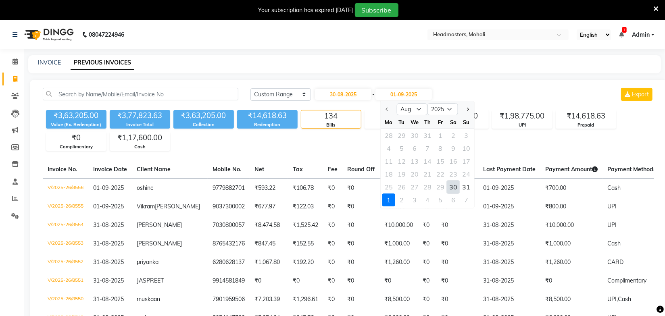
click at [453, 188] on div "30" at bounding box center [453, 187] width 13 height 13
type input "30-08-2025"
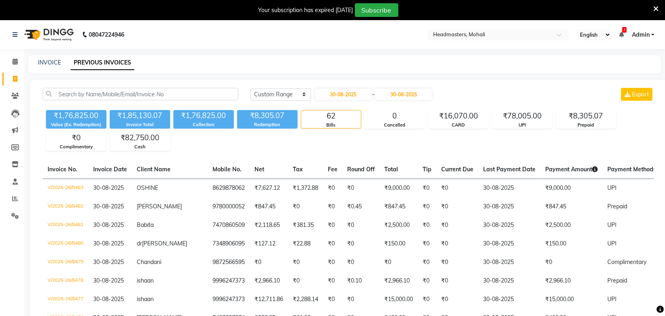
drag, startPoint x: 492, startPoint y: 84, endPoint x: 442, endPoint y: 158, distance: 88.9
click at [147, 139] on div "₹82,750.00" at bounding box center [140, 137] width 60 height 11
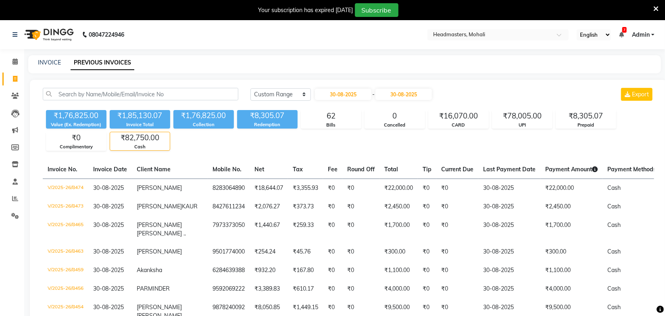
click at [146, 144] on div "Cash" at bounding box center [140, 147] width 60 height 7
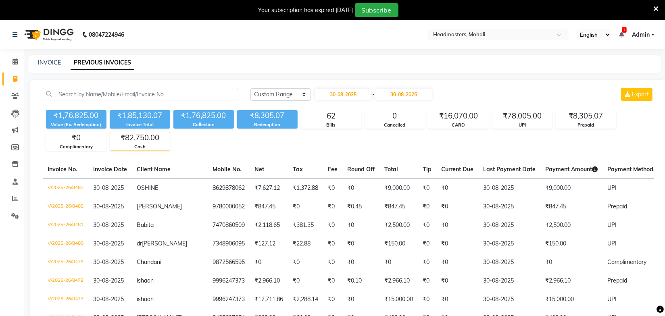
click at [148, 141] on div "₹82,750.00" at bounding box center [140, 137] width 60 height 11
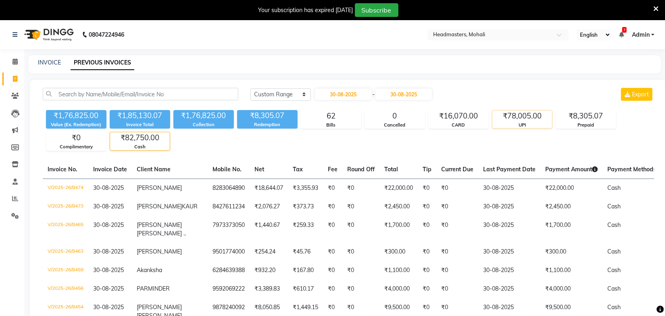
click at [528, 123] on div "UPI" at bounding box center [522, 125] width 60 height 7
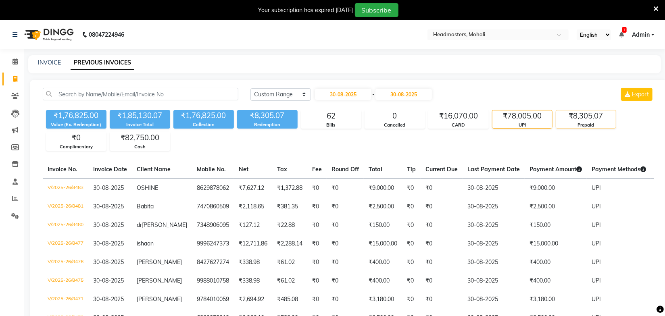
click at [585, 126] on div "Prepaid" at bounding box center [586, 125] width 60 height 7
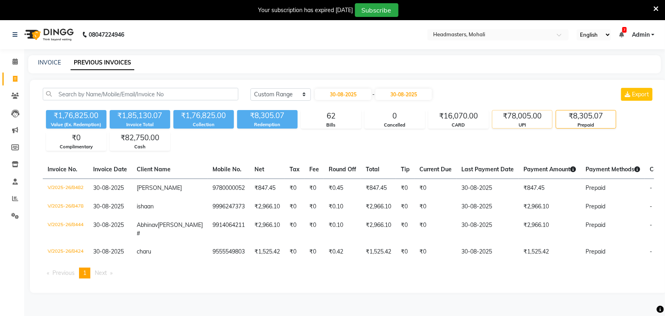
click at [523, 122] on div "UPI" at bounding box center [522, 125] width 60 height 7
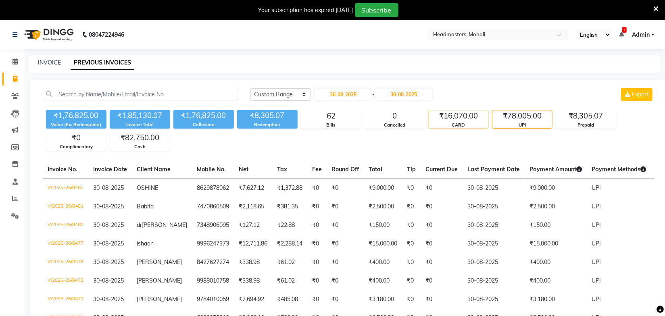
click at [466, 120] on div "₹16,070.00" at bounding box center [459, 115] width 60 height 11
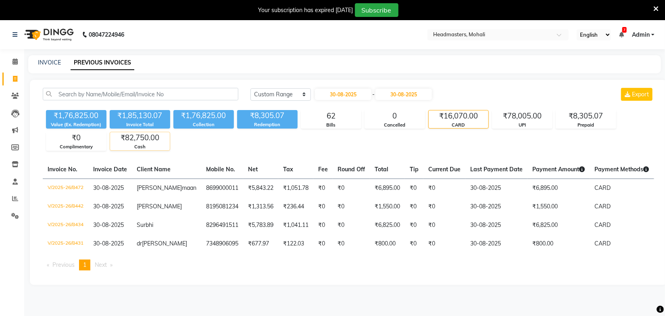
click at [148, 142] on div "₹82,750.00" at bounding box center [140, 137] width 60 height 11
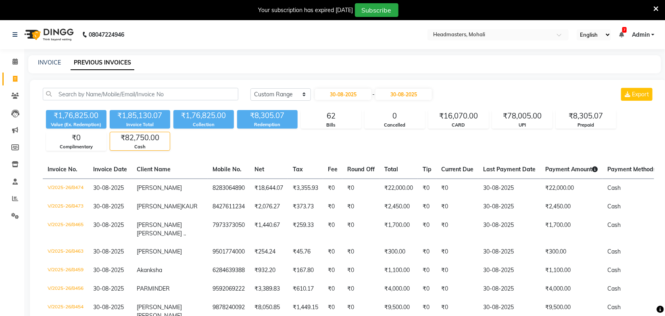
click at [369, 142] on div "₹1,76,825.00 Value (Ex. Redemption) ₹1,85,130.07 Invoice Total ₹1,76,825.00 Col…" at bounding box center [348, 129] width 611 height 44
click at [154, 143] on div "₹82,750.00" at bounding box center [140, 137] width 60 height 11
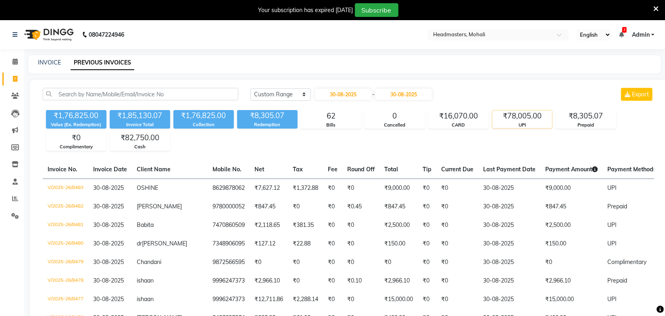
click at [528, 125] on div "UPI" at bounding box center [522, 125] width 60 height 7
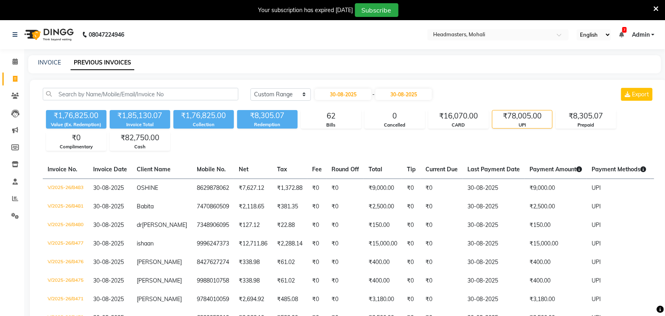
click at [337, 140] on div "₹1,76,825.00 Value (Ex. Redemption) ₹1,85,130.07 Invoice Total ₹1,76,825.00 Col…" at bounding box center [348, 129] width 611 height 44
click at [533, 120] on div "₹78,005.00" at bounding box center [522, 115] width 60 height 11
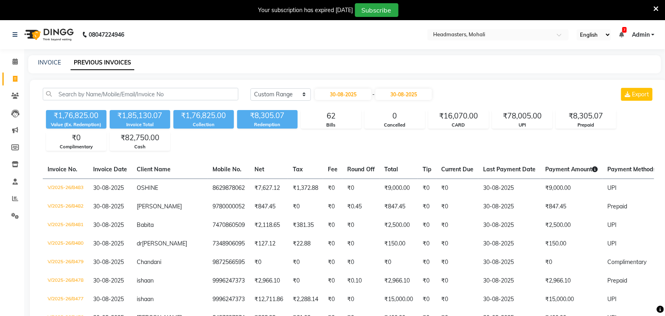
click at [467, 142] on div "₹1,76,825.00 Value (Ex. Redemption) ₹1,85,130.07 Invoice Total ₹1,76,825.00 Col…" at bounding box center [348, 129] width 611 height 44
click at [524, 120] on div "₹78,005.00" at bounding box center [522, 115] width 60 height 11
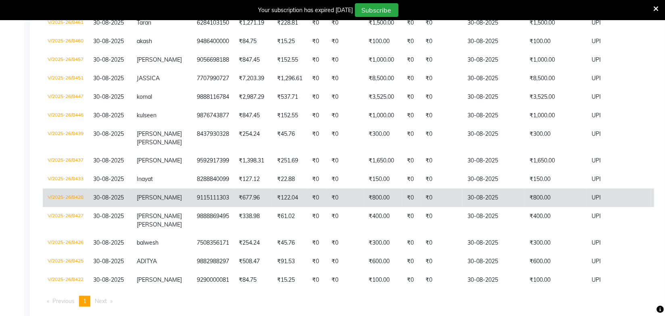
scroll to position [446, 0]
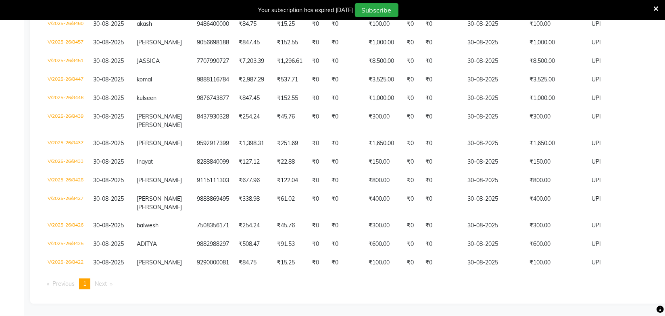
click at [96, 283] on span "Next page" at bounding box center [101, 283] width 12 height 7
click at [652, 5] on div "Your subscription has expired [DATE] Subscribe" at bounding box center [328, 10] width 650 height 14
click at [654, 11] on icon at bounding box center [655, 8] width 5 height 7
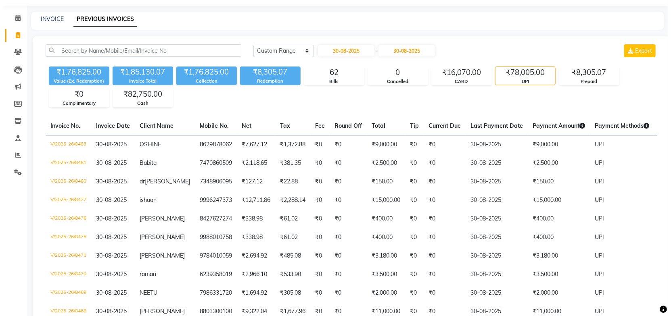
scroll to position [0, 0]
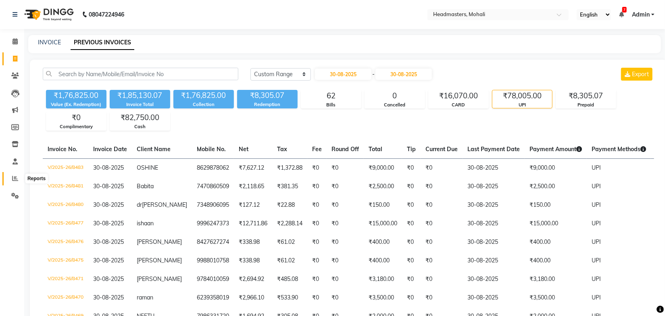
drag, startPoint x: 18, startPoint y: 177, endPoint x: 39, endPoint y: 173, distance: 21.3
click at [18, 177] on icon at bounding box center [15, 178] width 6 height 6
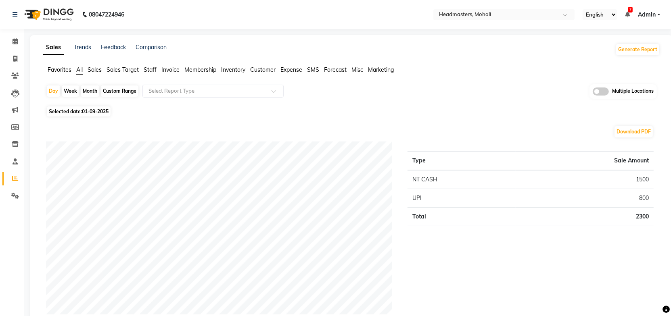
click at [173, 70] on span "Invoice" at bounding box center [170, 69] width 18 height 7
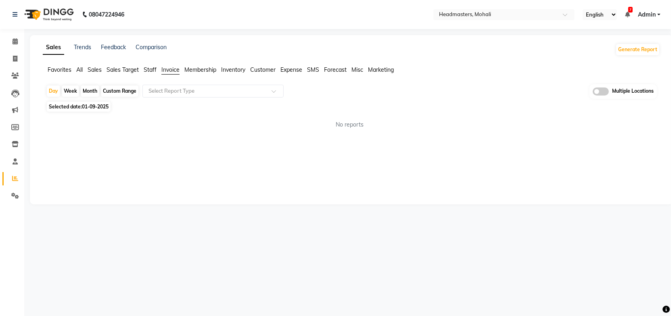
click at [83, 108] on span "01-09-2025" at bounding box center [95, 107] width 27 height 6
select select "9"
select select "2025"
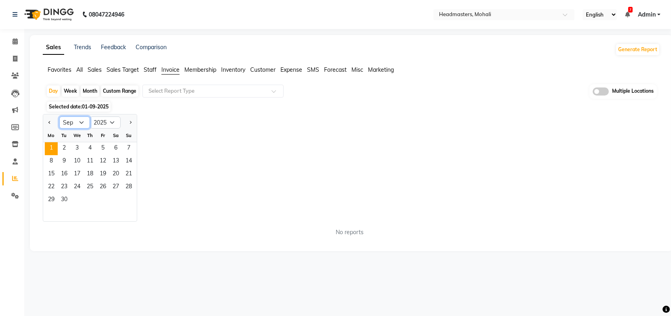
drag, startPoint x: 81, startPoint y: 122, endPoint x: 80, endPoint y: 127, distance: 5.9
click at [81, 122] on select "Jan Feb Mar Apr May Jun [DATE] Aug Sep Oct Nov Dec" at bounding box center [74, 123] width 31 height 12
select select "8"
click at [59, 117] on select "Jan Feb Mar Apr May Jun [DATE] Aug Sep Oct Nov Dec" at bounding box center [74, 123] width 31 height 12
click at [114, 198] on span "30" at bounding box center [115, 200] width 13 height 13
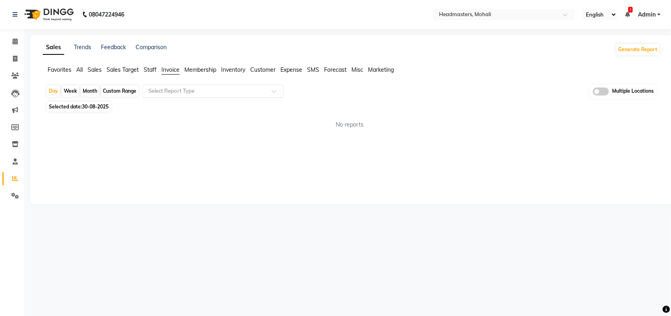
click at [181, 91] on input "text" at bounding box center [205, 91] width 116 height 8
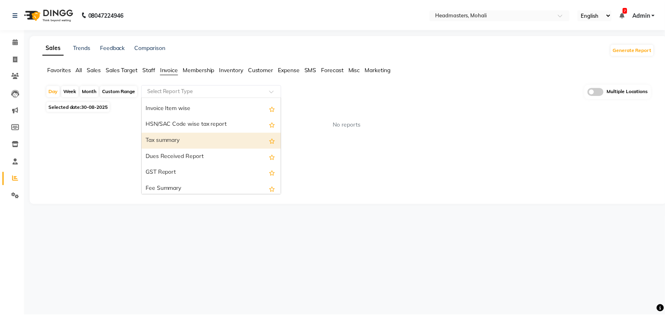
scroll to position [145, 0]
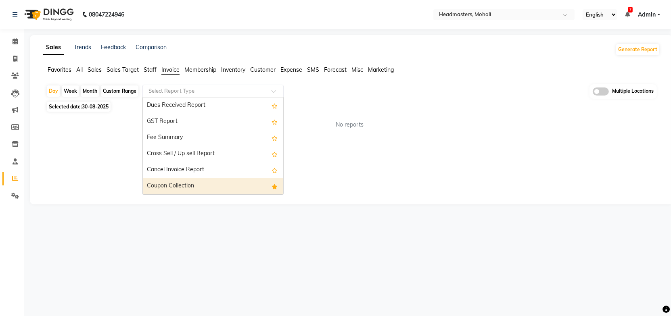
click at [167, 189] on div "Coupon Collection" at bounding box center [213, 186] width 140 height 16
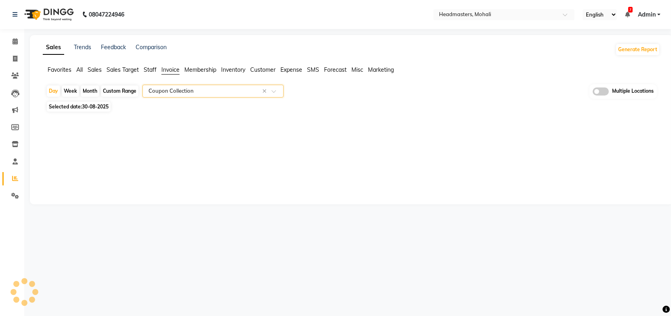
select select "full_report"
select select "csv"
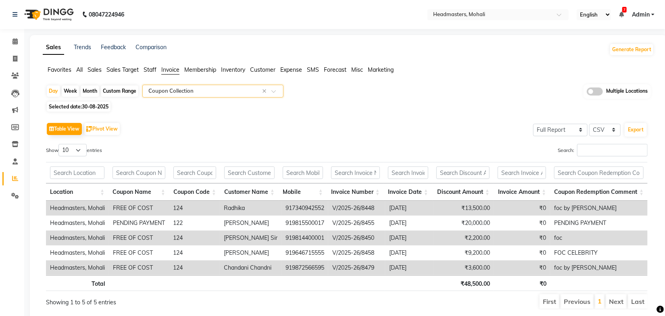
click at [439, 119] on div "Table View Pivot View Select Full Report Filtered Report Select CSV PDF Export …" at bounding box center [347, 215] width 615 height 202
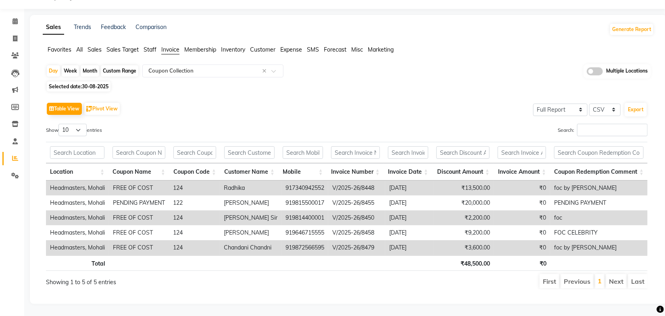
scroll to position [0, 0]
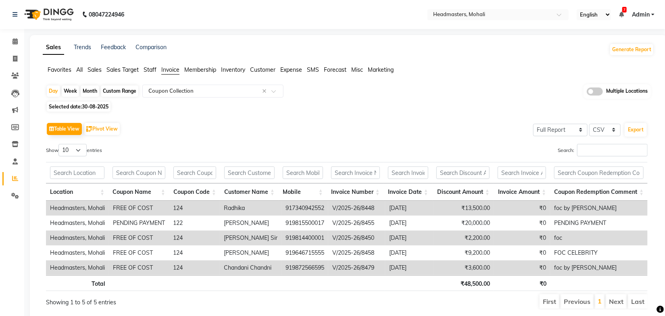
click at [322, 146] on div "Show 10 25 50 100 entries" at bounding box center [193, 152] width 295 height 16
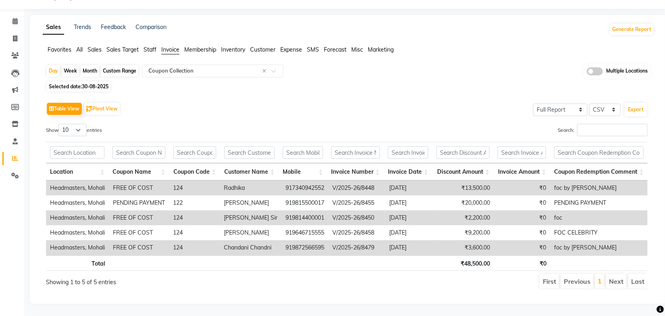
scroll to position [0, 6]
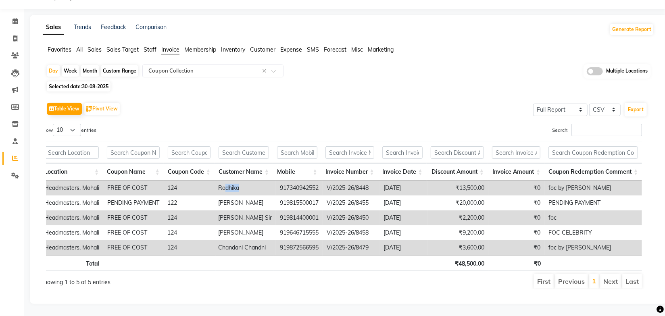
drag, startPoint x: 250, startPoint y: 185, endPoint x: 228, endPoint y: 186, distance: 22.2
click at [228, 186] on td "Radhika" at bounding box center [245, 188] width 62 height 15
drag, startPoint x: 302, startPoint y: 107, endPoint x: 291, endPoint y: 98, distance: 14.6
click at [302, 104] on div "Table View Pivot View Select Full Report Filtered Report Select CSV PDF Export" at bounding box center [347, 108] width 602 height 17
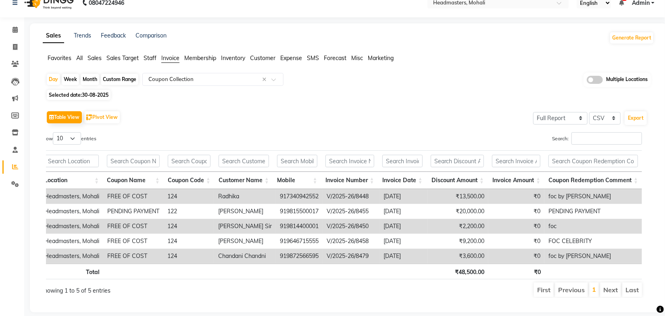
scroll to position [0, 0]
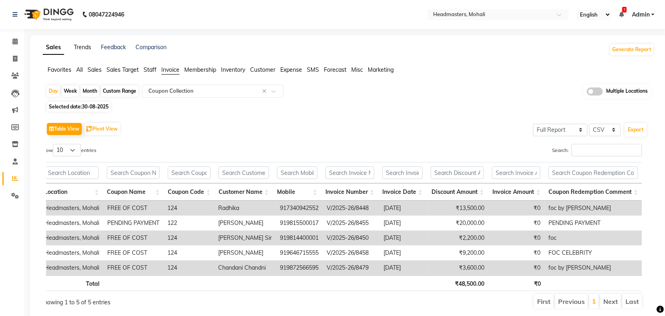
click at [78, 48] on link "Trends" at bounding box center [82, 47] width 17 height 7
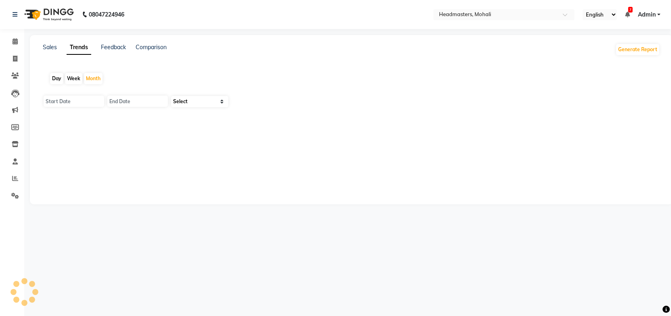
type input "01-09-2025"
type input "[DATE]"
select select "by_client"
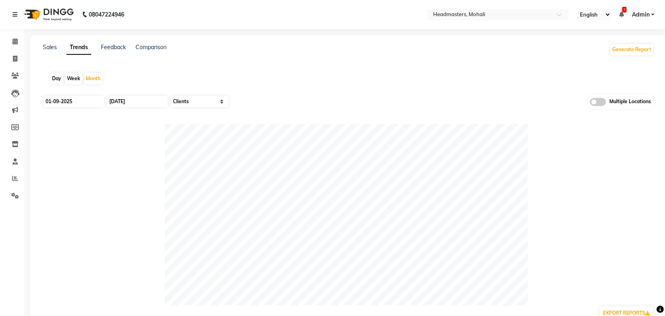
click at [58, 81] on div "Day" at bounding box center [56, 78] width 13 height 11
type input "01-09-2025"
click at [133, 75] on div "Day Week Month" at bounding box center [348, 79] width 611 height 26
click at [83, 104] on input "01-09-2025" at bounding box center [74, 101] width 60 height 11
select select "9"
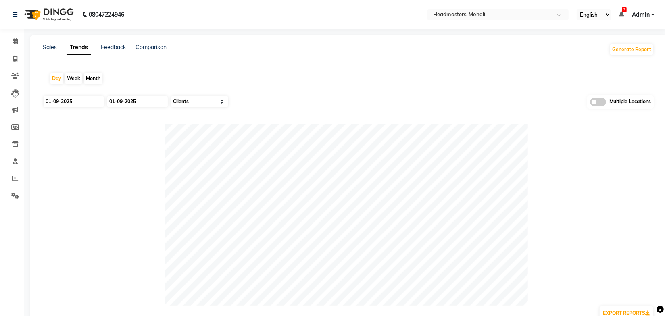
select select "2025"
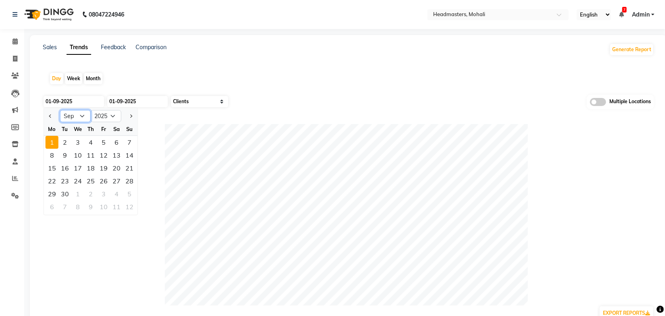
click at [79, 121] on select "Jan Feb Mar Apr May Jun [DATE] Aug Sep Oct Nov Dec" at bounding box center [75, 116] width 31 height 12
select select "8"
click at [60, 110] on select "Jan Feb Mar Apr May Jun [DATE] Aug Sep Oct Nov Dec" at bounding box center [75, 116] width 31 height 12
click at [115, 194] on div "30" at bounding box center [116, 194] width 13 height 13
type input "30-08-2025"
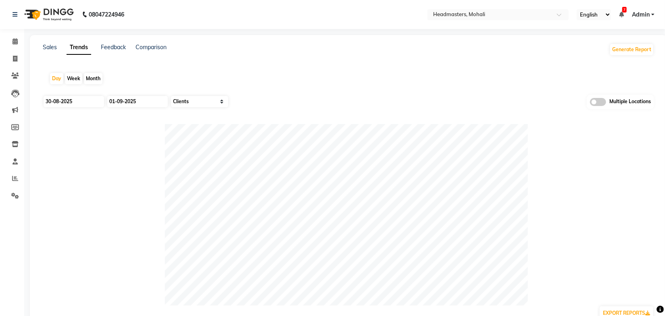
click at [127, 107] on div "01-09-2025" at bounding box center [136, 101] width 60 height 13
click at [127, 105] on input "01-09-2025" at bounding box center [137, 101] width 60 height 11
select select "9"
select select "2025"
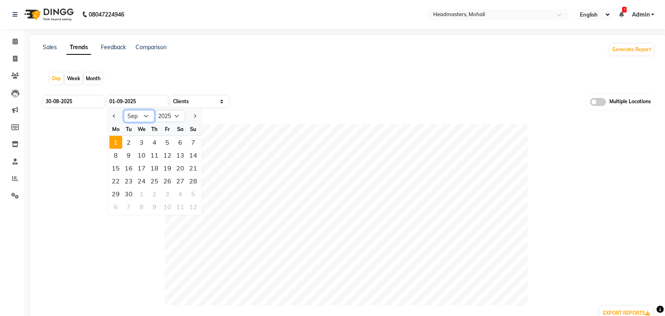
click at [138, 118] on select "Jan Feb Mar Apr May Jun [DATE] Aug Sep Oct Nov Dec" at bounding box center [139, 116] width 31 height 12
select select "8"
click at [124, 110] on select "Jan Feb Mar Apr May Jun [DATE] Aug Sep Oct Nov Dec" at bounding box center [139, 116] width 31 height 12
click at [177, 195] on div "30" at bounding box center [180, 194] width 13 height 13
type input "30-08-2025"
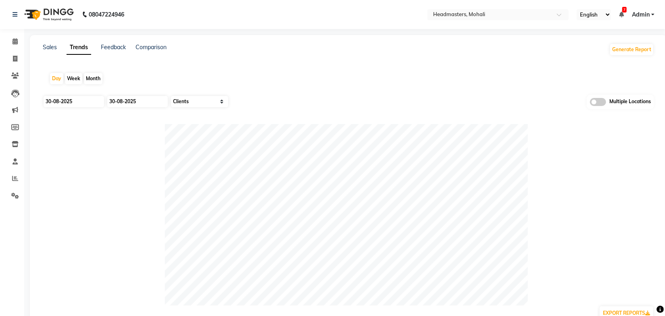
click at [260, 91] on div "Day Week Month" at bounding box center [348, 79] width 611 height 26
click at [161, 176] on div at bounding box center [348, 214] width 611 height 181
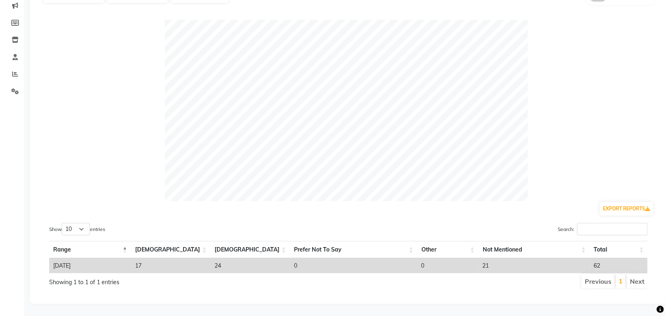
drag, startPoint x: 98, startPoint y: 190, endPoint x: 109, endPoint y: 212, distance: 24.2
click at [98, 190] on div at bounding box center [348, 110] width 611 height 181
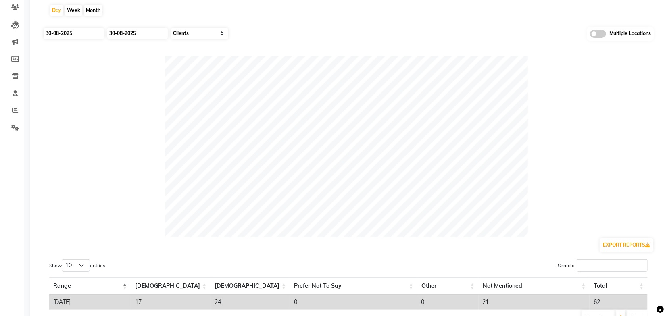
scroll to position [0, 0]
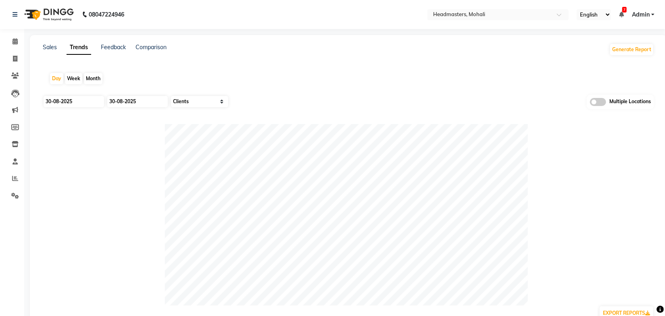
click at [321, 89] on div "Day Week Month" at bounding box center [348, 79] width 611 height 26
click at [121, 179] on div at bounding box center [348, 214] width 611 height 181
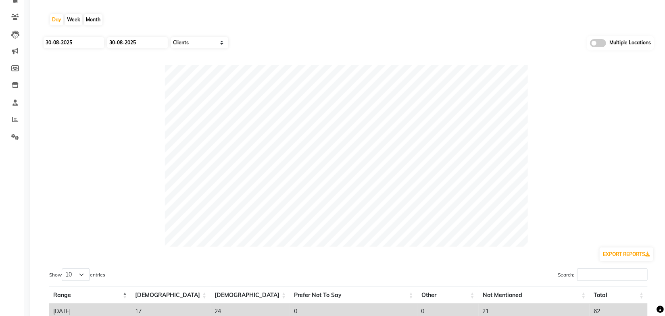
scroll to position [109, 0]
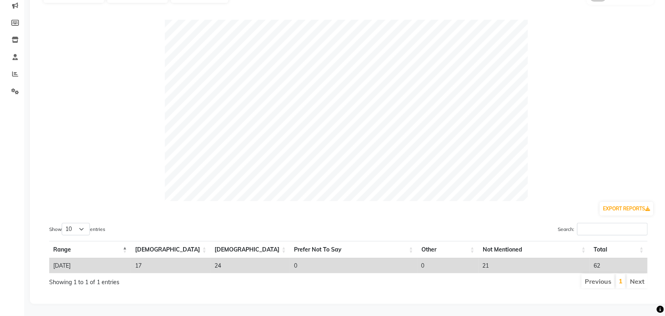
click at [117, 180] on div at bounding box center [348, 110] width 611 height 181
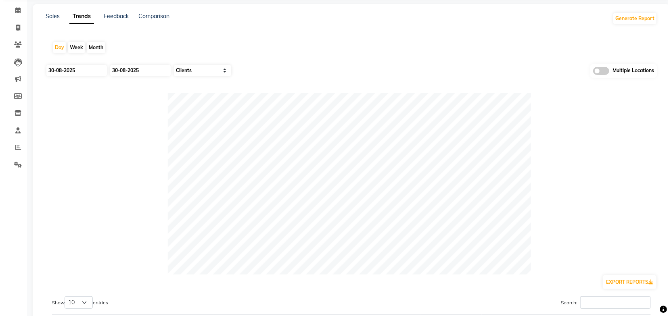
scroll to position [0, 0]
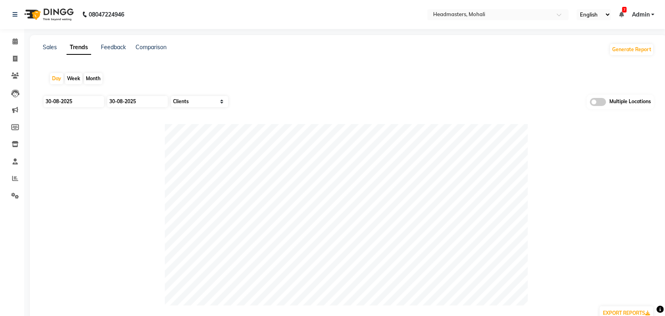
click at [285, 60] on div "Sales Trends Feedback Comparison Generate Report Day Week Month [DATE] [DATE] S…" at bounding box center [348, 221] width 637 height 373
drag, startPoint x: 16, startPoint y: 174, endPoint x: 19, endPoint y: 183, distance: 9.3
click at [16, 174] on span at bounding box center [15, 178] width 14 height 9
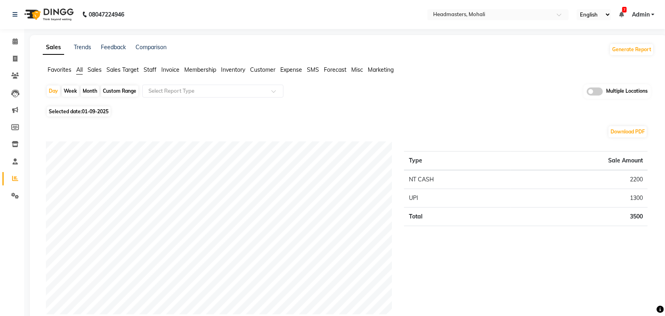
click at [166, 70] on span "Invoice" at bounding box center [170, 69] width 18 height 7
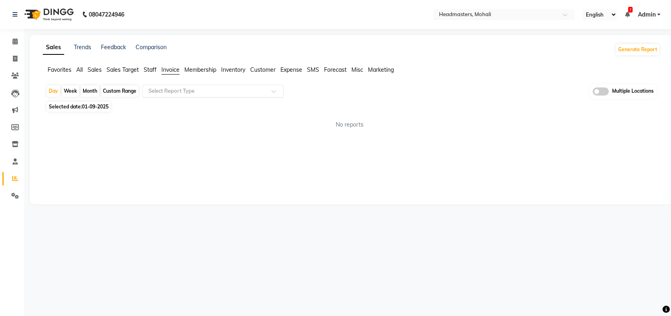
click at [223, 97] on ng-select "Select Report Type" at bounding box center [212, 91] width 141 height 13
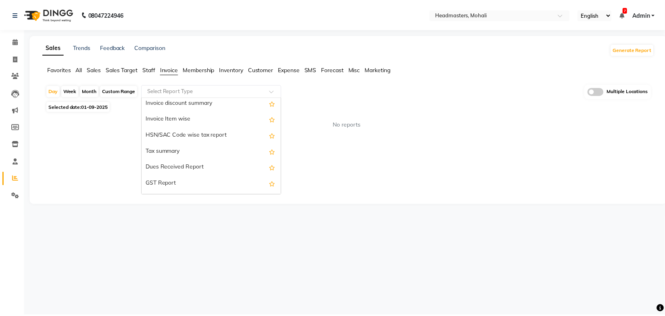
scroll to position [145, 0]
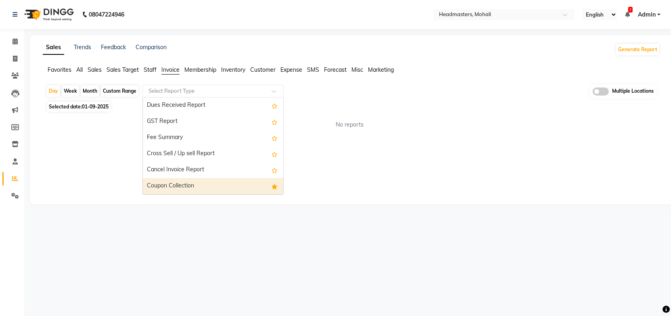
click at [183, 183] on div "Coupon Collection" at bounding box center [213, 186] width 140 height 16
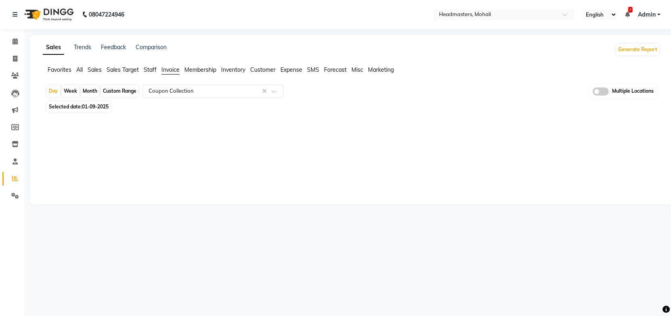
click at [81, 104] on span "Selected date: [DATE]" at bounding box center [79, 107] width 64 height 10
select select "9"
select select "2025"
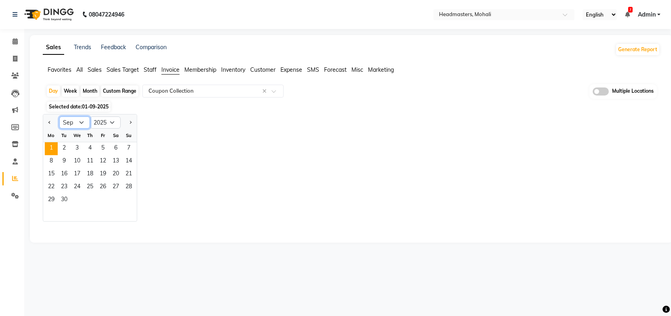
click at [75, 126] on select "Jan Feb Mar Apr May Jun [DATE] Aug Sep Oct Nov Dec" at bounding box center [74, 123] width 31 height 12
select select "8"
click at [59, 117] on select "Jan Feb Mar Apr May Jun [DATE] Aug Sep Oct Nov Dec" at bounding box center [74, 123] width 31 height 12
click at [114, 200] on span "30" at bounding box center [115, 200] width 13 height 13
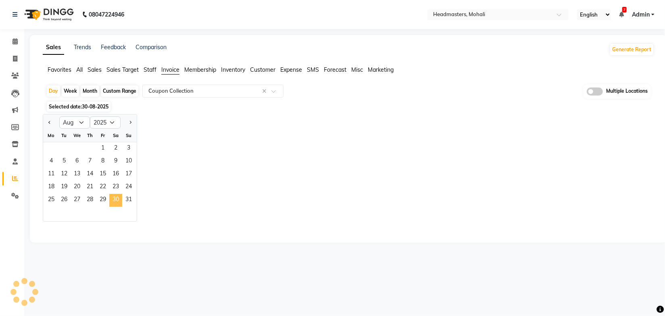
select select "full_report"
select select "csv"
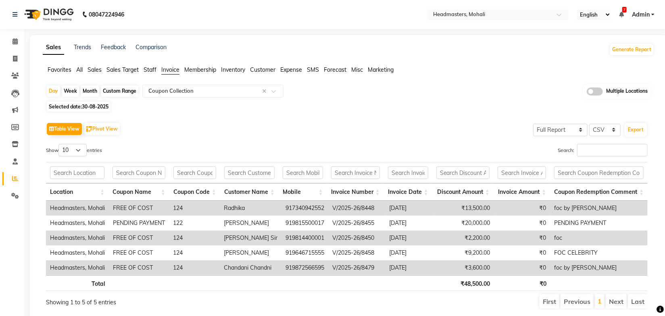
click at [369, 122] on div "Table View Pivot View Select Full Report Filtered Report Select CSV PDF Export" at bounding box center [347, 129] width 602 height 17
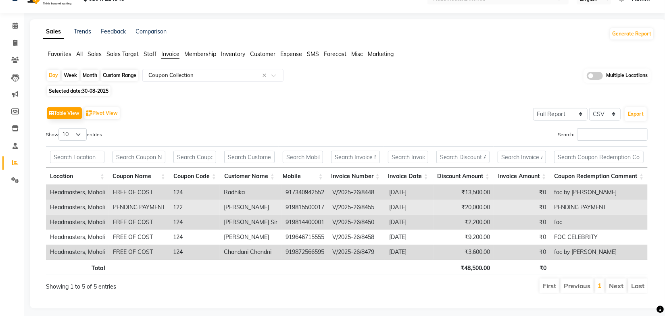
scroll to position [25, 0]
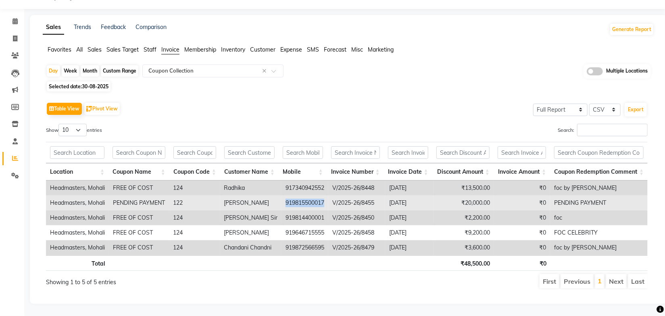
drag, startPoint x: 325, startPoint y: 198, endPoint x: 283, endPoint y: 200, distance: 42.8
click at [283, 200] on td "919815500017" at bounding box center [304, 203] width 47 height 15
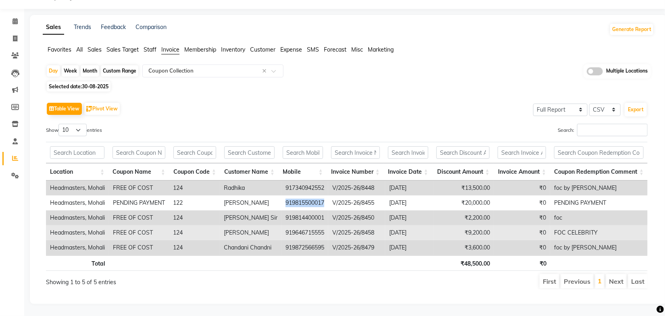
copy td "919815500017"
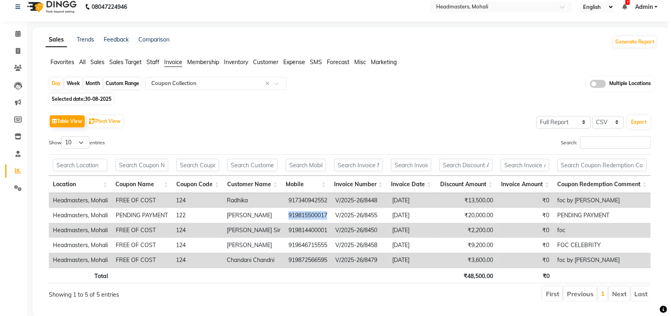
scroll to position [0, 0]
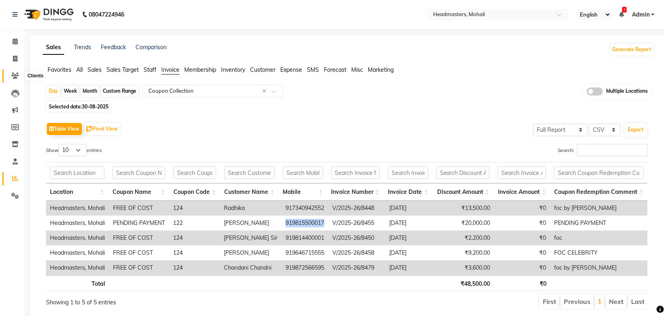
click at [13, 73] on icon at bounding box center [15, 76] width 8 height 6
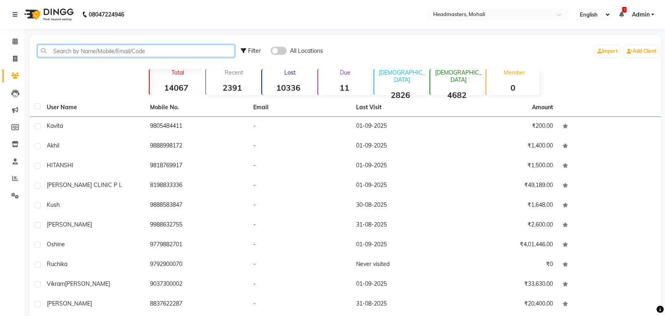
click at [82, 53] on input "text" at bounding box center [136, 51] width 197 height 13
paste input "919815500017"
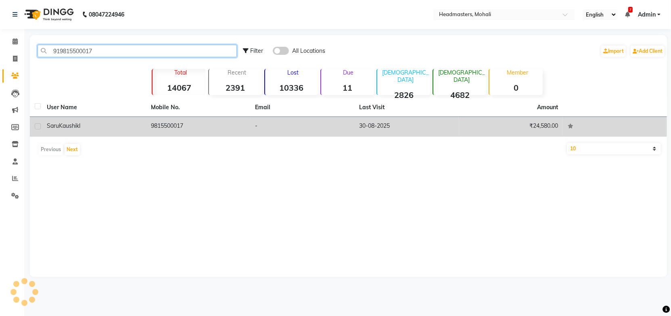
type input "919815500017"
click at [237, 131] on td "9815500017" at bounding box center [198, 127] width 104 height 20
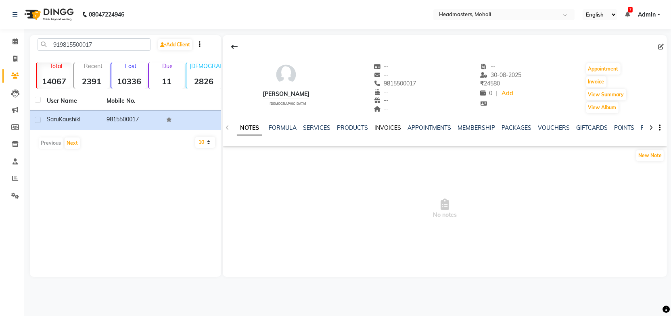
drag, startPoint x: 386, startPoint y: 128, endPoint x: 394, endPoint y: 143, distance: 16.8
click at [387, 128] on link "INVOICES" at bounding box center [387, 127] width 27 height 7
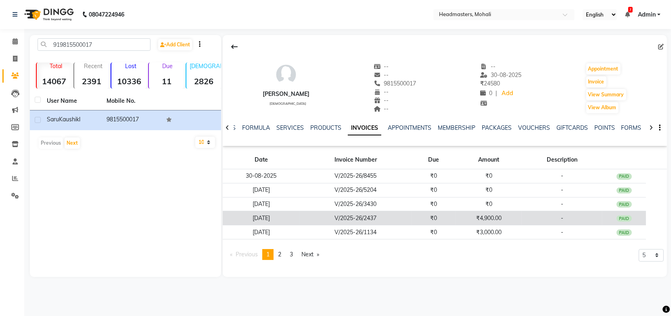
click at [431, 218] on td "₹0" at bounding box center [433, 218] width 44 height 14
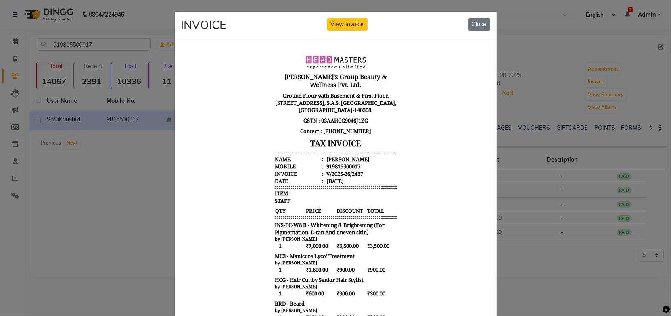
click at [434, 177] on body "Gill'z Group Beauty & Wellness Pvt. Ltd. Ground Floor with Basement & First Flo…" at bounding box center [335, 231] width 302 height 360
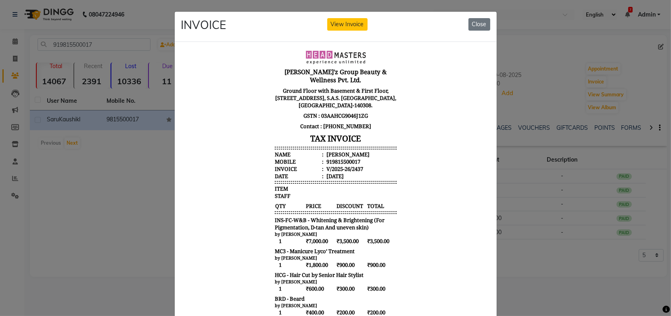
scroll to position [6, 0]
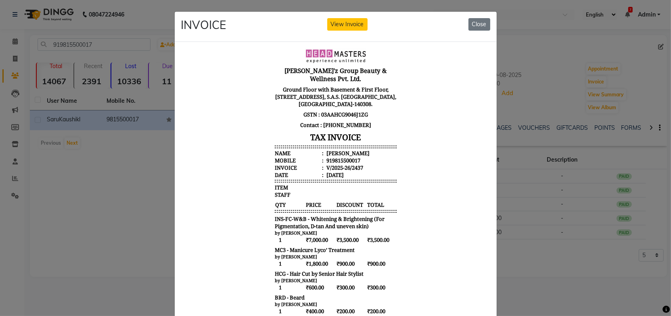
click at [438, 176] on body "Gill'z Group Beauty & Wellness Pvt. Ltd. Ground Floor with Basement & First Flo…" at bounding box center [335, 225] width 302 height 360
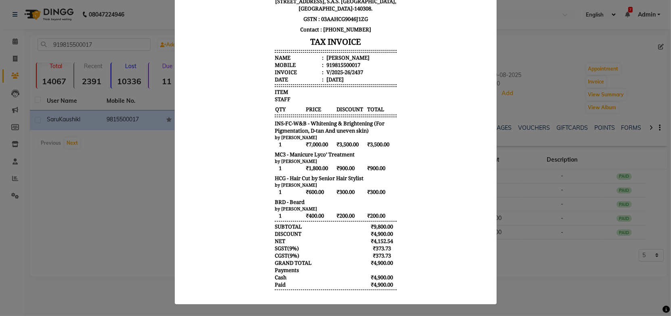
scroll to position [100, 0]
click at [438, 182] on body "Gill'z Group Beauty & Wellness Pvt. Ltd. Ground Floor with Basement & First Flo…" at bounding box center [335, 130] width 302 height 360
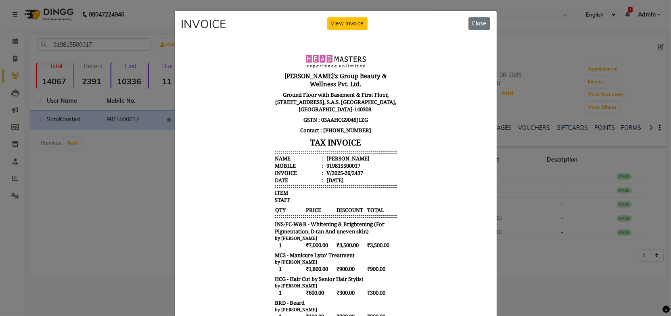
scroll to position [0, 0]
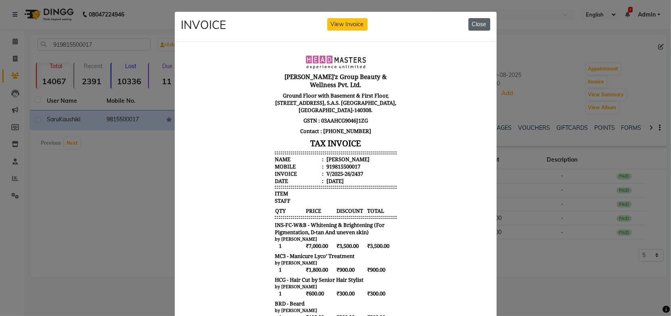
click at [471, 25] on button "Close" at bounding box center [479, 24] width 22 height 13
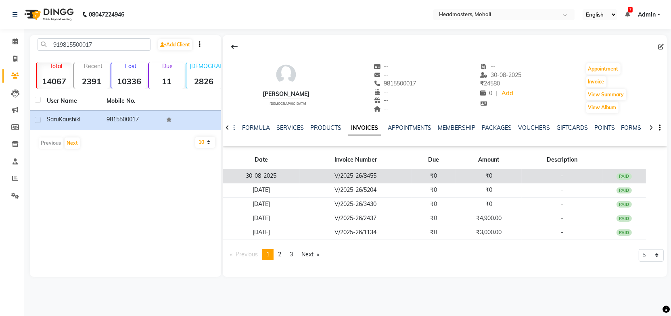
click at [460, 174] on td "₹0" at bounding box center [489, 176] width 66 height 14
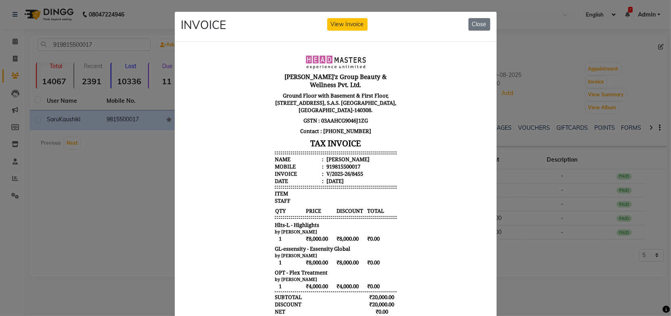
click at [456, 177] on body "Gill'z Group Beauty & Wellness Pvt. Ltd. Ground Floor with Basement & First Flo…" at bounding box center [335, 208] width 302 height 315
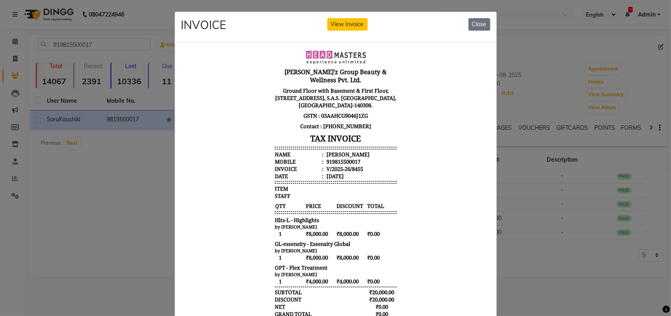
scroll to position [6, 0]
click at [454, 177] on body "Gill'z Group Beauty & Wellness Pvt. Ltd. Ground Floor with Basement & First Flo…" at bounding box center [335, 202] width 302 height 315
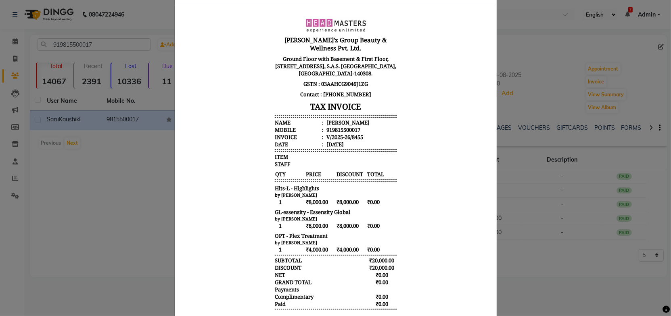
scroll to position [0, 0]
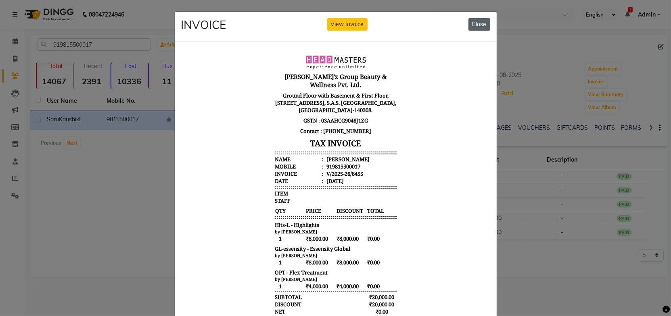
click at [477, 25] on button "Close" at bounding box center [479, 24] width 22 height 13
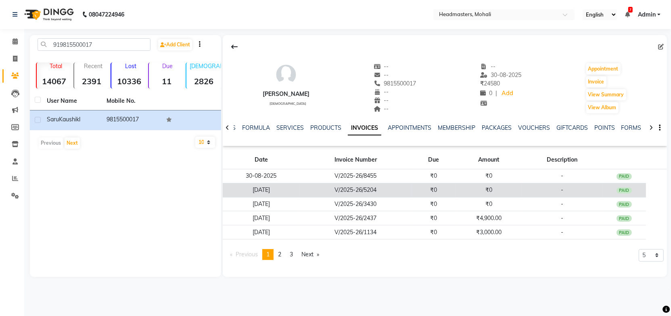
click at [435, 191] on td "₹0" at bounding box center [433, 190] width 44 height 14
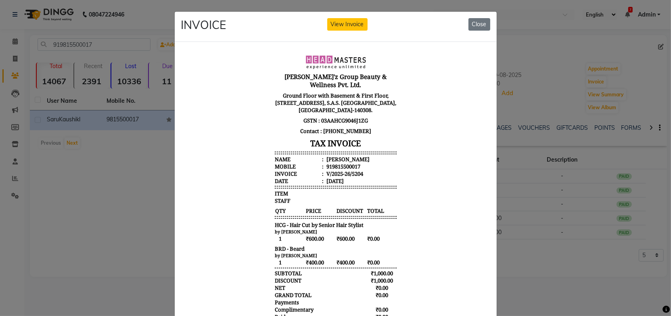
click at [423, 176] on body "Gill'z Group Beauty & Wellness Pvt. Ltd. Ground Floor with Basement & First Flo…" at bounding box center [335, 196] width 302 height 291
click at [480, 31] on div "INVOICE View Invoice Close" at bounding box center [336, 27] width 322 height 30
click at [479, 27] on button "Close" at bounding box center [479, 24] width 22 height 13
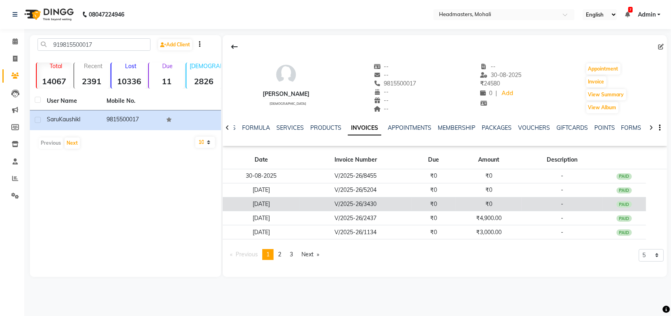
click at [461, 201] on td "₹0" at bounding box center [489, 204] width 66 height 14
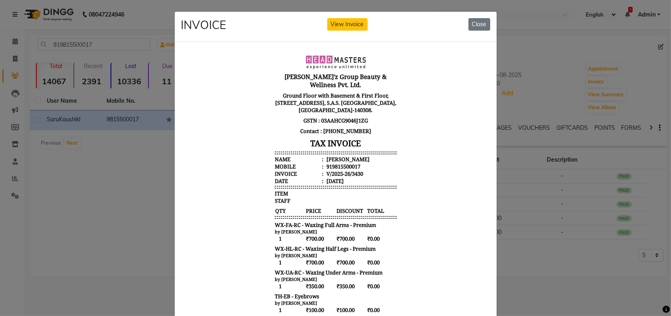
click at [425, 178] on body "Gill'z Group Beauty & Wellness Pvt. Ltd. Ground Floor with Basement & First Flo…" at bounding box center [335, 244] width 302 height 386
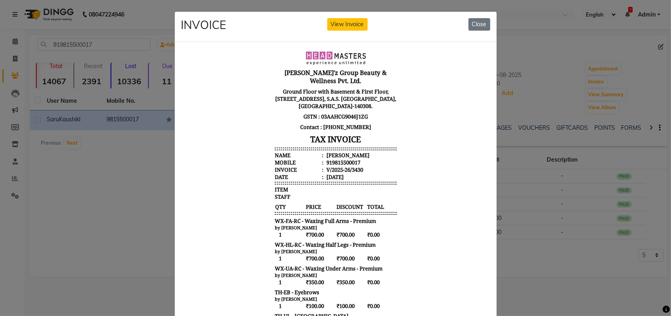
scroll to position [6, 0]
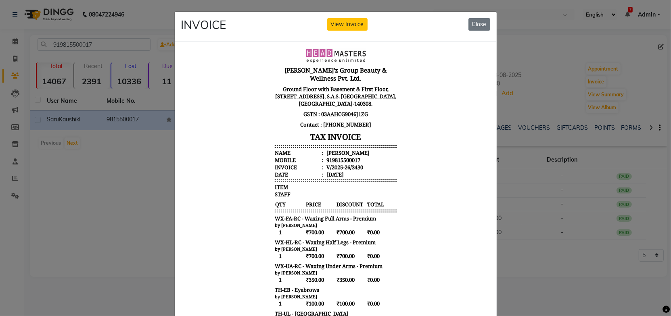
click at [425, 177] on body "Gill'z Group Beauty & Wellness Pvt. Ltd. Ground Floor with Basement & First Flo…" at bounding box center [335, 238] width 302 height 386
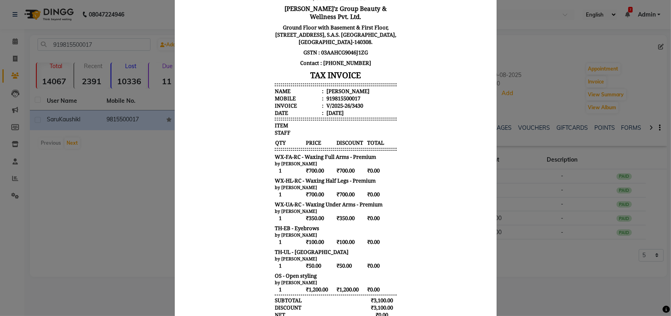
scroll to position [125, 0]
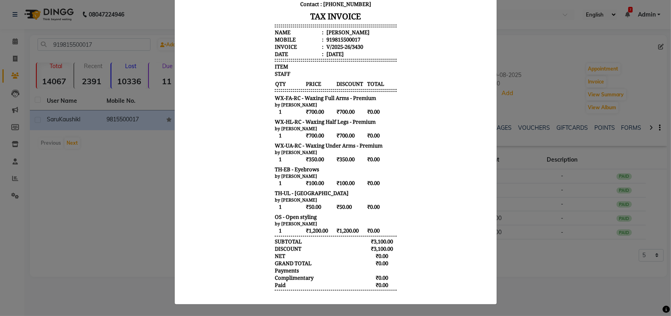
click at [427, 177] on body "Gill'z Group Beauty & Wellness Pvt. Ltd. Ground Floor with Basement & First Flo…" at bounding box center [335, 118] width 302 height 386
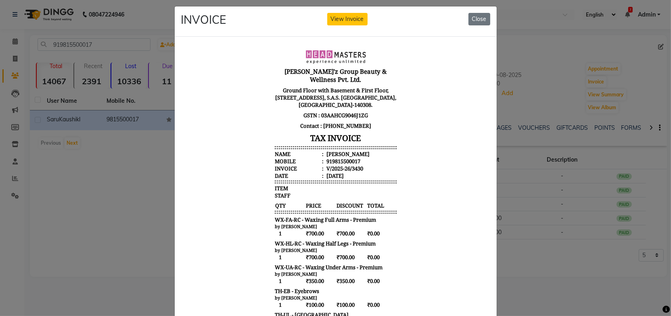
scroll to position [0, 0]
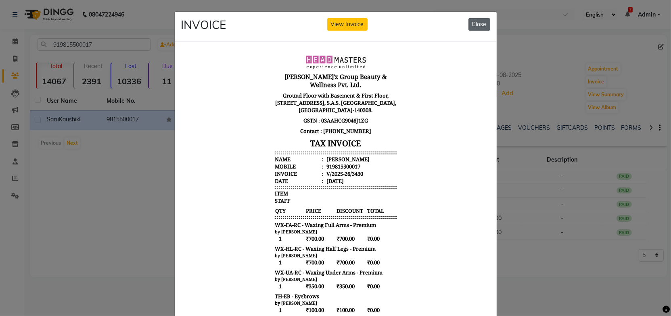
click at [479, 23] on button "Close" at bounding box center [479, 24] width 22 height 13
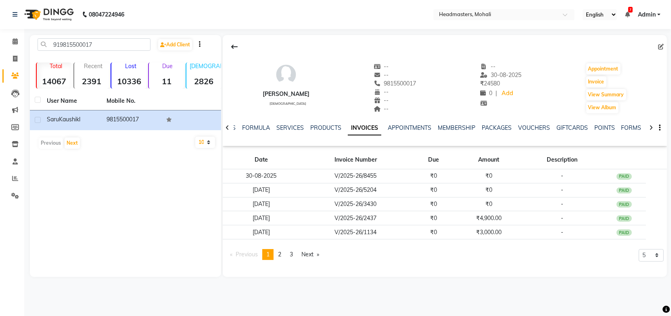
click at [479, 138] on div "NOTES FORMULA SERVICES PRODUCTS INVOICES APPOINTMENTS MEMBERSHIP PACKAGES VOUCH…" at bounding box center [437, 133] width 409 height 18
click at [283, 258] on link "page 2" at bounding box center [279, 254] width 11 height 11
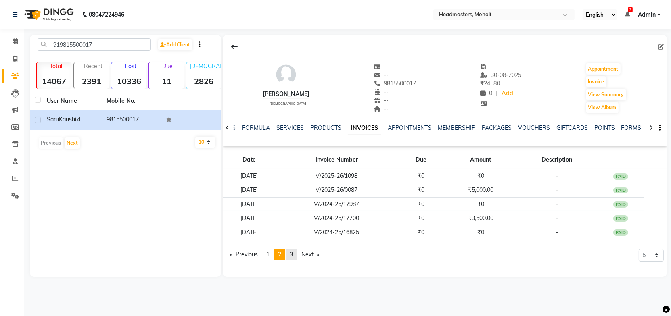
click at [292, 256] on span "3" at bounding box center [291, 254] width 3 height 7
click at [281, 257] on span "2" at bounding box center [279, 254] width 3 height 7
click at [292, 254] on span "3" at bounding box center [291, 254] width 3 height 7
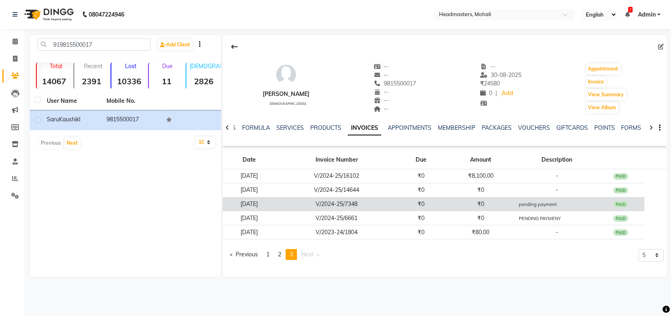
click at [504, 197] on td "₹0" at bounding box center [480, 204] width 71 height 14
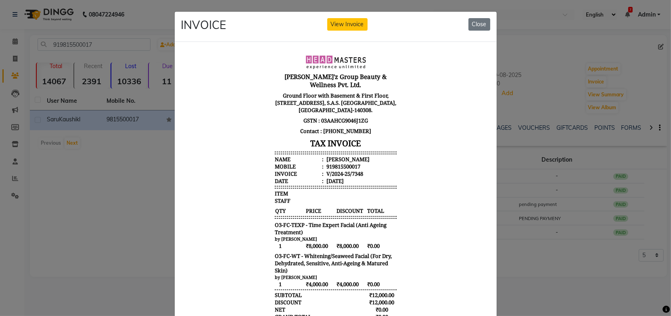
click at [440, 167] on body "Gill'z Group Beauty & Wellness Pvt. Ltd. Ground Floor with Basement & First Flo…" at bounding box center [335, 207] width 302 height 313
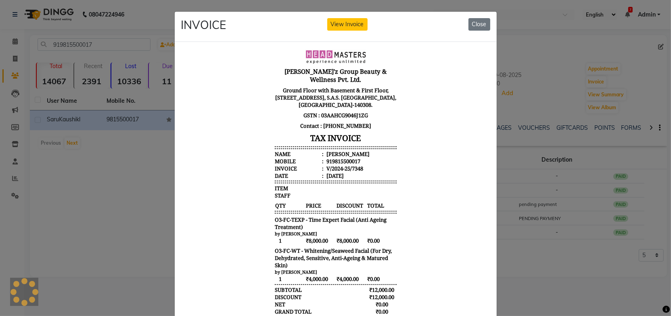
scroll to position [6, 0]
click at [438, 177] on body "Gill'z Group Beauty & Wellness Pvt. Ltd. Ground Floor with Basement & First Flo…" at bounding box center [335, 201] width 302 height 313
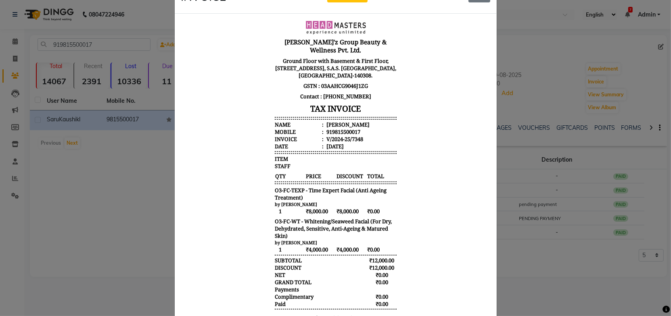
scroll to position [0, 0]
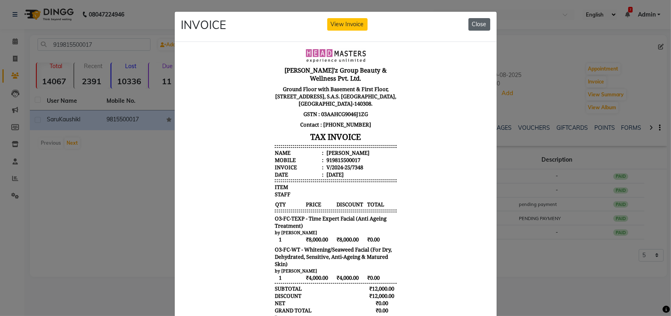
click at [473, 27] on button "Close" at bounding box center [479, 24] width 22 height 13
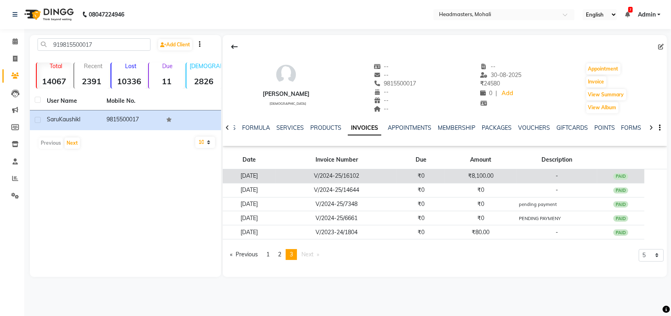
click at [492, 176] on td "₹8,100.00" at bounding box center [480, 176] width 71 height 14
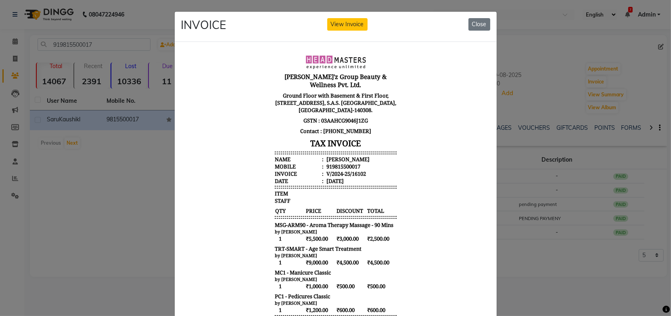
click at [438, 158] on body "Gill'z Group Beauty & Wellness Pvt. Ltd. Ground Floor with Basement & First Flo…" at bounding box center [335, 227] width 302 height 353
drag, startPoint x: 484, startPoint y: 28, endPoint x: 473, endPoint y: 37, distance: 13.7
click at [484, 28] on button "Close" at bounding box center [479, 24] width 22 height 13
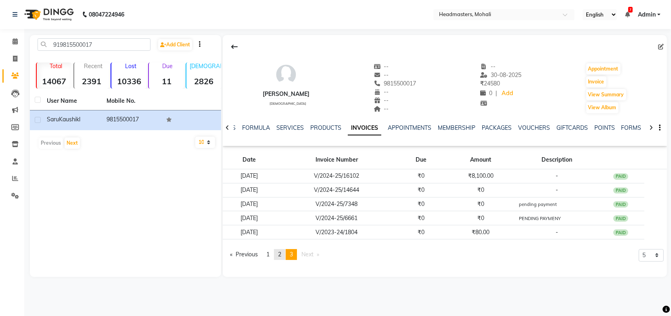
click at [278, 254] on link "page 2" at bounding box center [279, 254] width 11 height 11
click at [267, 256] on span "1" at bounding box center [267, 254] width 3 height 7
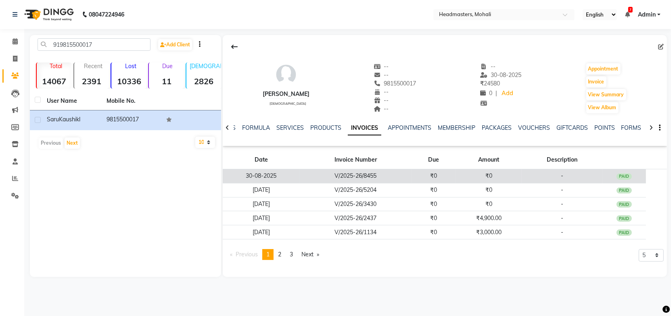
click at [389, 175] on td "V/2025-26/8455" at bounding box center [356, 176] width 112 height 14
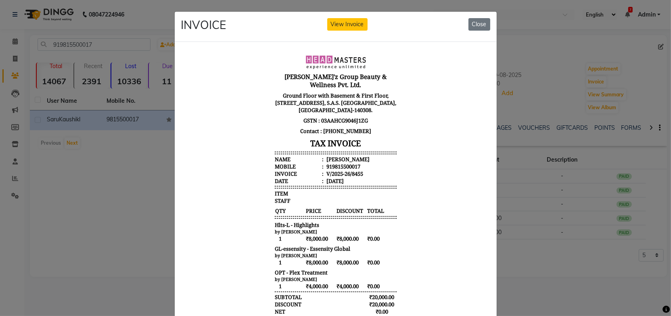
click at [379, 163] on li "Mobile : 919815500017" at bounding box center [335, 166] width 122 height 7
drag, startPoint x: 355, startPoint y: 157, endPoint x: 267, endPoint y: 151, distance: 88.5
click at [271, 151] on div "Gill'z Group Beauty & Wellness Pvt. Ltd. Ground Floor with Basement & First Flo…" at bounding box center [335, 208] width 128 height 315
copy ul "Name : Saru Kaushikl Mobile : 919815500017"
drag, startPoint x: 384, startPoint y: 215, endPoint x: 402, endPoint y: 224, distance: 20.6
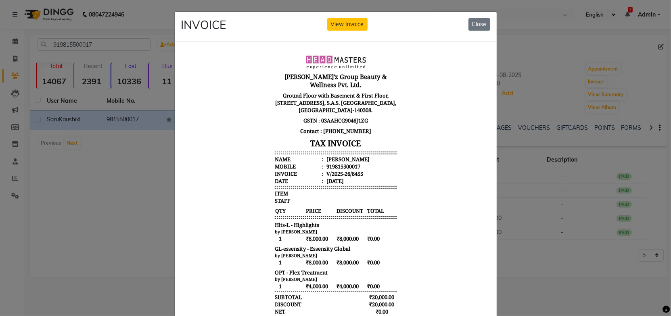
click at [385, 221] on div "Hlts-L - Highlights" at bounding box center [335, 224] width 122 height 7
click at [402, 239] on body "Gill'z Group Beauty & Wellness Pvt. Ltd. Ground Floor with Basement & First Flo…" at bounding box center [335, 208] width 302 height 315
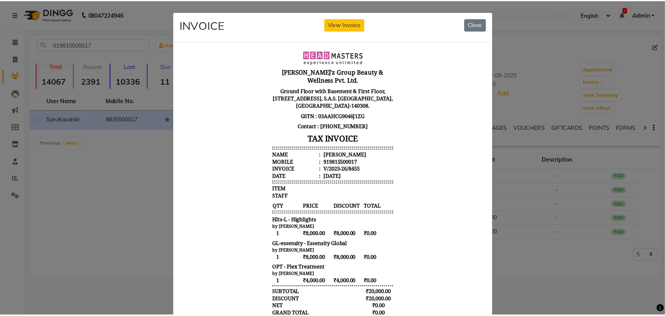
scroll to position [6, 0]
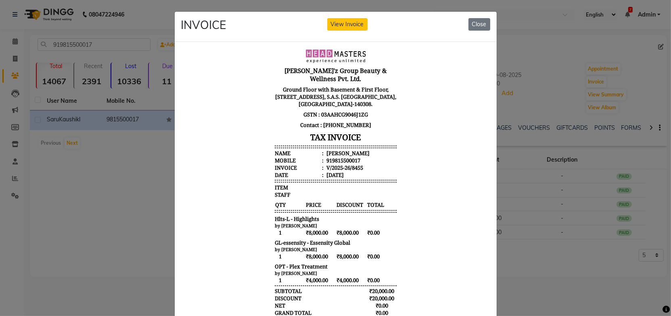
click at [412, 223] on body "Gill'z Group Beauty & Wellness Pvt. Ltd. Ground Floor with Basement & First Flo…" at bounding box center [335, 202] width 302 height 315
click at [473, 26] on button "Close" at bounding box center [479, 24] width 22 height 13
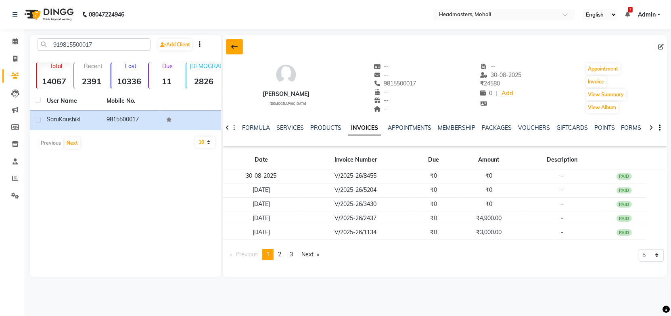
click at [230, 45] on button at bounding box center [234, 46] width 17 height 15
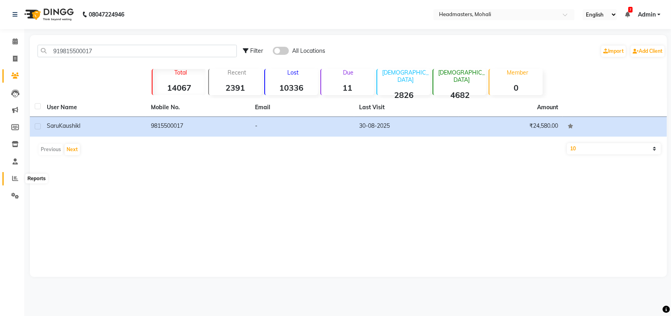
click at [17, 181] on icon at bounding box center [15, 178] width 6 height 6
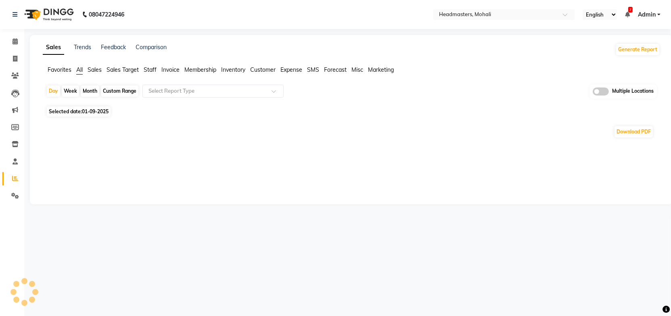
click at [98, 71] on span "Sales" at bounding box center [95, 69] width 14 height 7
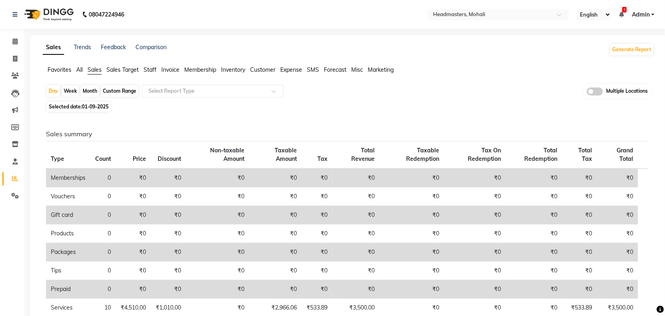
click at [75, 71] on ul "Favorites All Sales Sales Target Staff Invoice Membership Inventory Customer Ex…" at bounding box center [348, 70] width 611 height 9
click at [165, 70] on span "Invoice" at bounding box center [170, 69] width 18 height 7
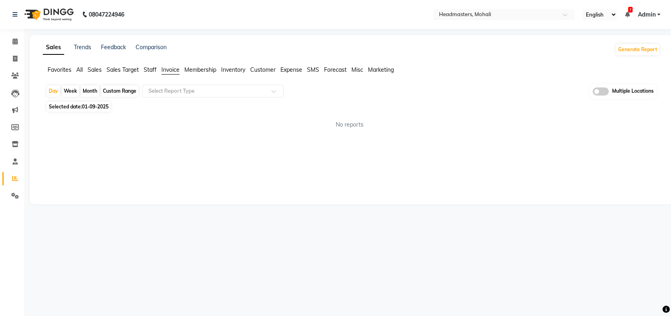
click at [191, 137] on div "Sales Trends Feedback Comparison Generate Report Favorites All Sales Sales Targ…" at bounding box center [351, 119] width 643 height 169
click at [190, 138] on div "Sales Trends Feedback Comparison Generate Report Favorites All Sales Sales Targ…" at bounding box center [351, 119] width 643 height 169
click at [455, 104] on div "Selected date: 01-09-2025" at bounding box center [353, 106] width 614 height 8
click at [94, 69] on span "Sales" at bounding box center [95, 69] width 14 height 7
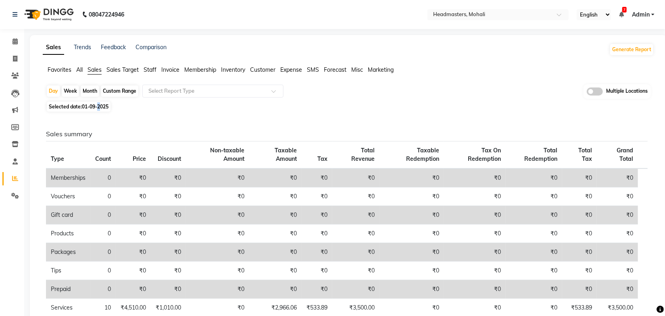
click at [100, 105] on span "01-09-2025" at bounding box center [95, 107] width 27 height 6
select select "9"
select select "2025"
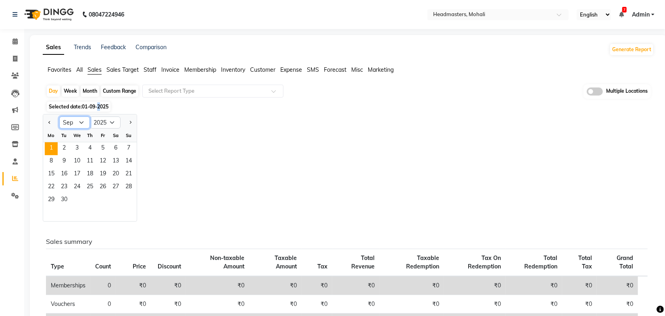
click at [79, 122] on select "Jan Feb Mar Apr May Jun Jul Aug Sep Oct Nov Dec" at bounding box center [74, 123] width 31 height 12
select select "8"
click at [59, 117] on select "Jan Feb Mar Apr May Jun Jul Aug Sep Oct Nov Dec" at bounding box center [74, 123] width 31 height 12
drag, startPoint x: 130, startPoint y: 202, endPoint x: 133, endPoint y: 195, distance: 7.0
click at [129, 202] on span "31" at bounding box center [128, 200] width 13 height 13
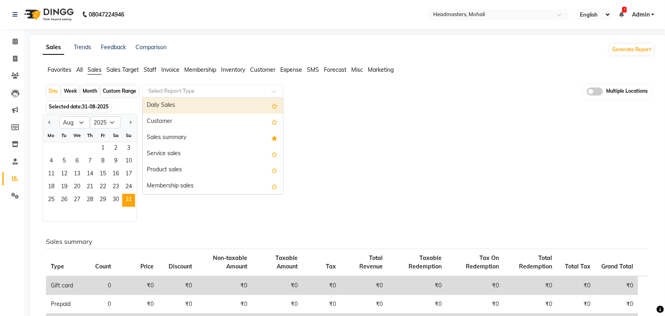
click at [172, 93] on input "text" at bounding box center [205, 91] width 116 height 8
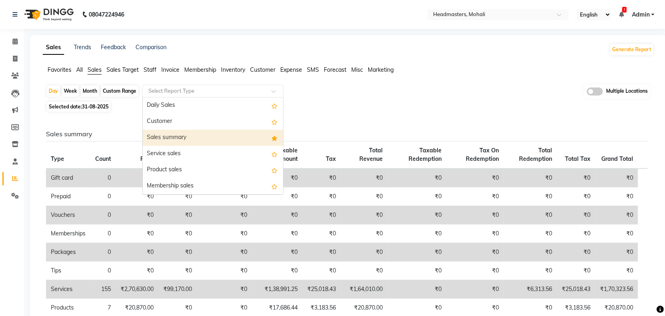
click at [171, 137] on div "Sales summary" at bounding box center [213, 138] width 140 height 16
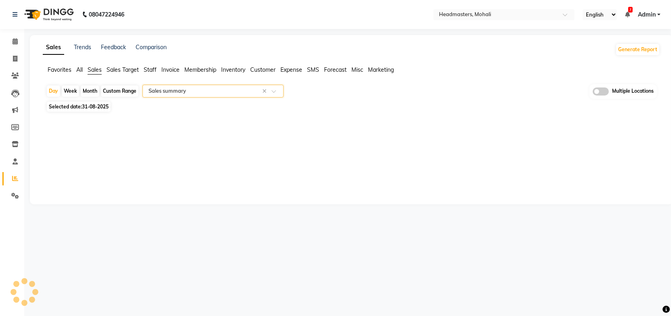
select select "full_report"
select select "csv"
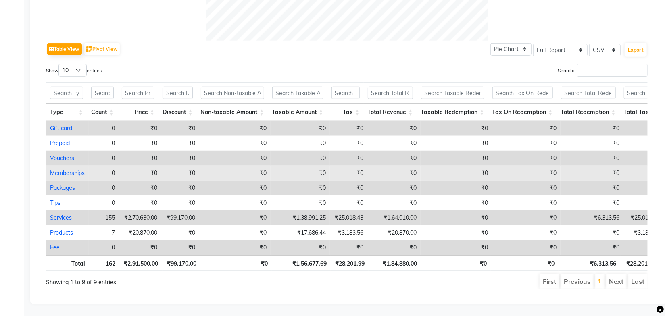
scroll to position [382, 0]
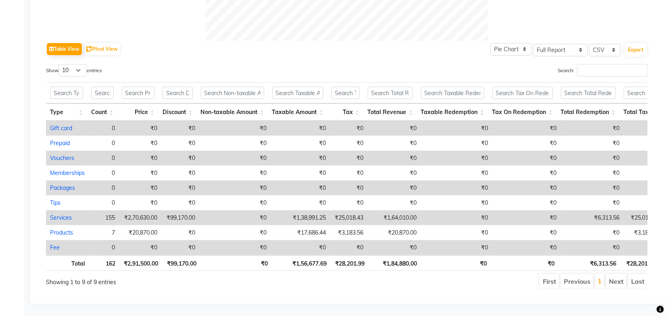
click at [417, 283] on ul "First Previous 1 Next Last" at bounding box center [475, 281] width 346 height 15
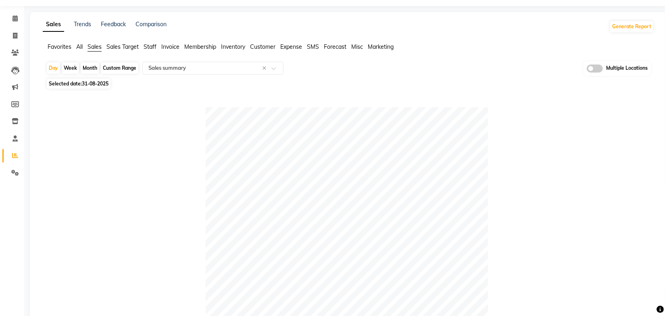
scroll to position [0, 0]
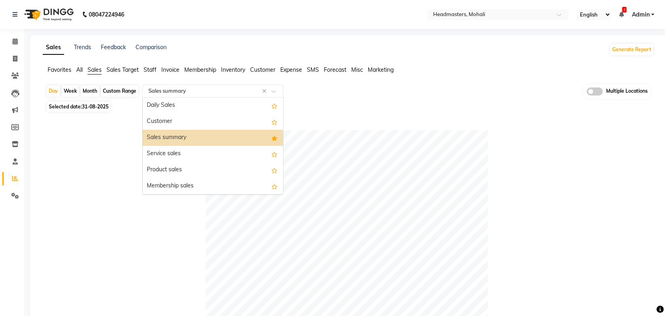
click at [185, 96] on div "Select Report Type × Sales summary ×" at bounding box center [212, 91] width 141 height 13
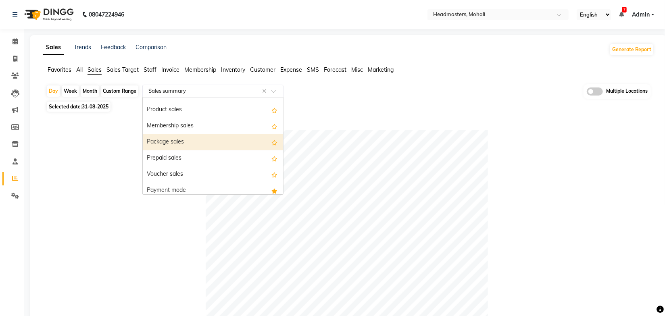
scroll to position [73, 0]
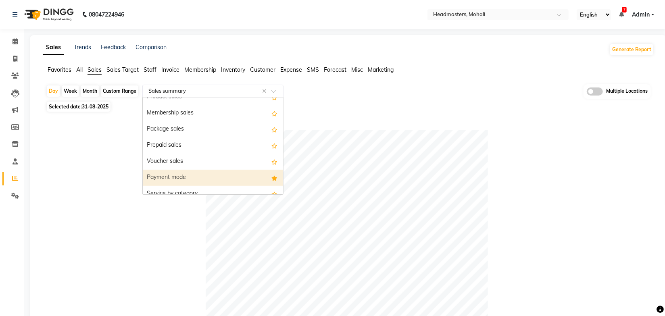
click at [178, 174] on div "Payment mode" at bounding box center [213, 178] width 140 height 16
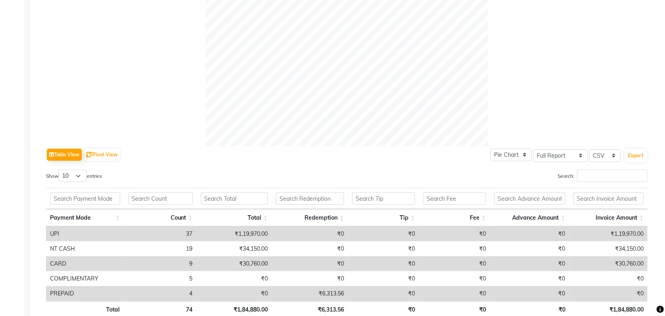
scroll to position [317, 0]
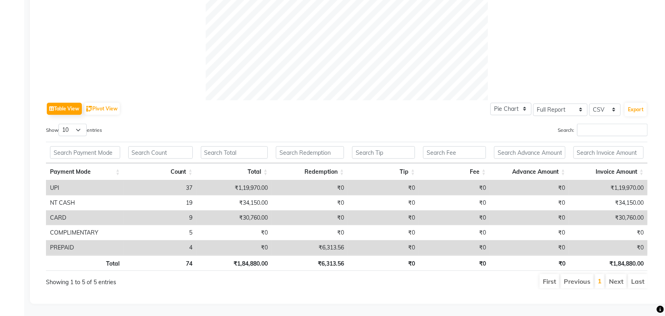
click at [296, 273] on div "First Previous 1 Next Last" at bounding box center [475, 281] width 358 height 16
drag, startPoint x: 366, startPoint y: 119, endPoint x: 367, endPoint y: 138, distance: 19.0
click at [367, 119] on div "Table View Pivot View Pie Chart Bar Chart Select Full Report Filtered Report Se…" at bounding box center [347, 194] width 602 height 189
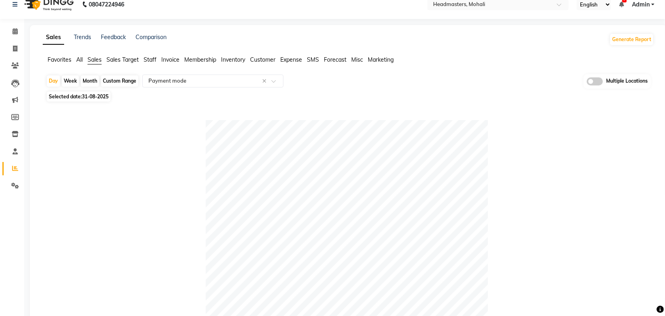
scroll to position [0, 0]
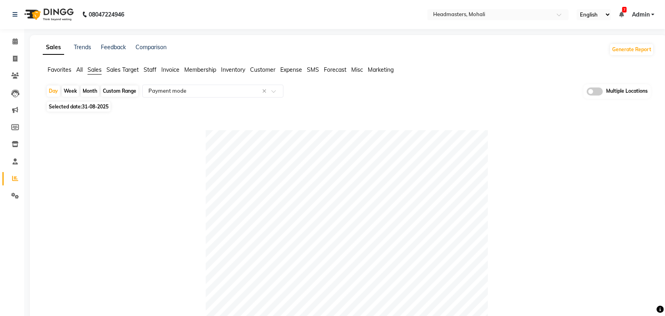
click at [13, 51] on li "Invoice" at bounding box center [12, 58] width 24 height 17
click at [14, 54] on link "Invoice" at bounding box center [11, 58] width 19 height 13
select select "service"
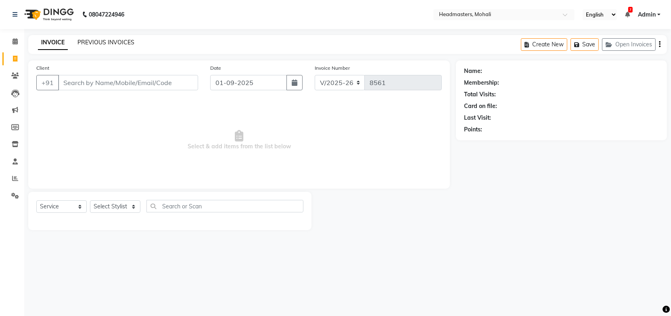
click at [97, 44] on link "PREVIOUS INVOICES" at bounding box center [105, 42] width 57 height 7
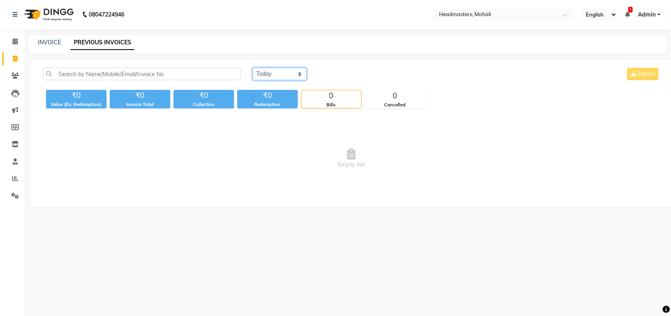
drag, startPoint x: 271, startPoint y: 73, endPoint x: 273, endPoint y: 79, distance: 6.9
click at [271, 73] on select "Today Yesterday Custom Range" at bounding box center [279, 74] width 54 height 13
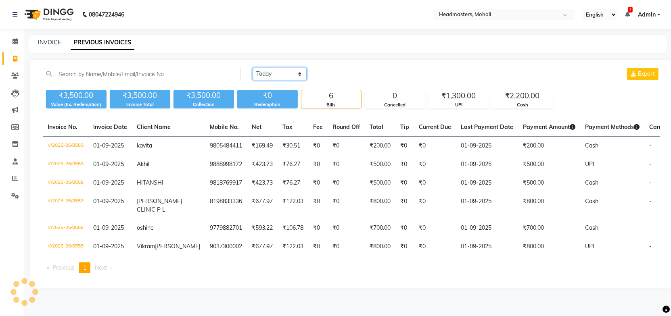
select select "yesterday"
click at [252, 68] on select "Today Yesterday Custom Range" at bounding box center [279, 74] width 54 height 13
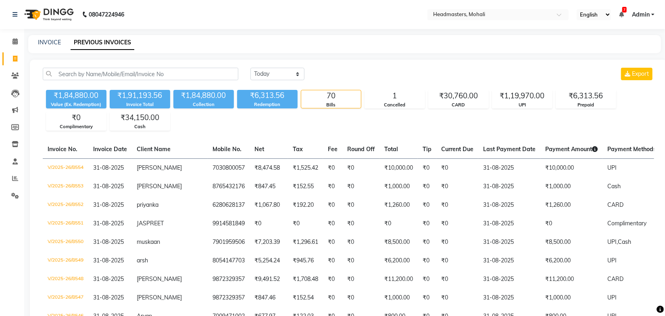
click at [401, 81] on div "Today Yesterday Custom Range Export" at bounding box center [452, 77] width 416 height 19
click at [515, 98] on div "₹1,19,970.00" at bounding box center [522, 95] width 60 height 11
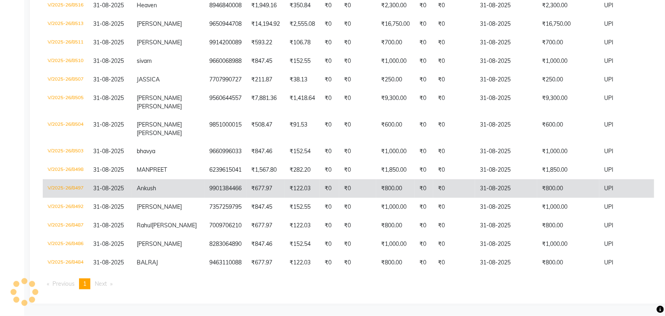
scroll to position [617, 0]
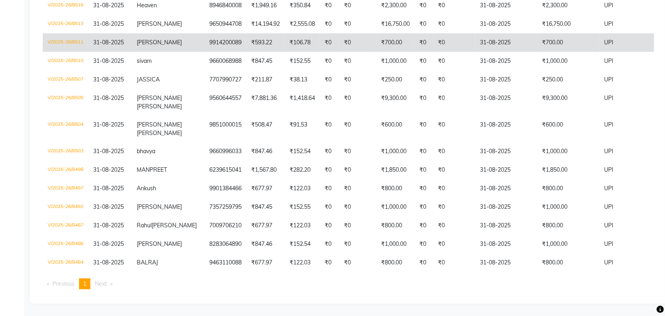
click at [216, 39] on td "9914200089" at bounding box center [225, 42] width 42 height 19
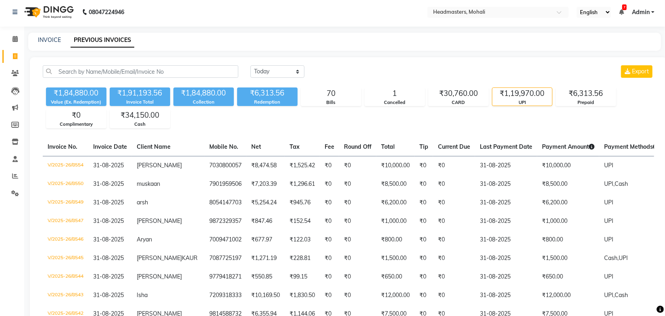
scroll to position [0, 0]
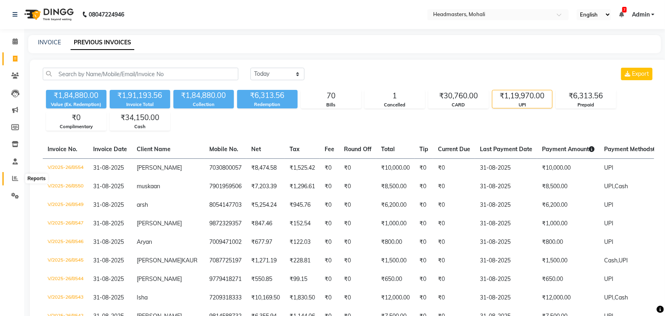
drag, startPoint x: 17, startPoint y: 181, endPoint x: 26, endPoint y: 179, distance: 9.9
click at [17, 181] on icon at bounding box center [15, 178] width 6 height 6
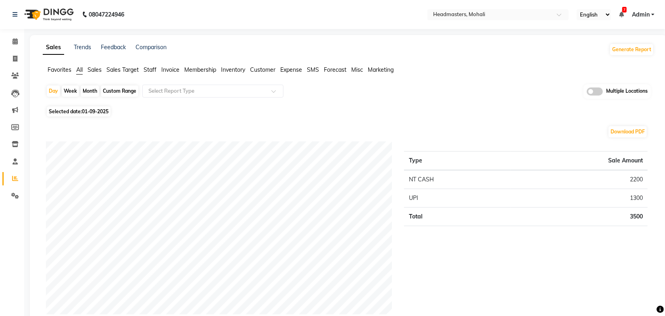
click at [94, 69] on span "Sales" at bounding box center [95, 69] width 14 height 7
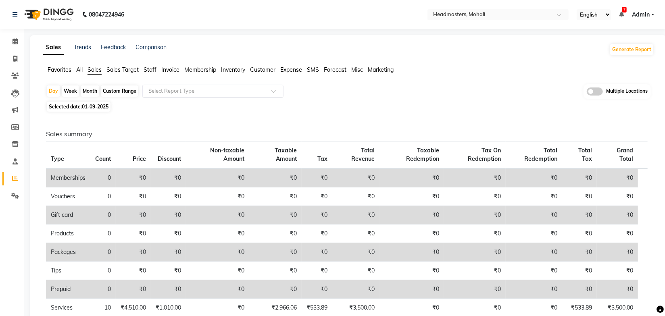
drag, startPoint x: 160, startPoint y: 86, endPoint x: 174, endPoint y: 96, distance: 16.8
click at [161, 88] on input "text" at bounding box center [205, 91] width 116 height 8
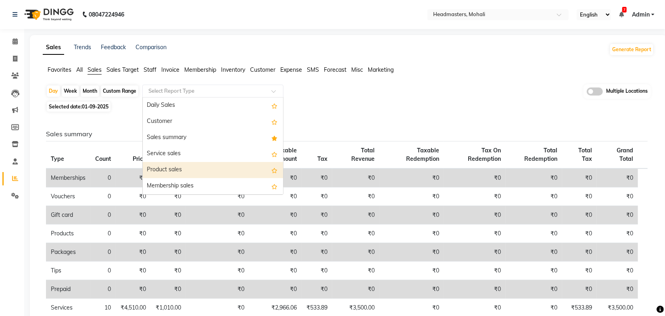
scroll to position [73, 0]
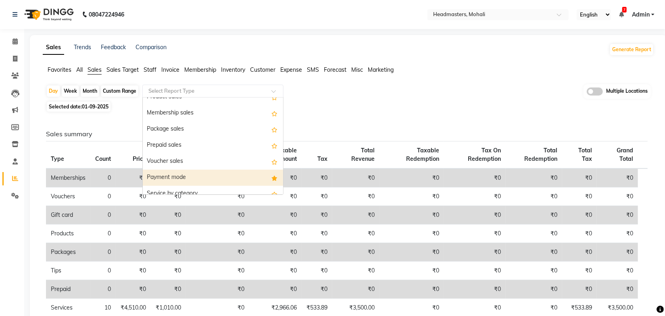
click at [177, 175] on div "Payment mode" at bounding box center [213, 178] width 140 height 16
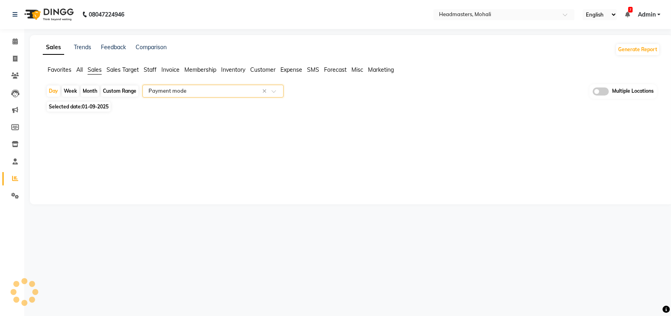
select select "full_report"
select select "csv"
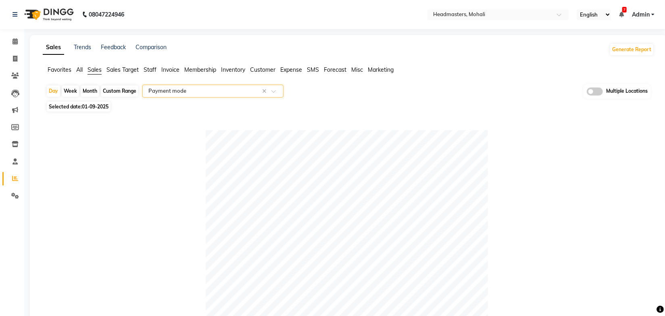
click at [96, 105] on span "01-09-2025" at bounding box center [95, 107] width 27 height 6
select select "9"
select select "2025"
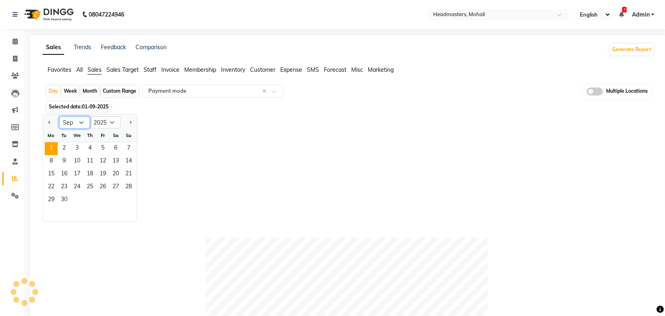
click at [74, 127] on select "Jan Feb Mar Apr May Jun Jul Aug Sep Oct Nov Dec" at bounding box center [74, 123] width 31 height 12
select select "8"
click at [59, 117] on select "Jan Feb Mar Apr May Jun Jul Aug Sep Oct Nov Dec" at bounding box center [74, 123] width 31 height 12
drag, startPoint x: 130, startPoint y: 200, endPoint x: 116, endPoint y: 209, distance: 16.5
click at [129, 200] on span "31" at bounding box center [128, 200] width 13 height 13
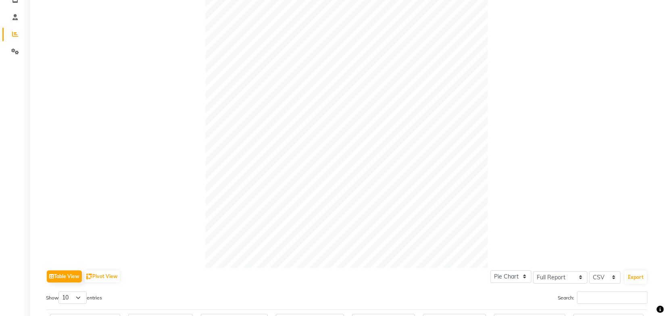
scroll to position [0, 0]
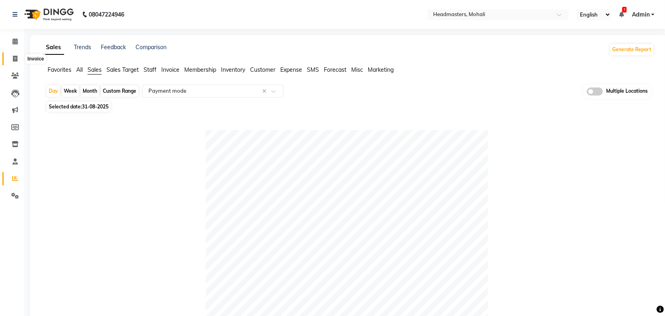
drag, startPoint x: 15, startPoint y: 62, endPoint x: 42, endPoint y: 59, distance: 27.2
click at [15, 61] on icon at bounding box center [15, 59] width 4 height 6
select select "service"
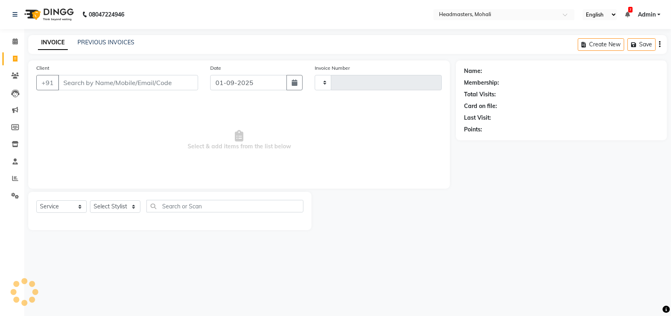
type input "8561"
select select "6604"
click at [117, 42] on link "PREVIOUS INVOICES" at bounding box center [105, 42] width 57 height 7
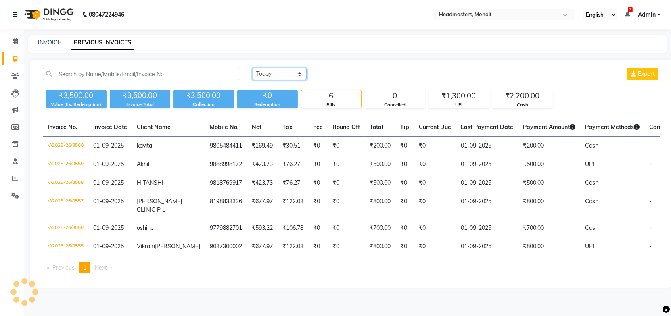
click at [264, 78] on select "Today Yesterday Custom Range" at bounding box center [279, 74] width 54 height 13
select select "yesterday"
click at [252, 68] on select "Today Yesterday Custom Range" at bounding box center [279, 74] width 54 height 13
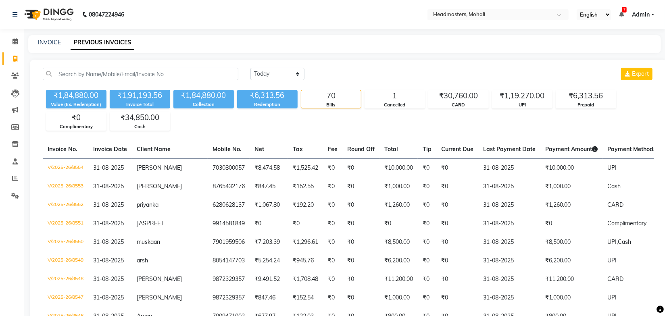
click at [375, 83] on div "Today Yesterday Custom Range Export" at bounding box center [452, 77] width 416 height 19
click at [453, 72] on div "Today Yesterday Custom Range Export" at bounding box center [452, 74] width 404 height 13
click at [461, 103] on div "CARD" at bounding box center [459, 105] width 60 height 7
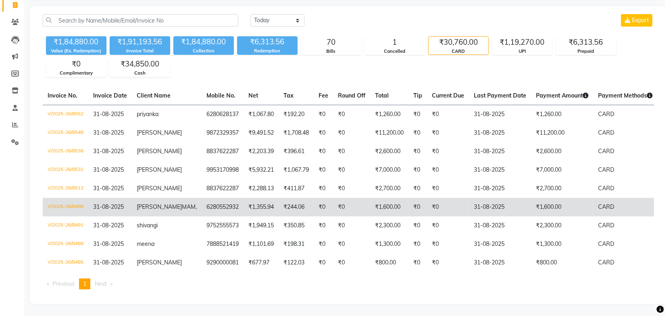
scroll to position [73, 0]
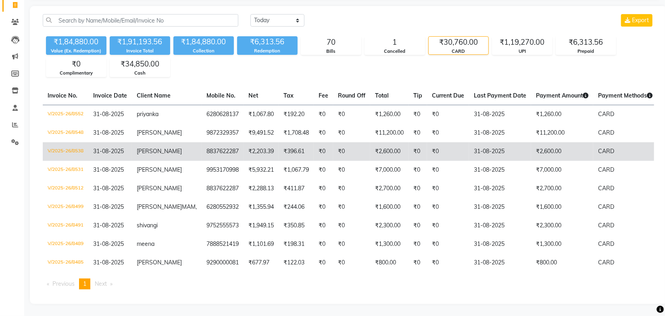
click at [508, 142] on td "31-08-2025" at bounding box center [500, 151] width 62 height 19
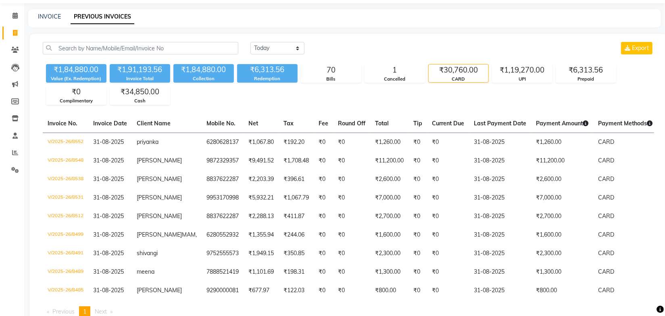
scroll to position [0, 0]
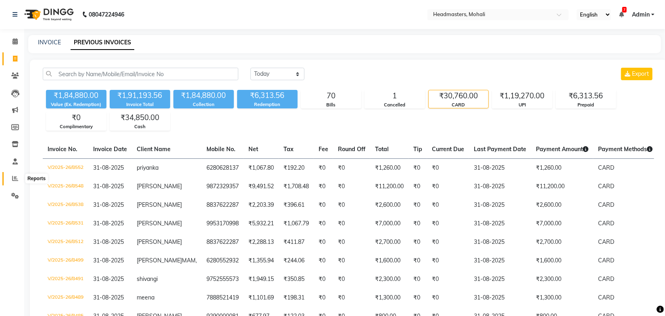
click at [18, 178] on span at bounding box center [15, 178] width 14 height 9
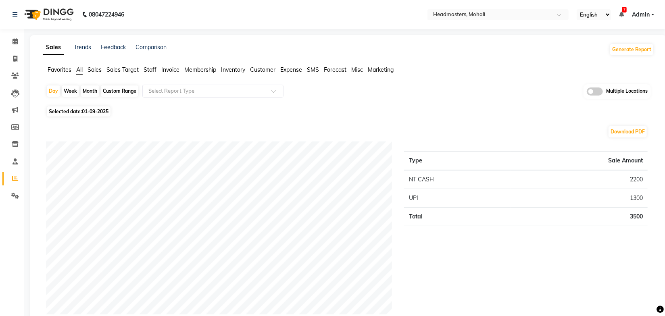
click at [100, 73] on span "Sales" at bounding box center [95, 69] width 14 height 7
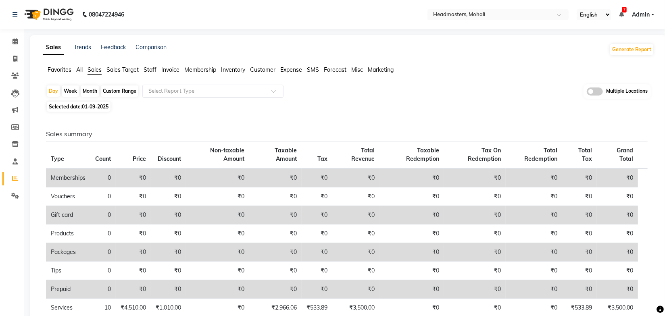
click at [184, 88] on input "text" at bounding box center [205, 91] width 116 height 8
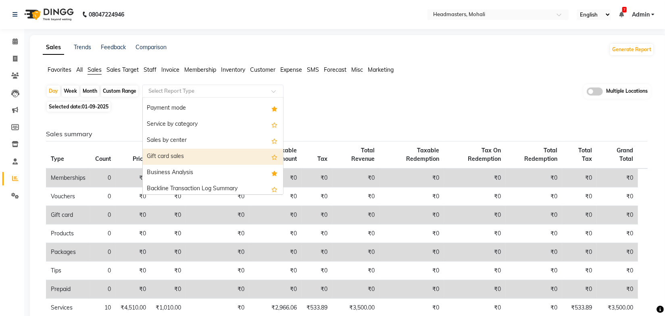
scroll to position [146, 0]
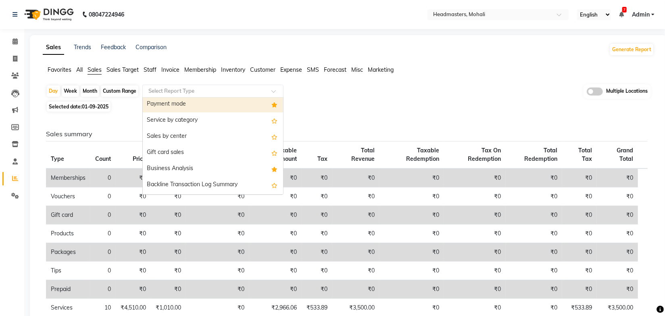
click at [178, 104] on div "Payment mode" at bounding box center [213, 104] width 140 height 16
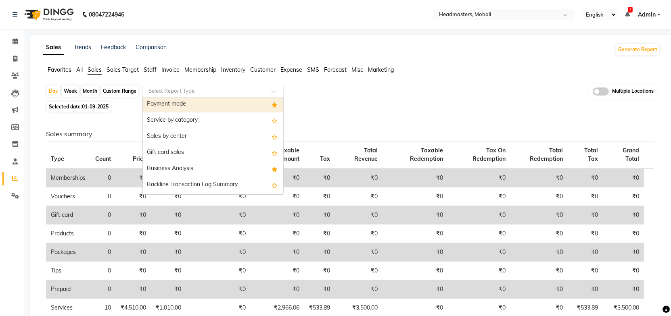
select select "full_report"
select select "csv"
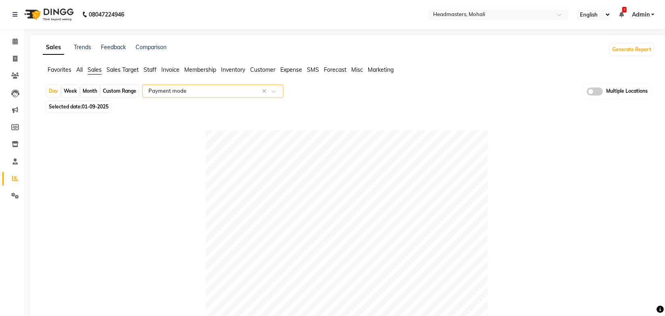
click at [87, 106] on span "01-09-2025" at bounding box center [95, 107] width 27 height 6
select select "9"
select select "2025"
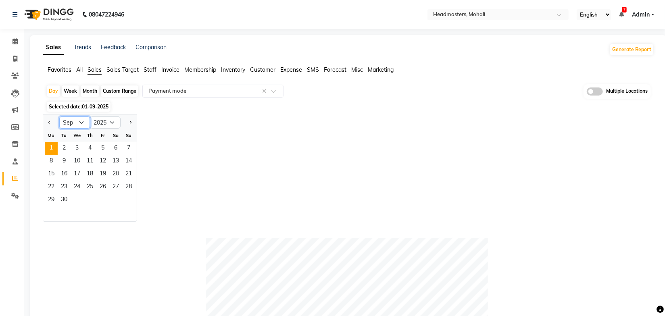
click at [73, 122] on select "Jan Feb Mar Apr May Jun Jul Aug Sep Oct Nov Dec" at bounding box center [74, 123] width 31 height 12
select select "8"
click at [59, 117] on select "Jan Feb Mar Apr May Jun Jul Aug Sep Oct Nov Dec" at bounding box center [74, 123] width 31 height 12
click at [126, 198] on span "31" at bounding box center [128, 200] width 13 height 13
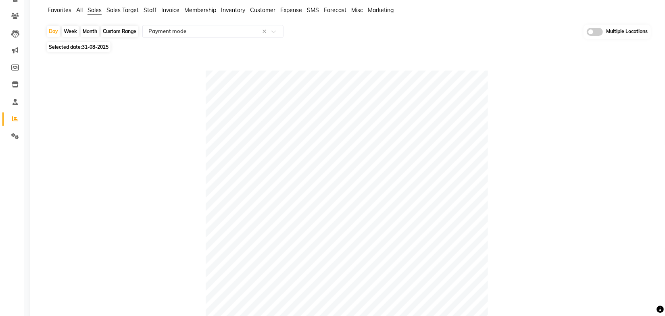
scroll to position [0, 0]
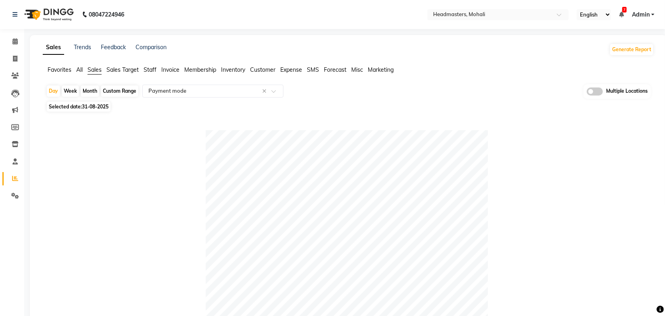
click at [169, 70] on span "Invoice" at bounding box center [170, 69] width 18 height 7
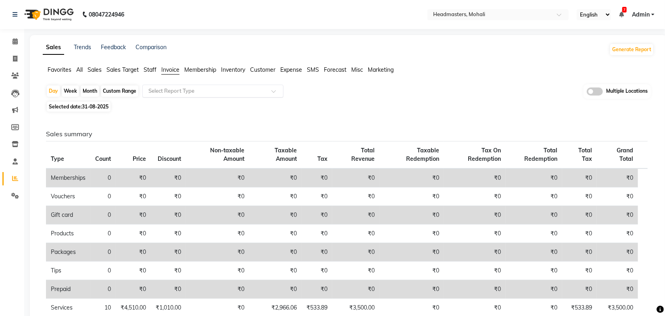
click at [208, 88] on input "text" at bounding box center [205, 91] width 116 height 8
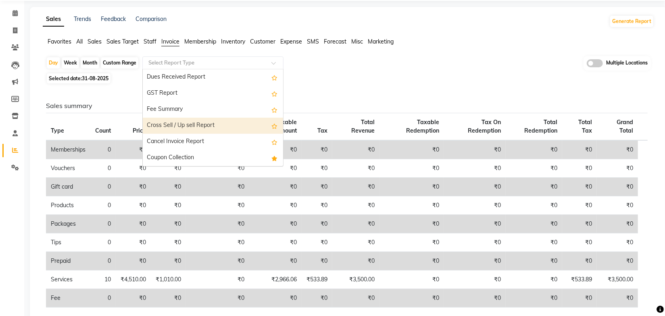
scroll to position [73, 0]
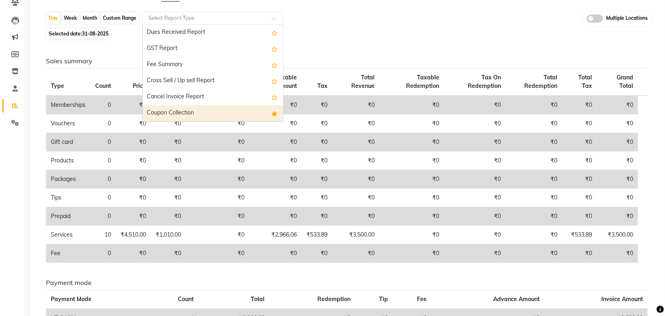
click at [175, 113] on div "Coupon Collection" at bounding box center [213, 113] width 140 height 16
select select "full_report"
select select "csv"
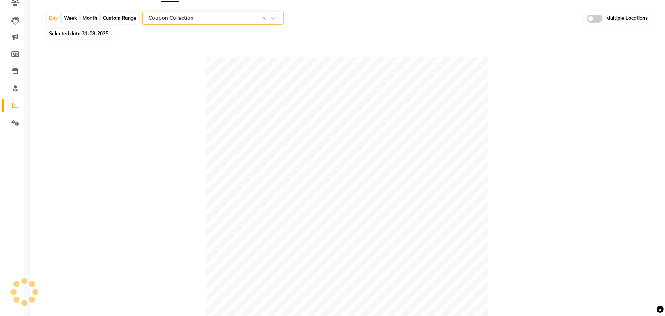
click at [379, 54] on div "Table View Pivot View Pie Chart Bar Chart Select Full Report Filtered Report Se…" at bounding box center [347, 288] width 615 height 494
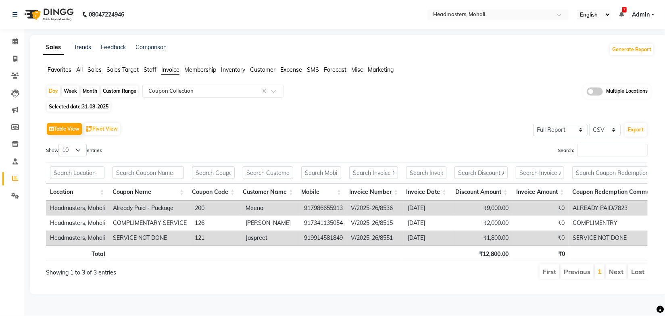
scroll to position [0, 0]
click at [361, 85] on div "Day Week Month Custom Range Select Report Type × Coupon Collection × Multiple L…" at bounding box center [348, 91] width 605 height 15
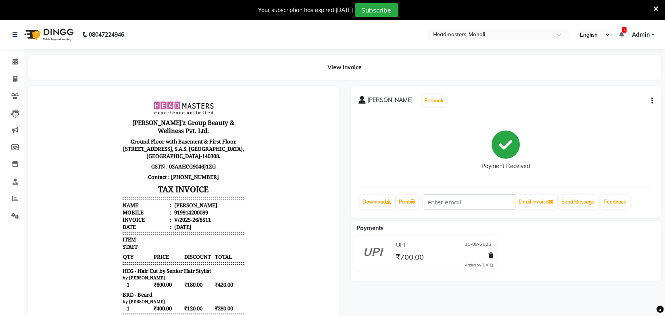
click at [218, 187] on header "[PERSON_NAME]'z Group Beauty & Wellness Pvt. Ltd. Ground Floor with Basement & …" at bounding box center [183, 165] width 122 height 130
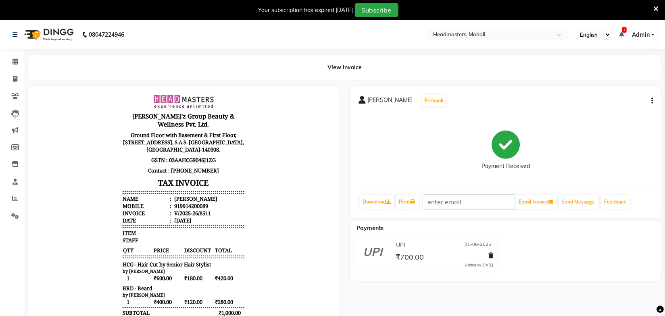
scroll to position [95, 0]
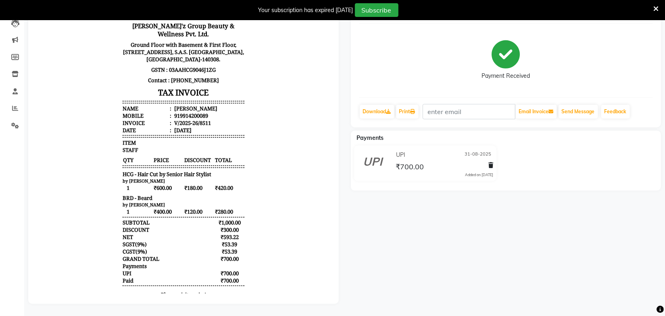
click at [150, 263] on div "Payments" at bounding box center [183, 266] width 122 height 7
click at [183, 219] on div "SUBTOTAL ₹1,000.00" at bounding box center [183, 222] width 122 height 7
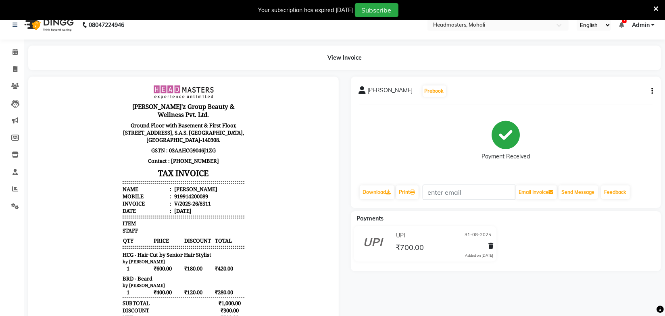
scroll to position [0, 0]
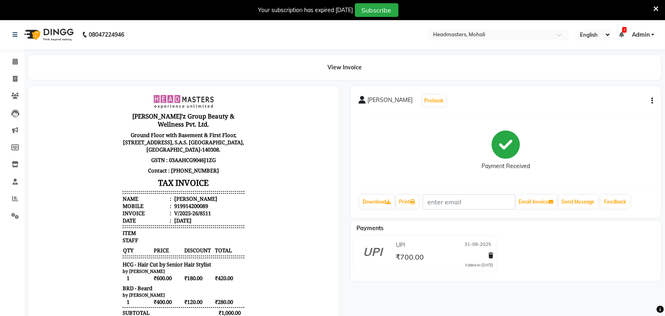
click at [651, 101] on icon "button" at bounding box center [652, 101] width 2 height 0
click at [604, 109] on div "Edit Invoice" at bounding box center [611, 111] width 55 height 10
select select "service"
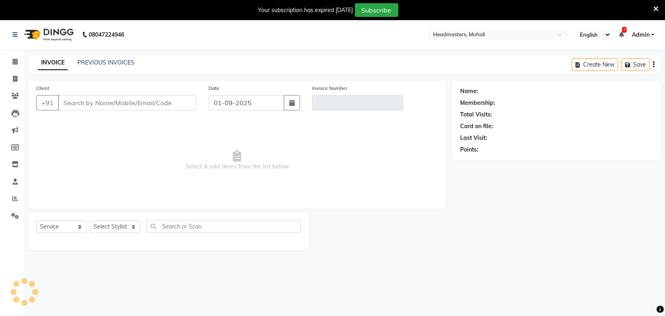
scroll to position [20, 0]
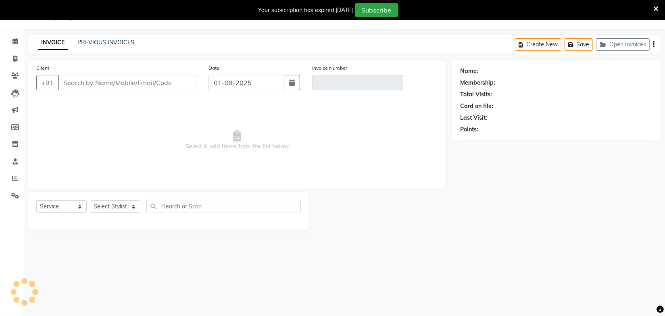
type input "9914200089"
type input "V/2025-26/8511"
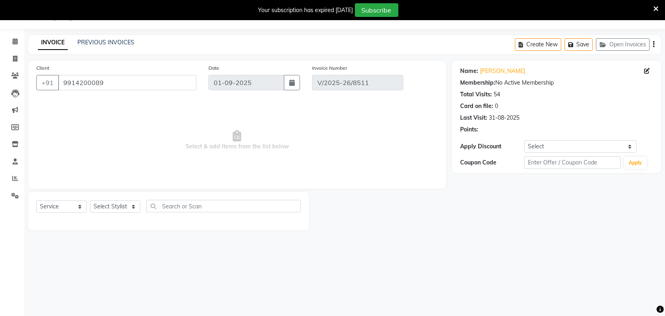
type input "31-08-2025"
select select "select"
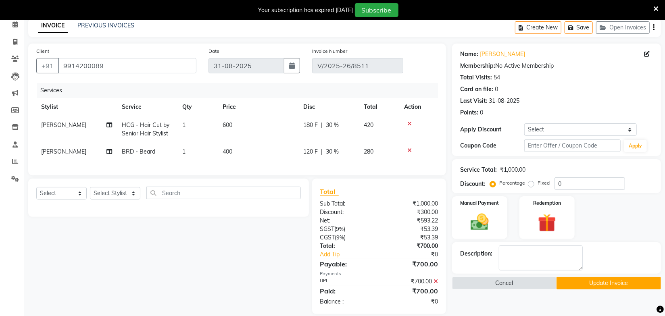
scroll to position [52, 0]
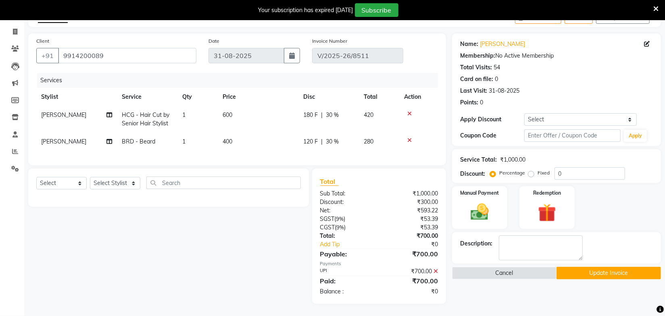
click at [436, 271] on icon at bounding box center [435, 272] width 4 height 6
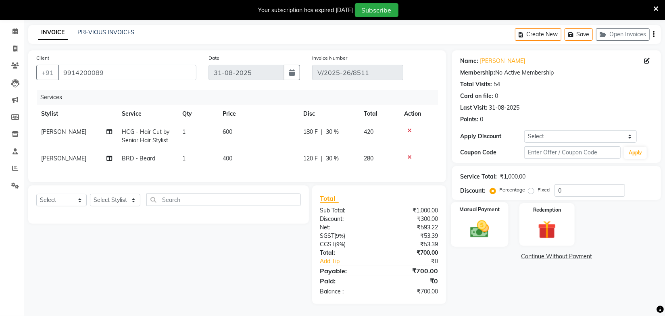
click at [478, 236] on div "Manual Payment" at bounding box center [479, 224] width 57 height 44
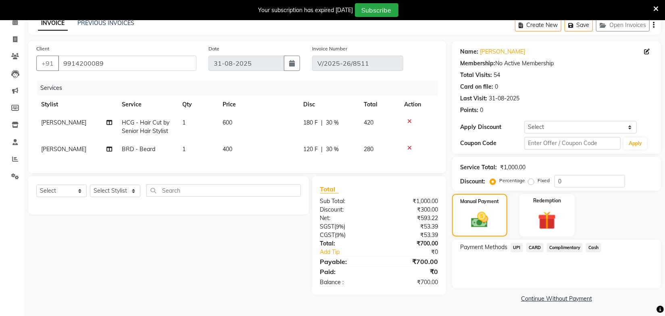
click at [596, 248] on span "Cash" at bounding box center [593, 247] width 15 height 9
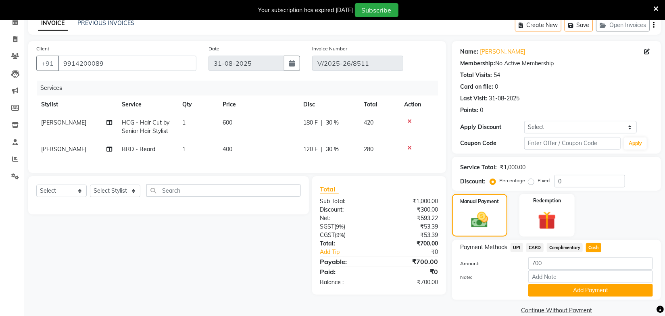
scroll to position [52, 0]
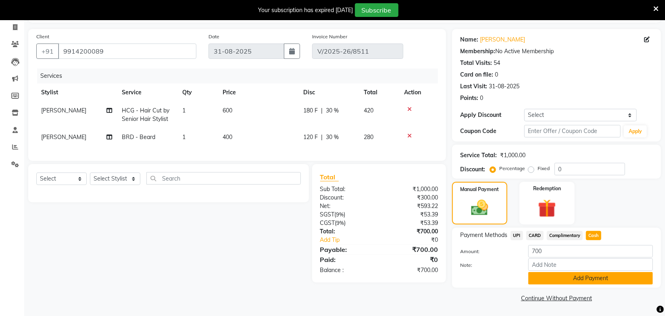
click at [577, 279] on button "Add Payment" at bounding box center [590, 278] width 125 height 13
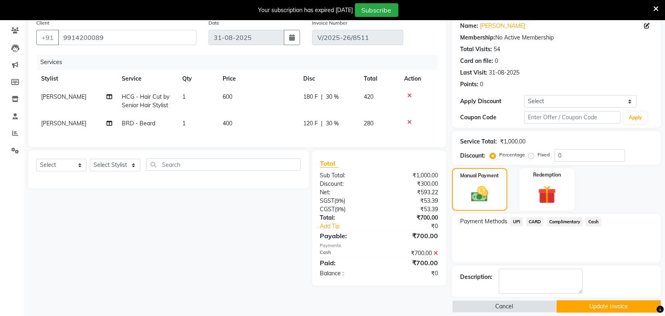
scroll to position [73, 0]
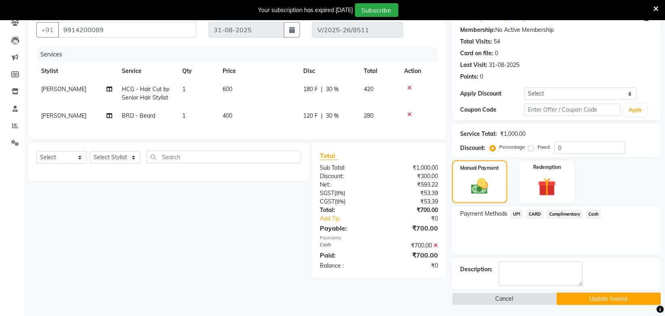
click at [583, 298] on button "Update Invoice" at bounding box center [608, 299] width 104 height 13
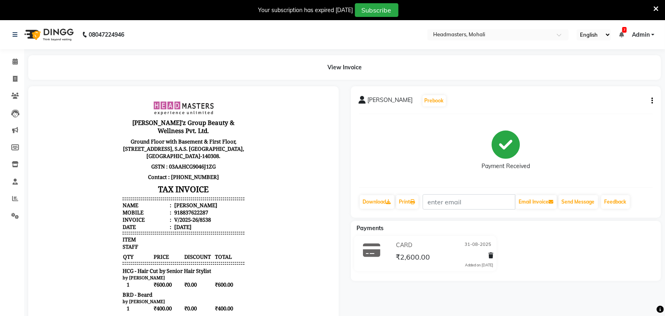
click at [654, 8] on icon at bounding box center [655, 8] width 5 height 7
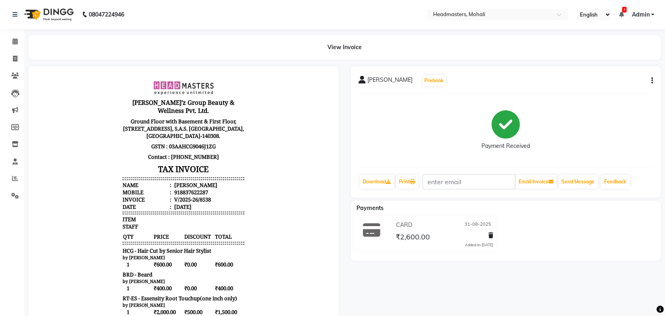
click at [651, 81] on icon "button" at bounding box center [652, 81] width 2 height 0
click at [593, 90] on div "Edit Invoice" at bounding box center [611, 91] width 55 height 10
select select "service"
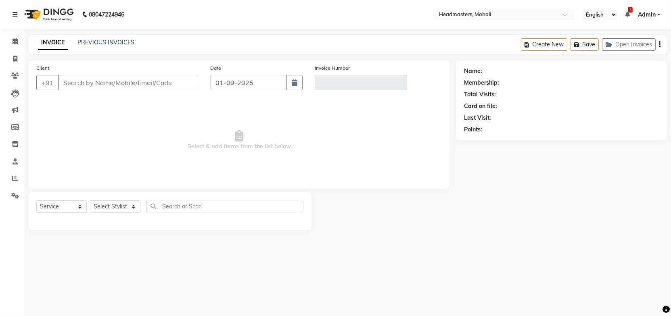
type input "8837622287"
type input "V/2025-26/8538"
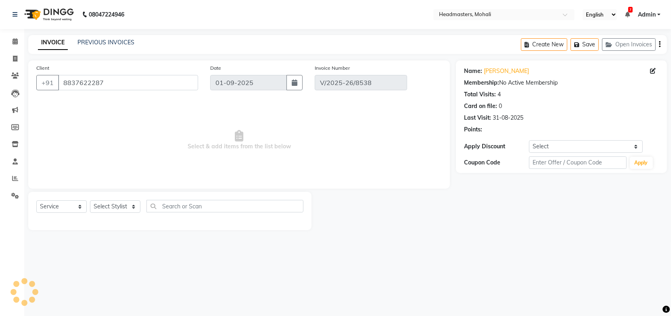
type input "31-08-2025"
select select "select"
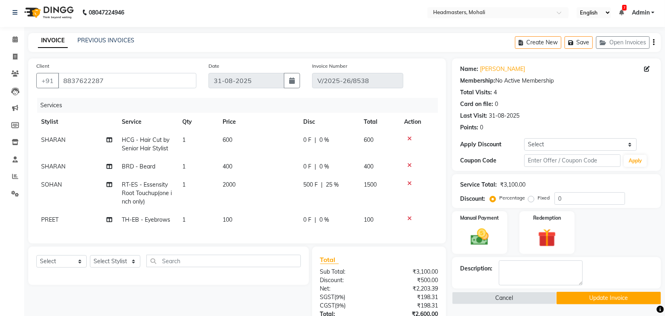
scroll to position [85, 0]
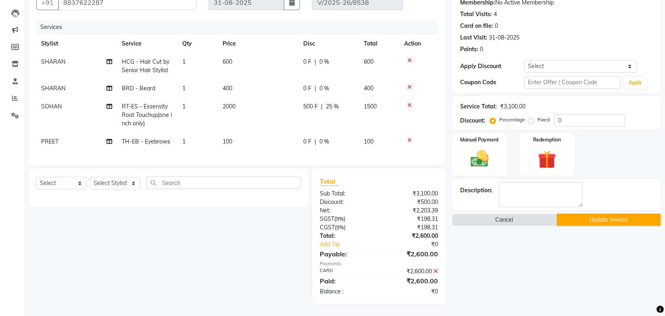
click at [435, 271] on icon at bounding box center [435, 272] width 4 height 6
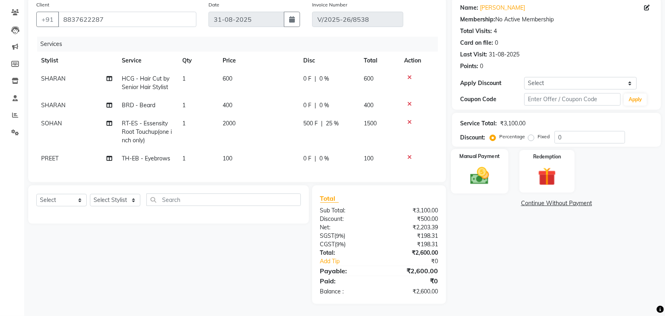
click at [481, 179] on img at bounding box center [480, 176] width 31 height 22
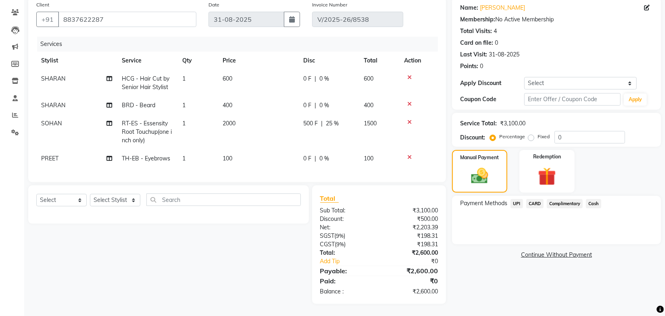
click at [592, 199] on span "Cash" at bounding box center [593, 203] width 15 height 9
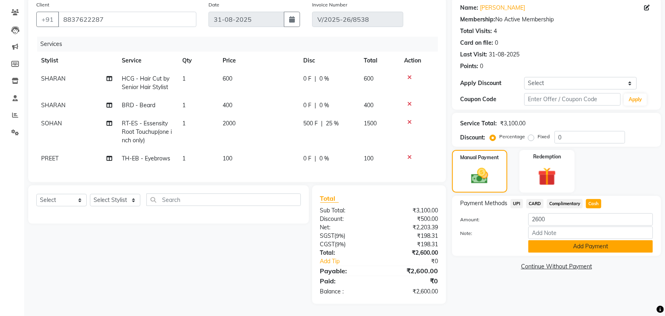
click at [561, 241] on button "Add Payment" at bounding box center [590, 246] width 125 height 13
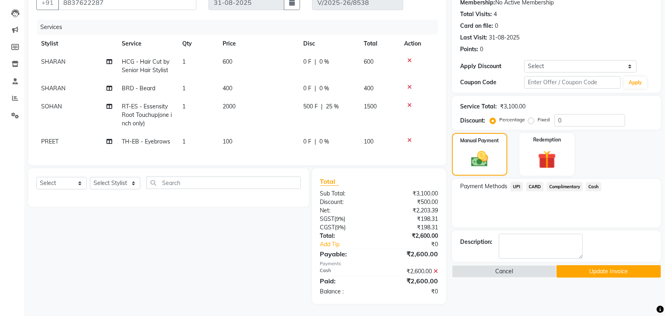
scroll to position [85, 0]
click at [569, 265] on button "Update Invoice" at bounding box center [608, 271] width 104 height 13
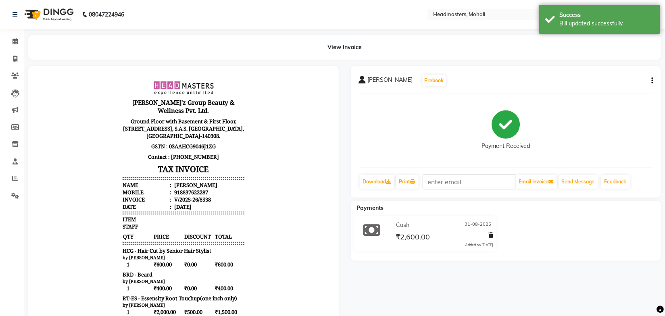
click at [445, 54] on div "View Invoice" at bounding box center [344, 47] width 633 height 25
click at [282, 129] on body "[PERSON_NAME]'z Group Beauty & Wellness Pvt. Ltd. Ground Floor with Basement & …" at bounding box center [183, 253] width 288 height 353
